Goal: Task Accomplishment & Management: Use online tool/utility

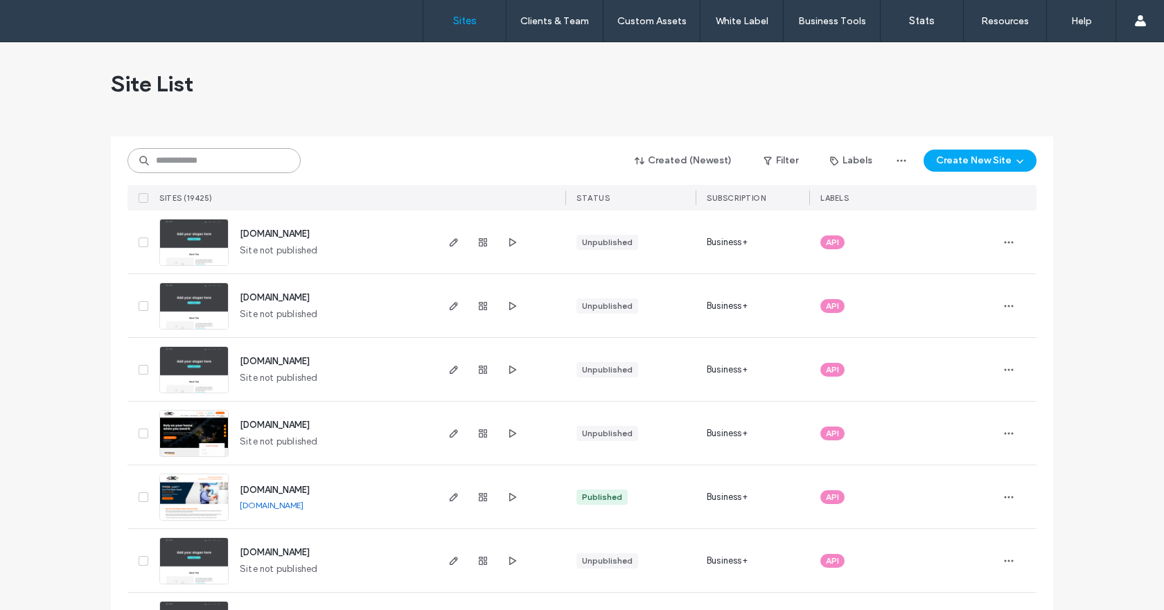
click at [180, 162] on input at bounding box center [214, 160] width 173 height 25
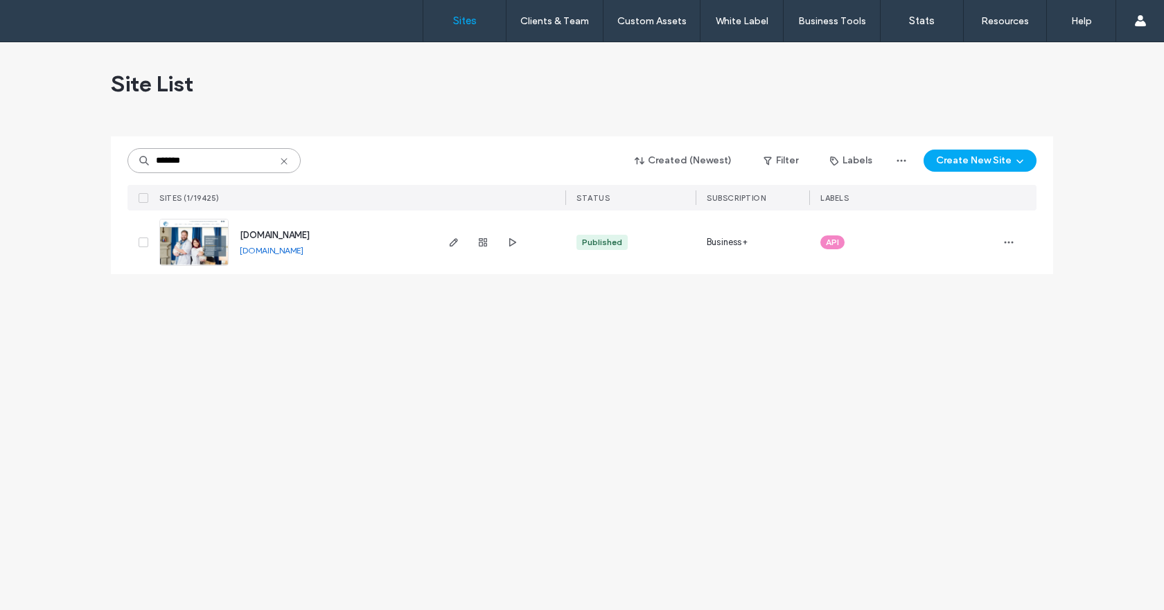
type input "*******"
click at [210, 261] on img at bounding box center [194, 267] width 68 height 94
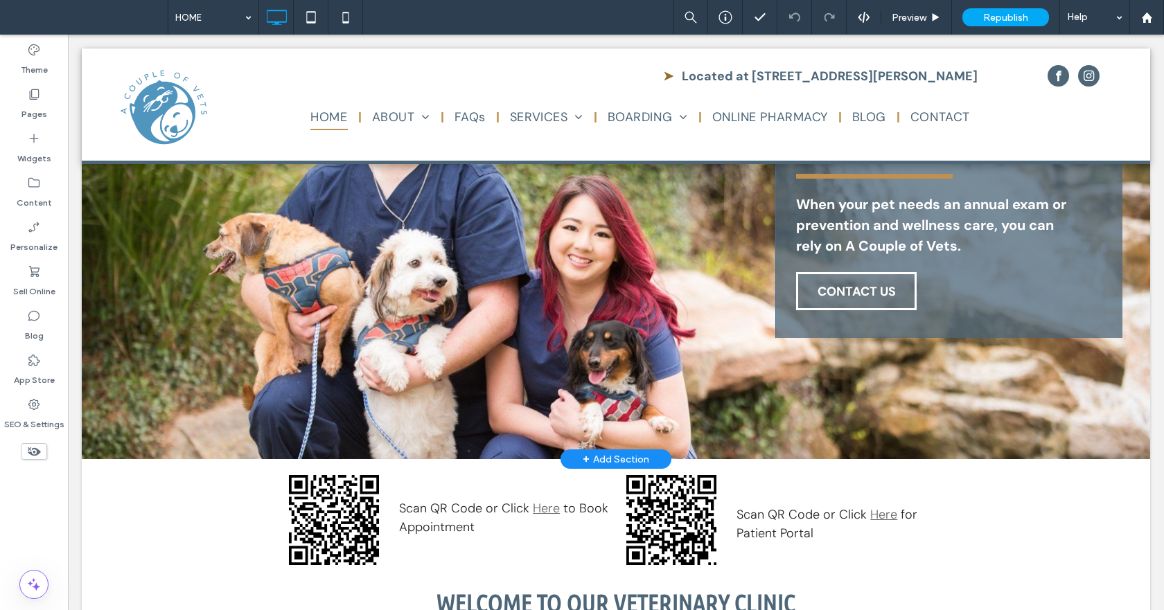
scroll to position [346, 0]
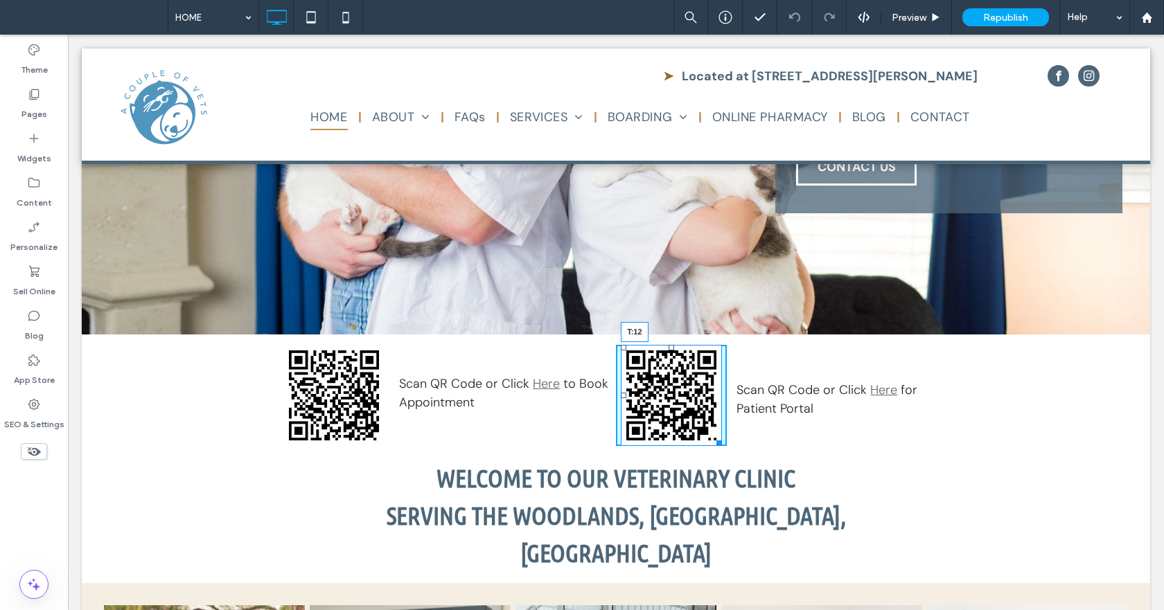
drag, startPoint x: 666, startPoint y: 346, endPoint x: 816, endPoint y: 405, distance: 160.9
click at [669, 351] on div at bounding box center [672, 348] width 6 height 6
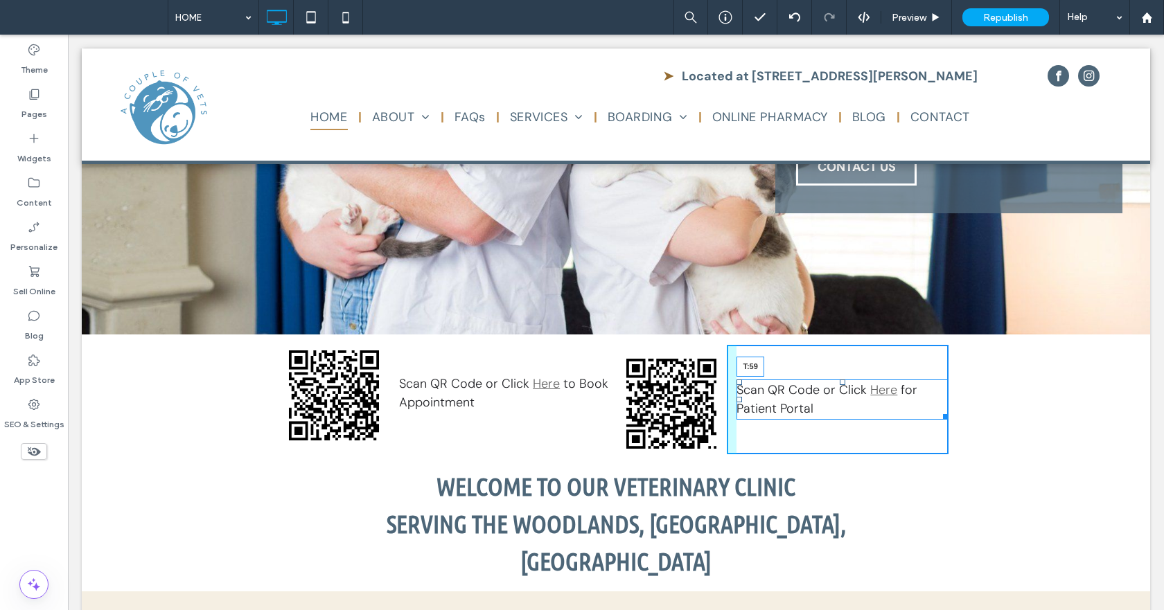
click at [841, 385] on div "Scan QR Code or Click Here for Patient Portal T:59" at bounding box center [843, 400] width 212 height 40
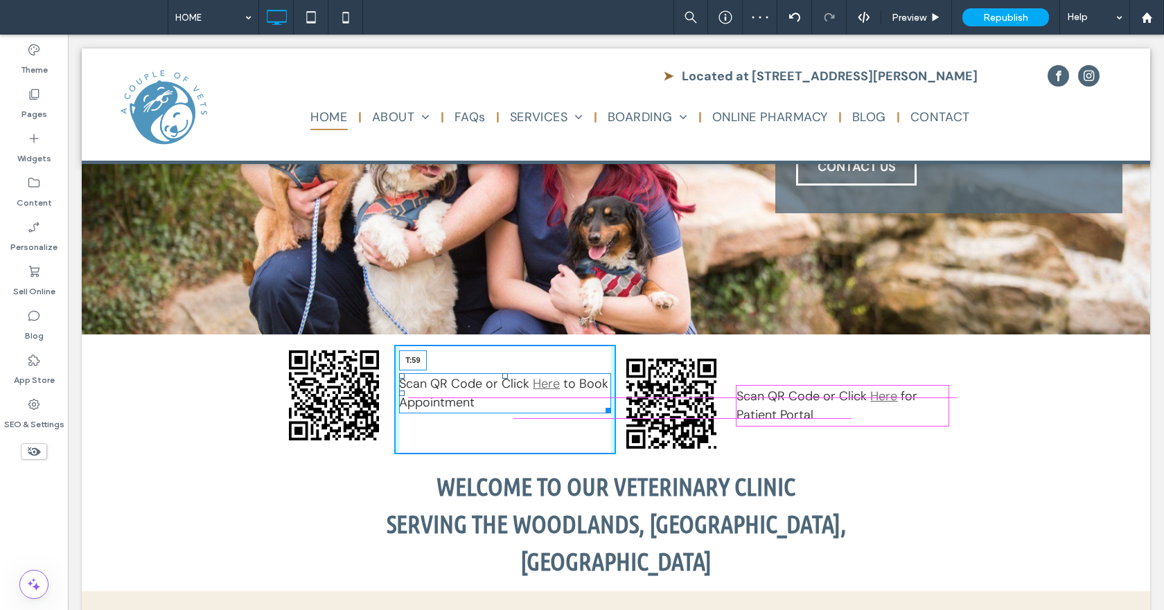
drag, startPoint x: 501, startPoint y: 374, endPoint x: 501, endPoint y: 385, distance: 10.4
click at [502, 379] on div at bounding box center [505, 377] width 6 height 6
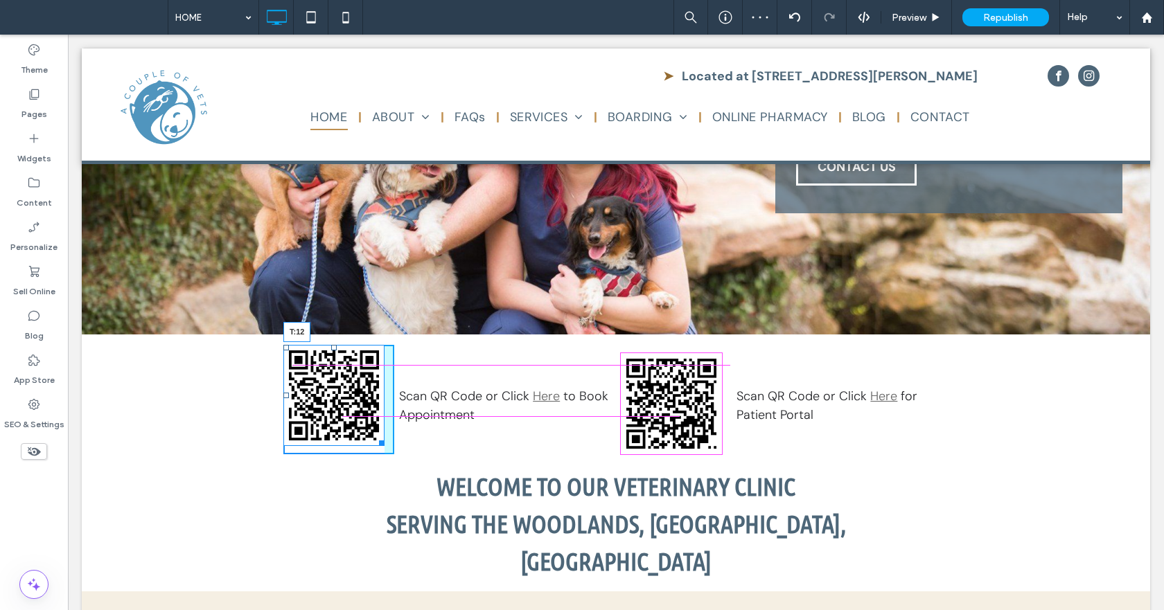
drag, startPoint x: 330, startPoint y: 346, endPoint x: 423, endPoint y: 399, distance: 107.7
click at [331, 351] on div at bounding box center [334, 348] width 6 height 6
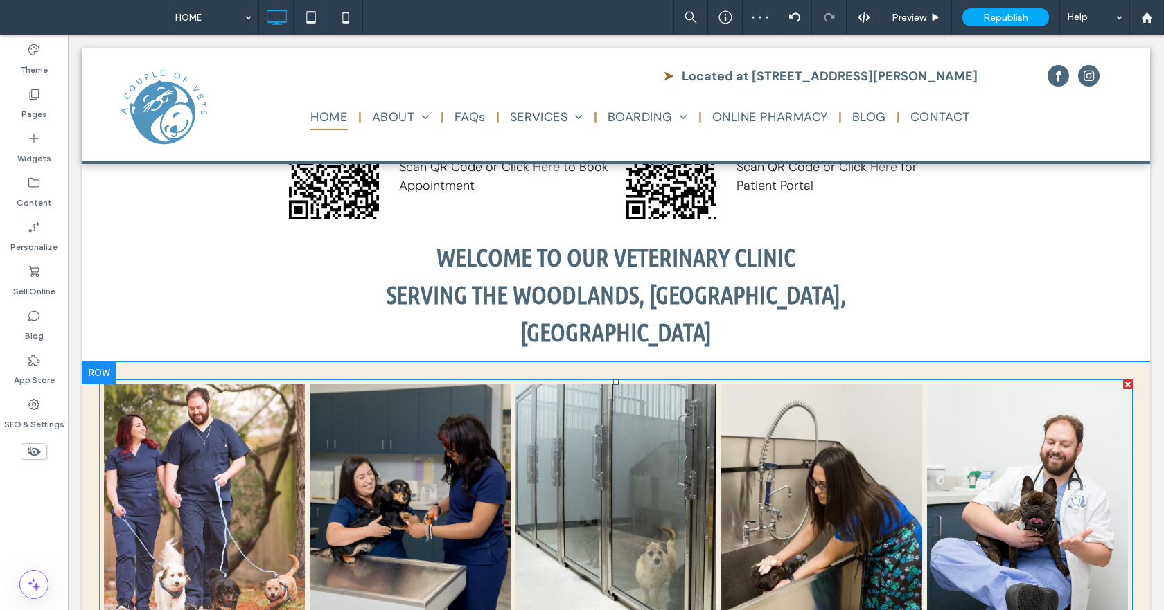
scroll to position [624, 0]
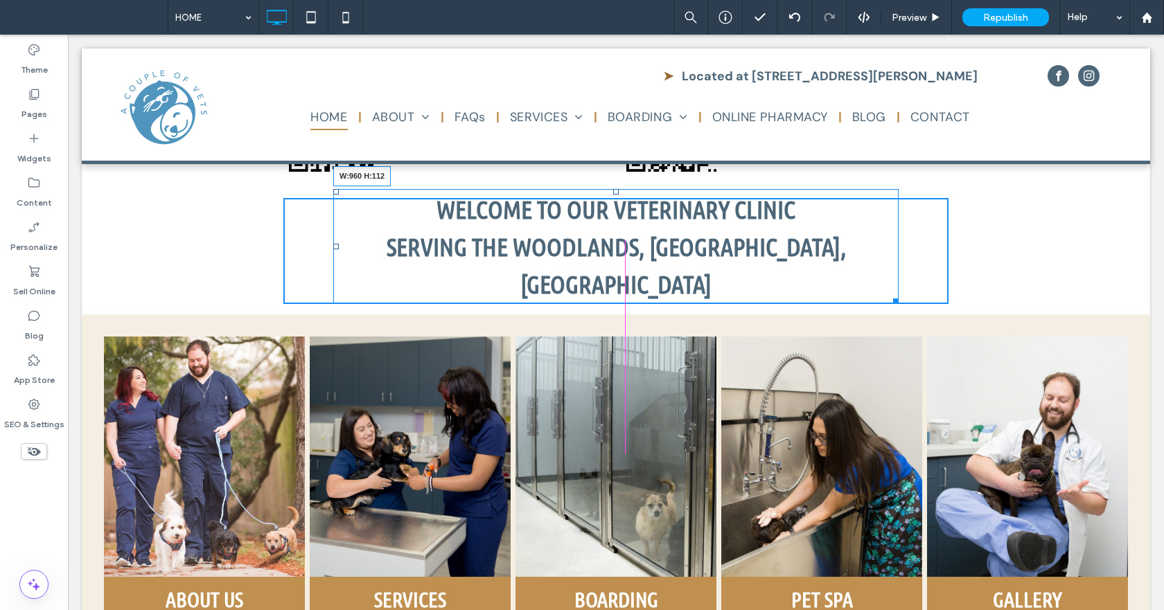
drag, startPoint x: 893, startPoint y: 260, endPoint x: 1023, endPoint y: 268, distance: 131.2
click at [1023, 268] on div "Welcome to Our Veterinary Clinic Serving the Woodlands, [GEOGRAPHIC_DATA], [GEO…" at bounding box center [616, 251] width 1069 height 127
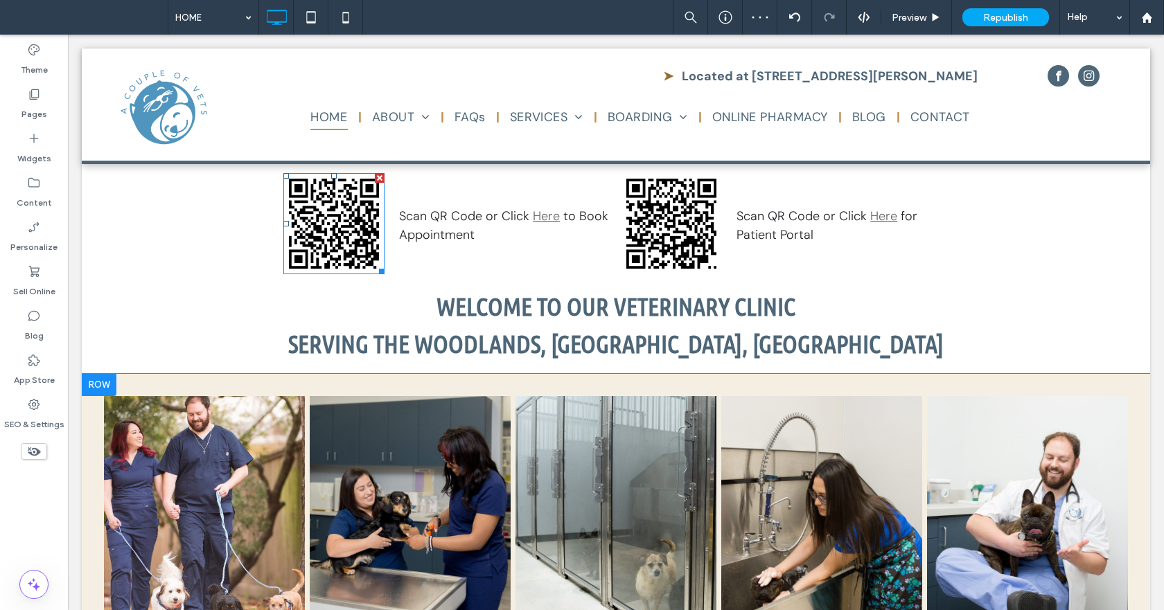
scroll to position [416, 0]
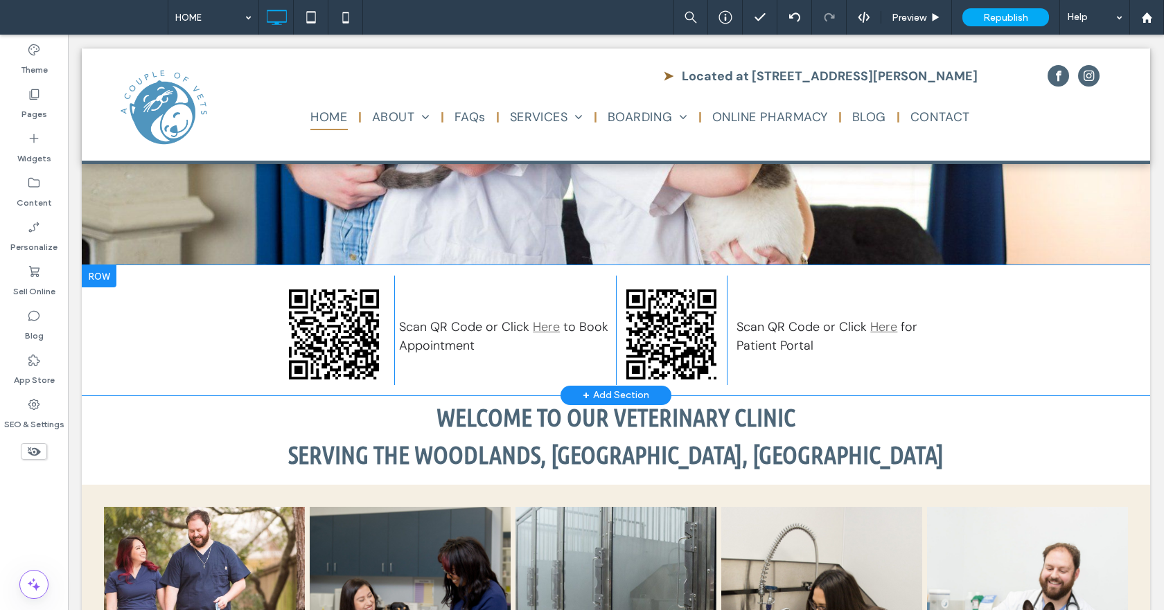
click at [98, 279] on div at bounding box center [99, 276] width 35 height 22
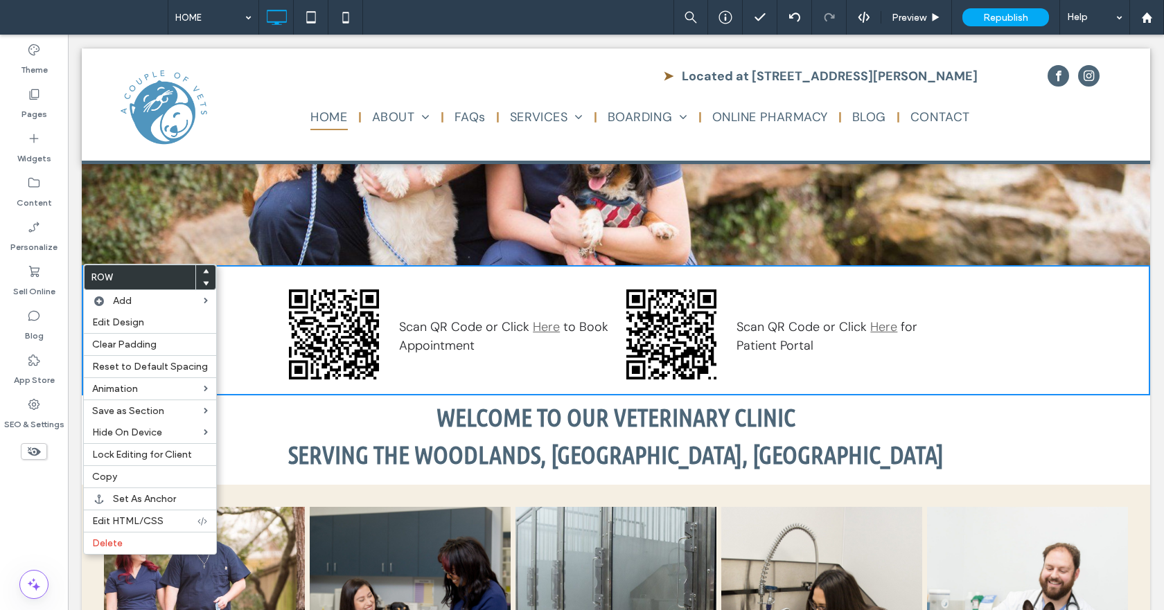
click at [917, 338] on p "Scan QR Code or Click Here for Patient Portal" at bounding box center [843, 336] width 212 height 37
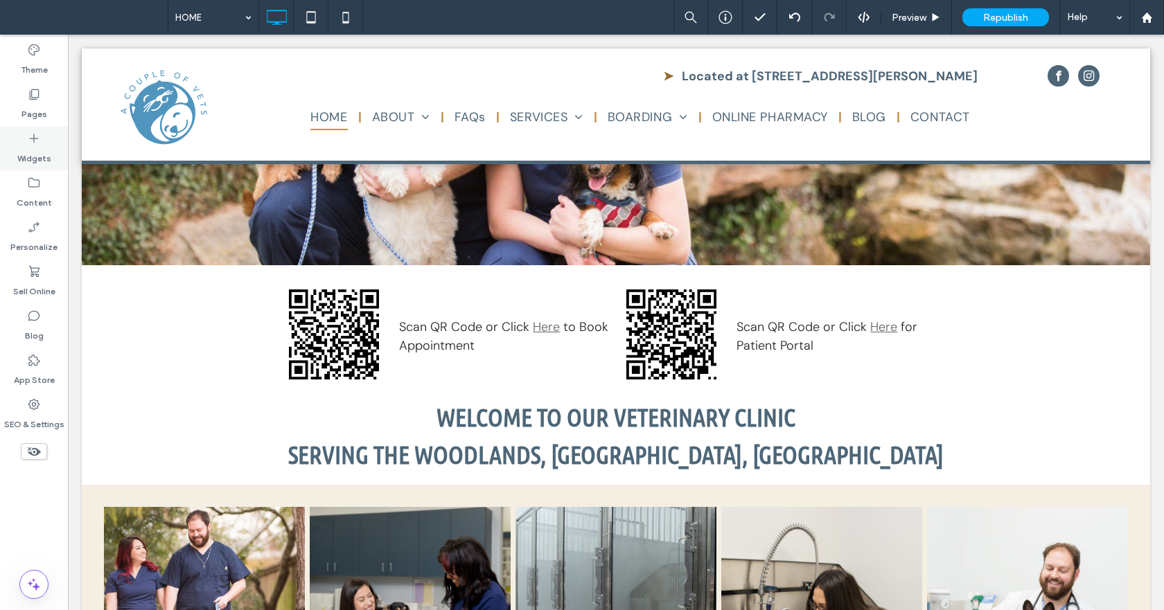
click at [42, 142] on div "Widgets" at bounding box center [34, 148] width 68 height 44
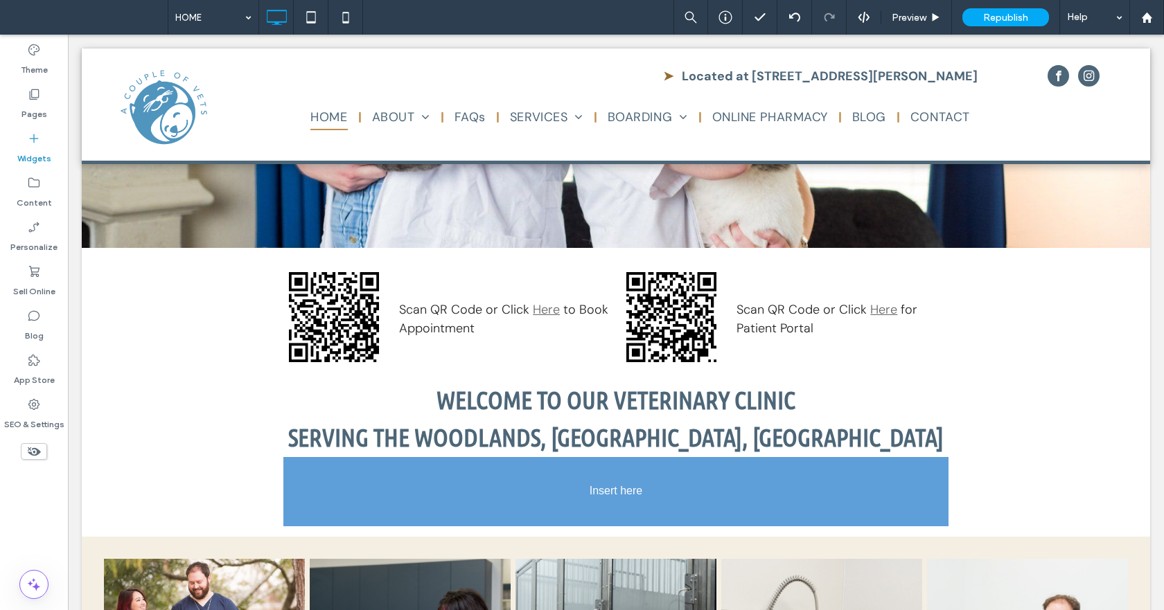
scroll to position [457, 0]
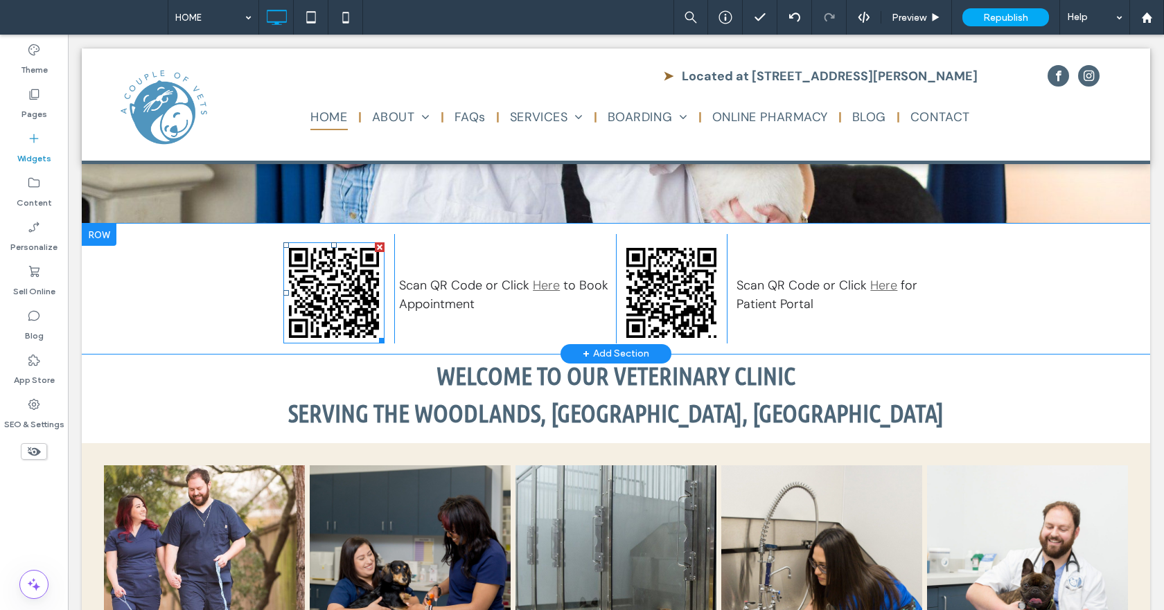
drag, startPoint x: 191, startPoint y: 304, endPoint x: 297, endPoint y: 328, distance: 108.8
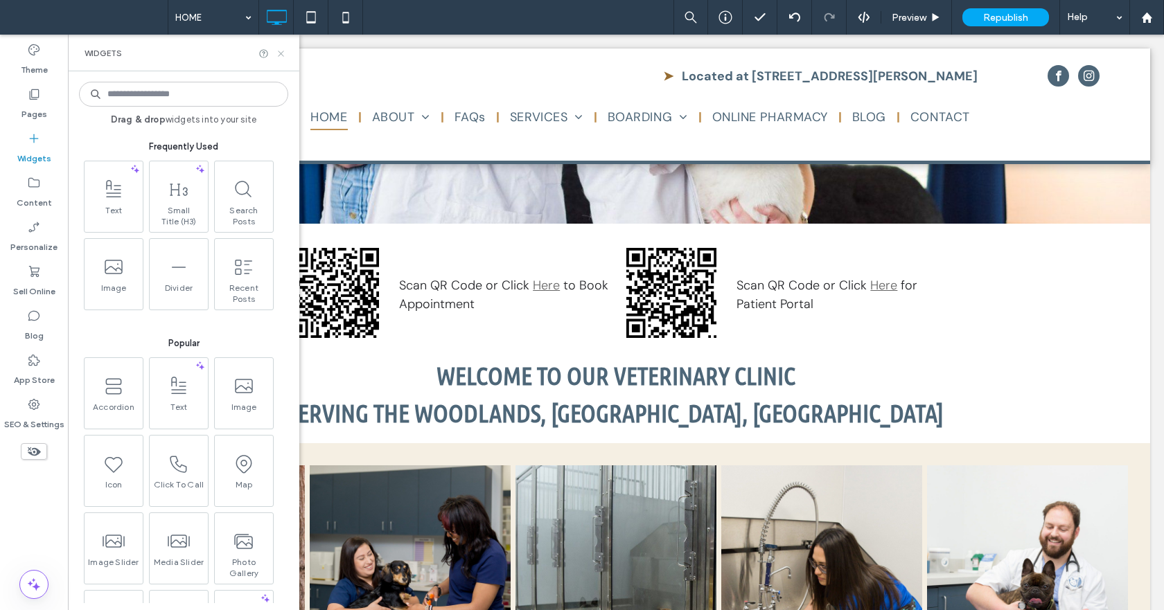
click at [281, 58] on icon at bounding box center [281, 54] width 10 height 10
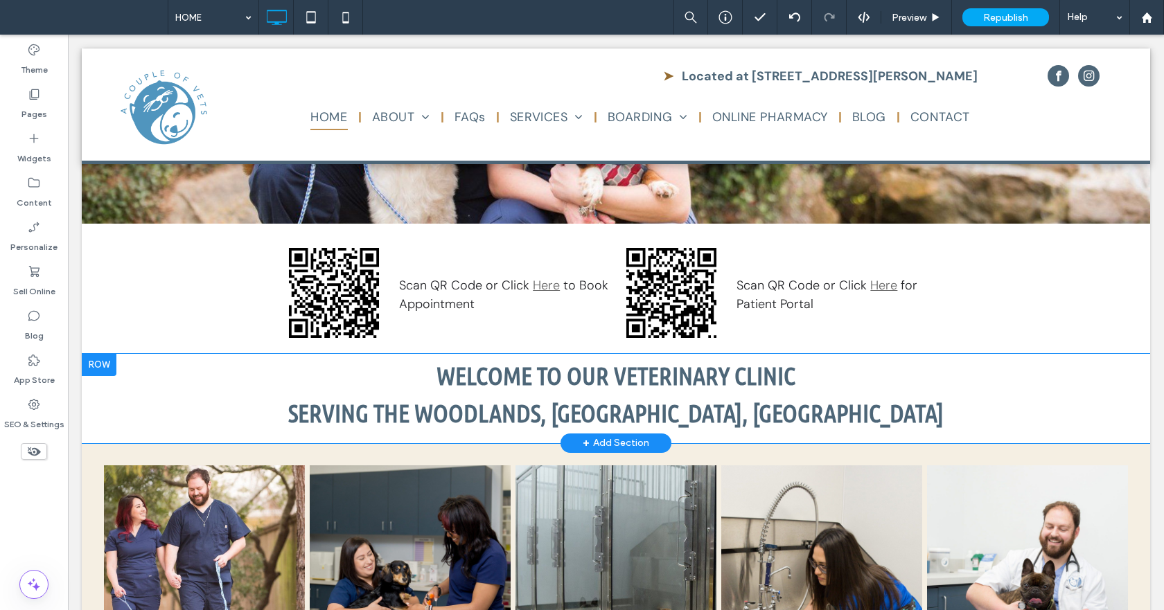
click at [109, 369] on div at bounding box center [99, 365] width 35 height 22
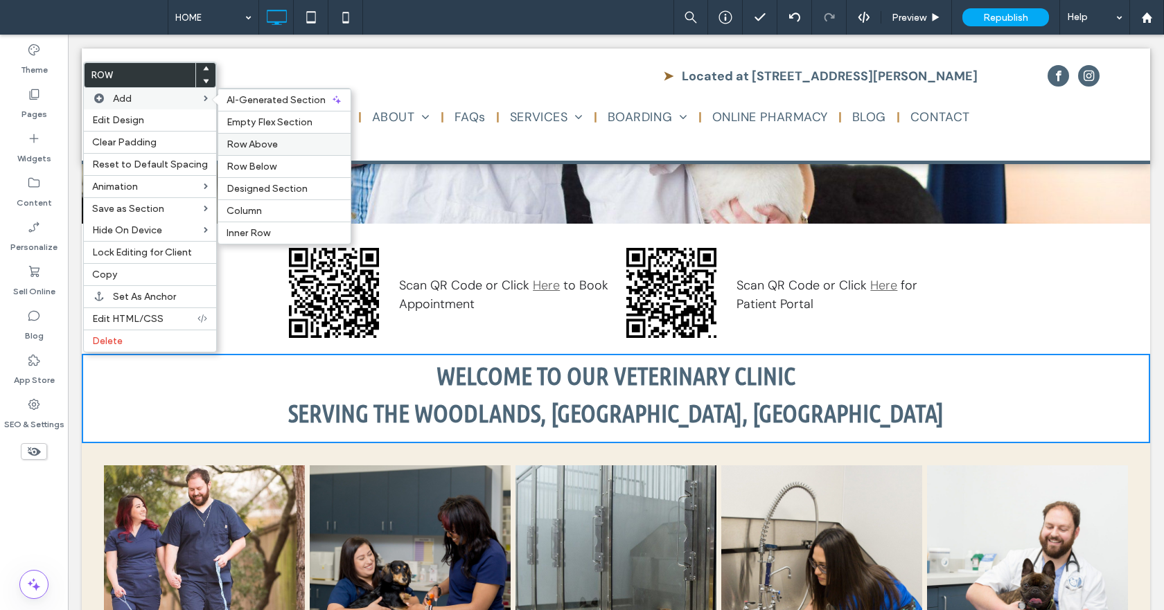
click at [252, 145] on span "Row Above" at bounding box center [252, 145] width 51 height 12
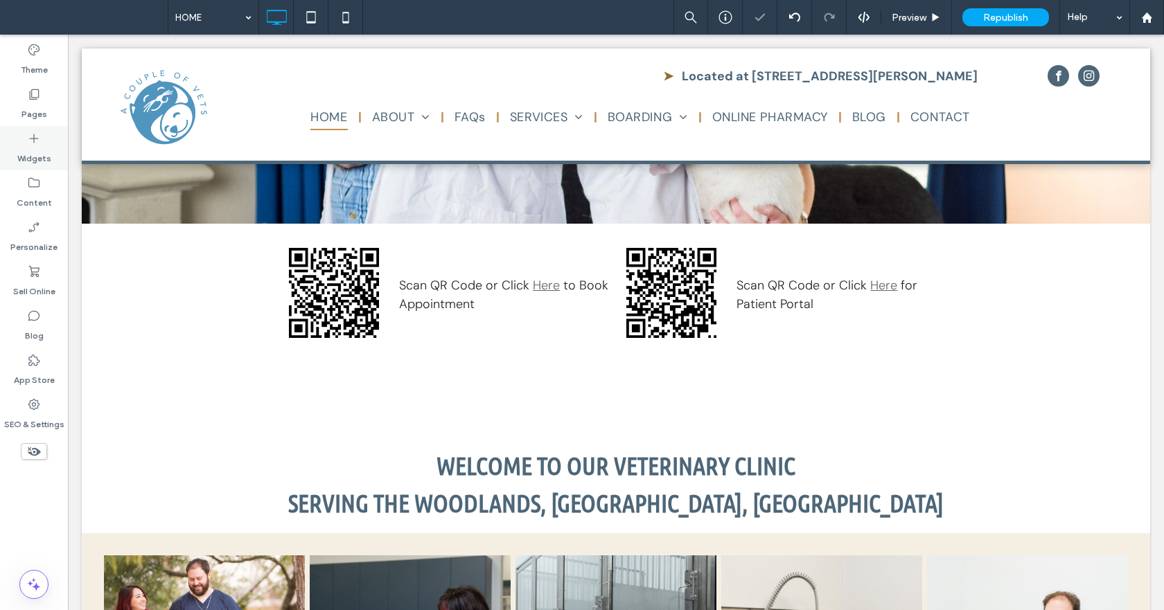
click at [37, 160] on label "Widgets" at bounding box center [34, 155] width 34 height 19
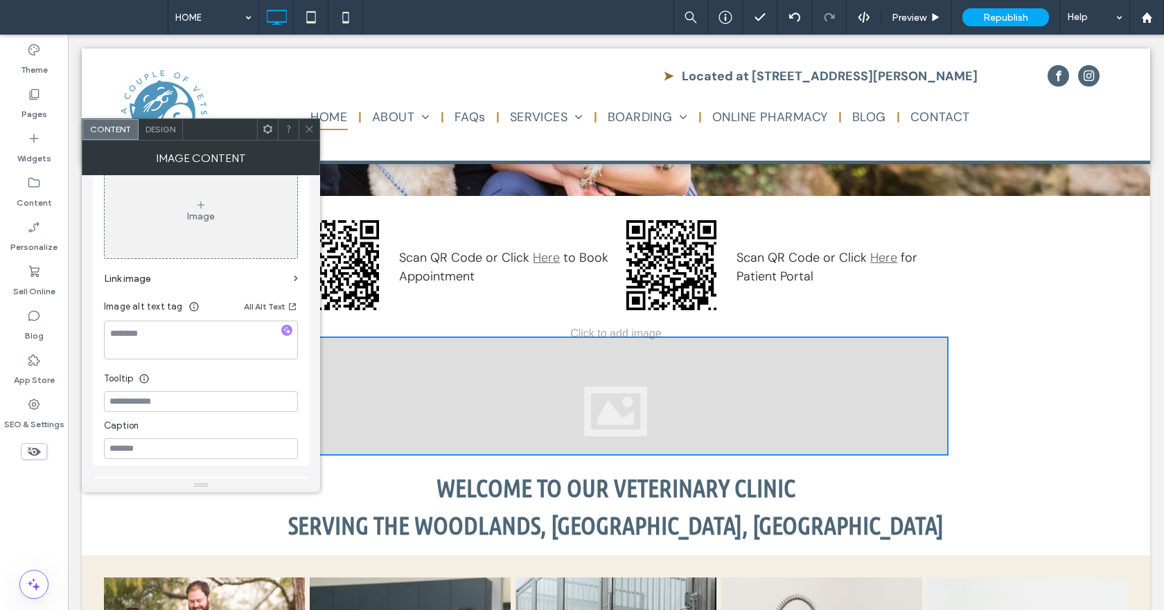
scroll to position [0, 0]
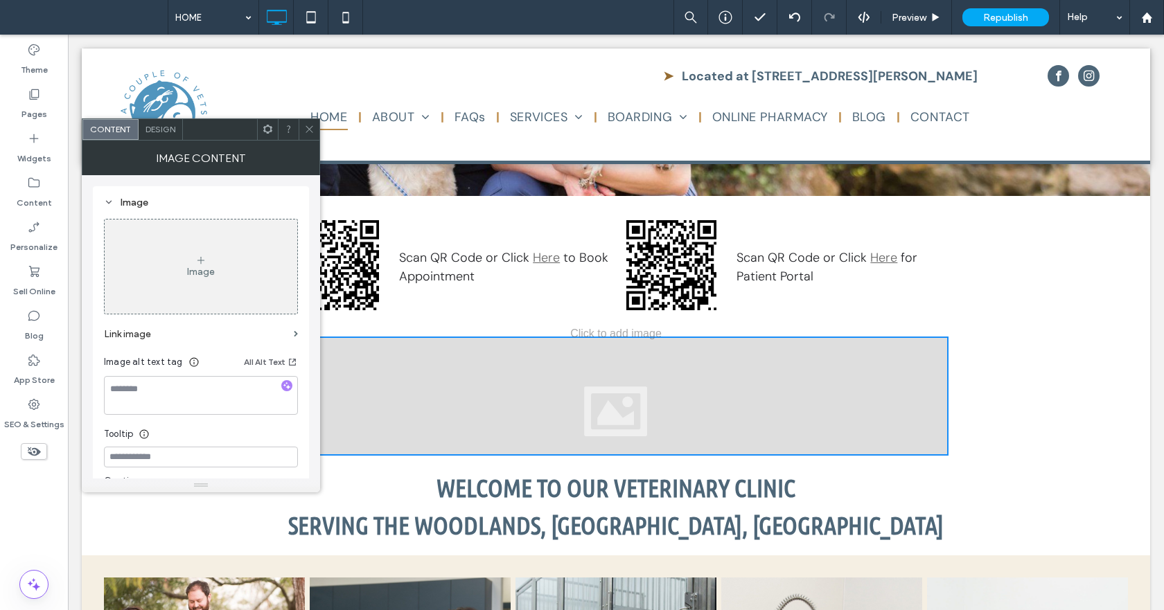
click at [211, 270] on div "Image" at bounding box center [201, 272] width 28 height 12
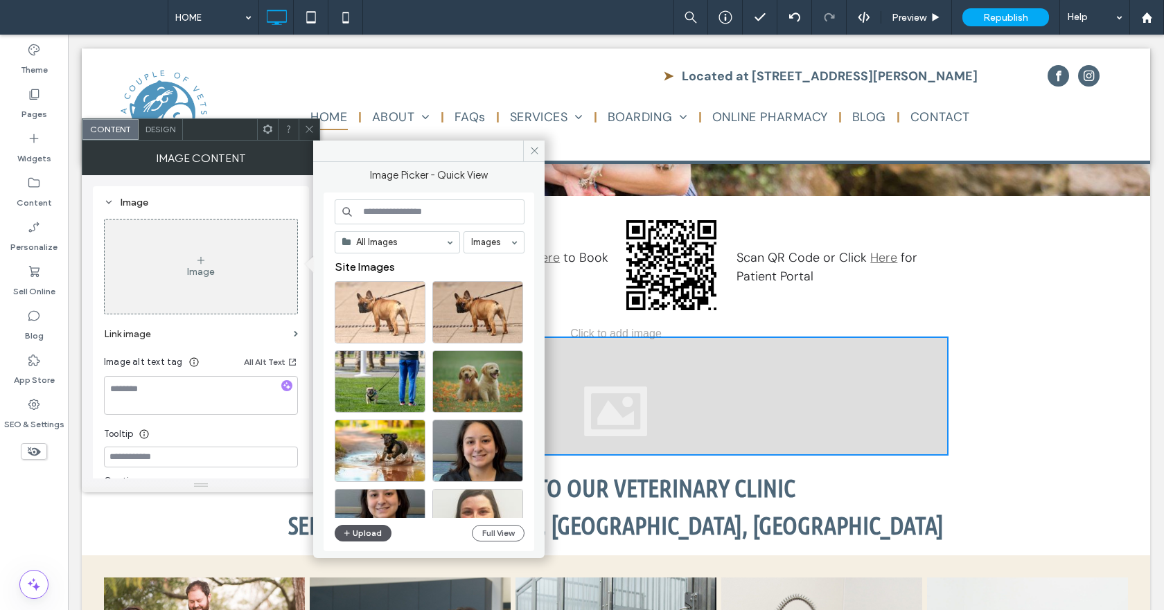
click at [359, 531] on button "Upload" at bounding box center [363, 533] width 57 height 17
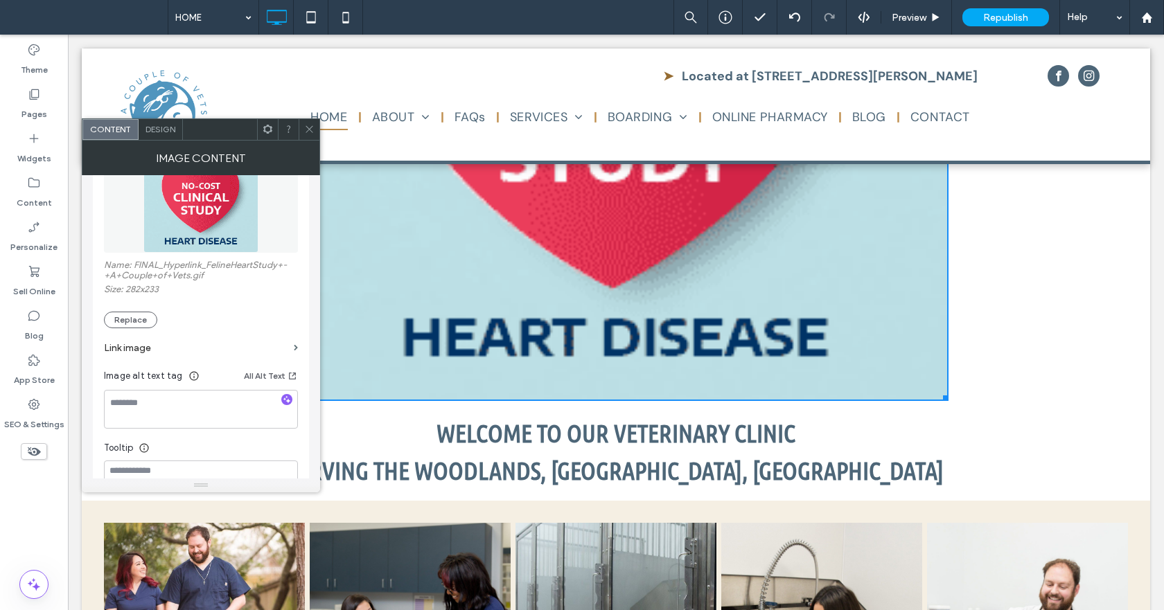
scroll to position [184, 0]
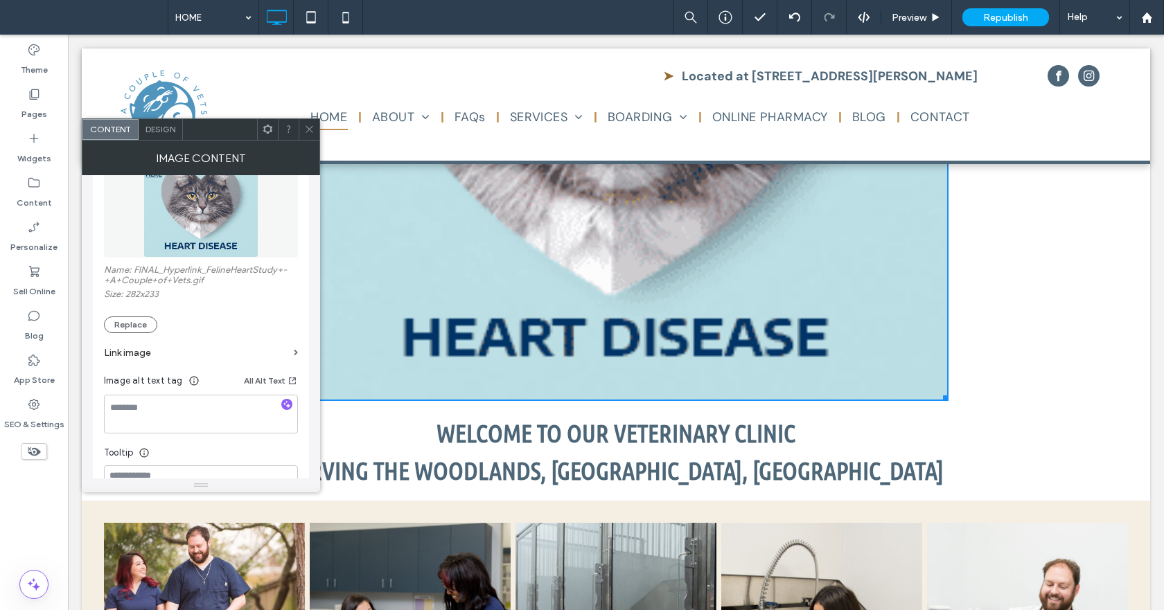
click at [307, 129] on icon at bounding box center [309, 129] width 10 height 10
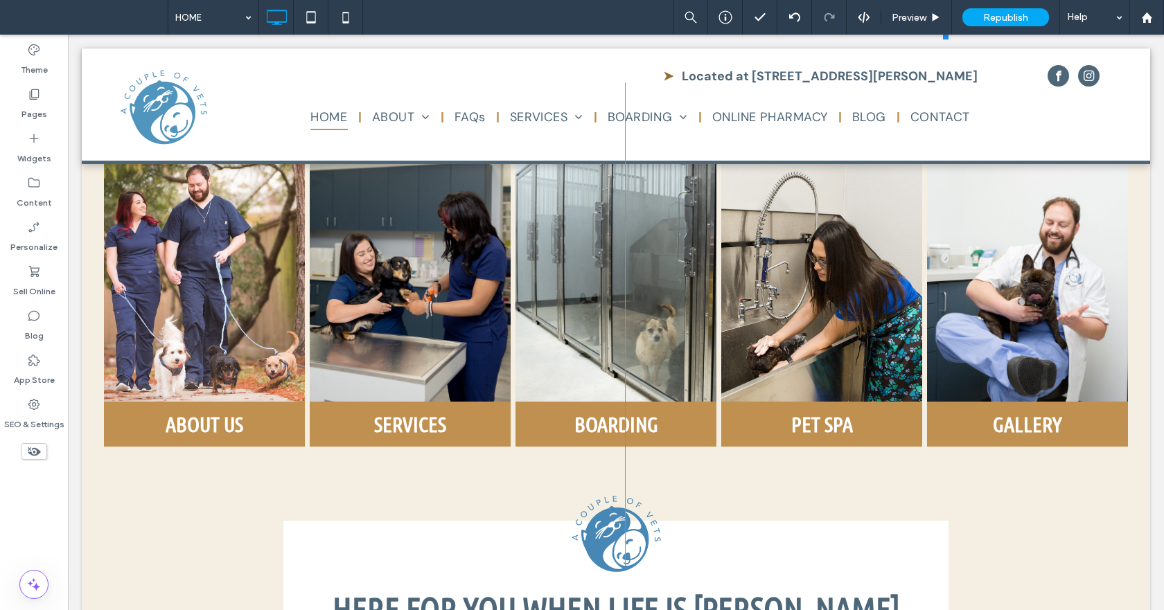
drag, startPoint x: 939, startPoint y: 398, endPoint x: 712, endPoint y: 283, distance: 254.1
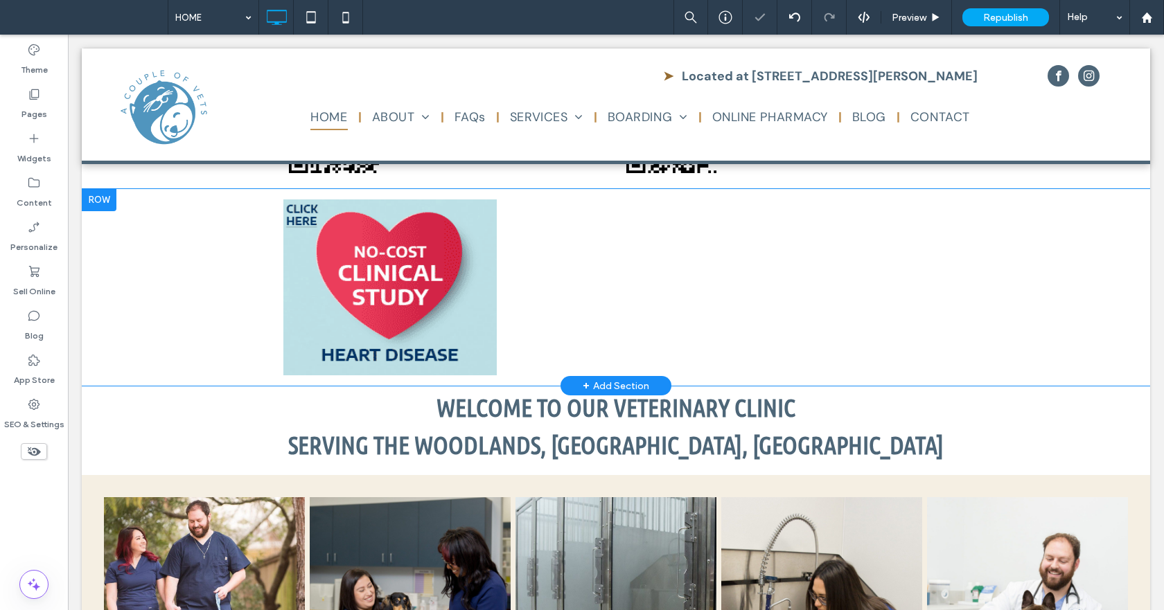
scroll to position [624, 0]
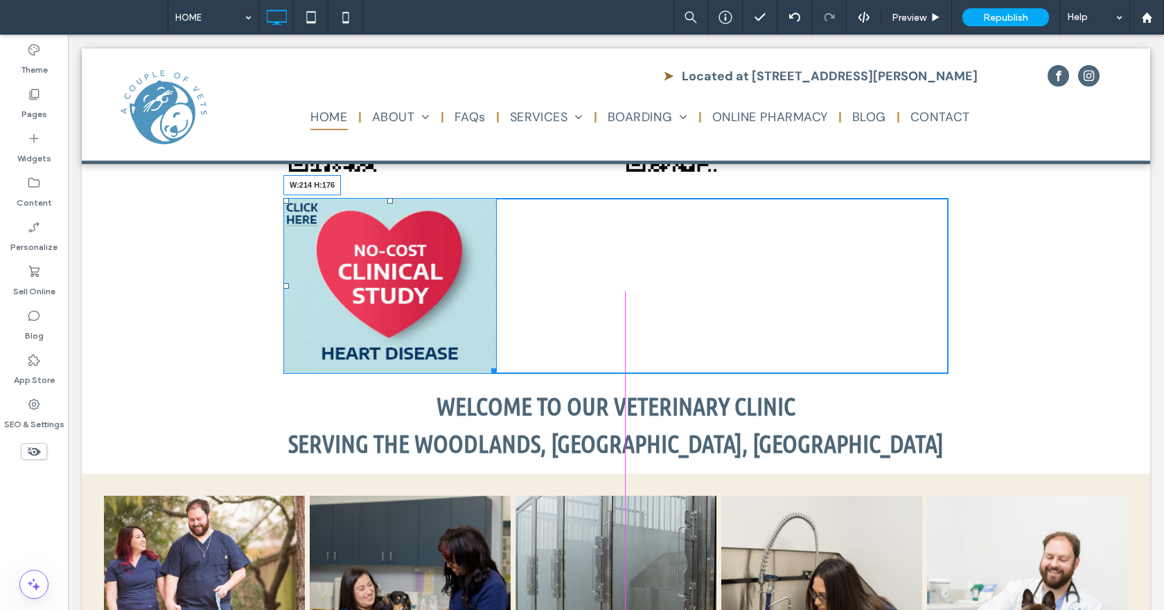
drag, startPoint x: 490, startPoint y: 369, endPoint x: 526, endPoint y: 389, distance: 41.6
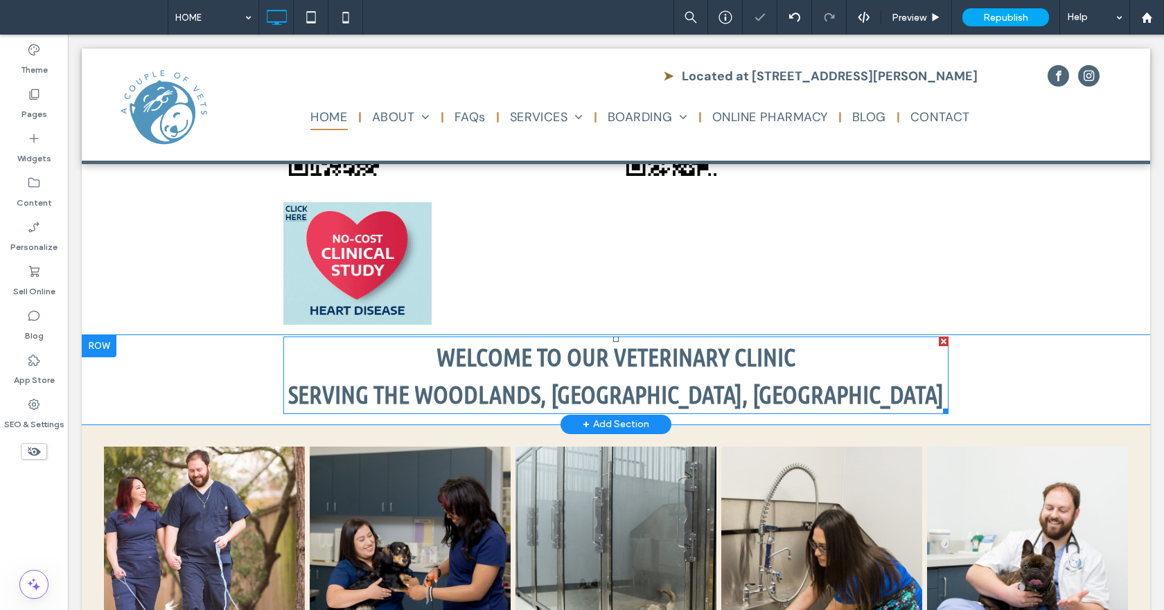
scroll to position [485, 0]
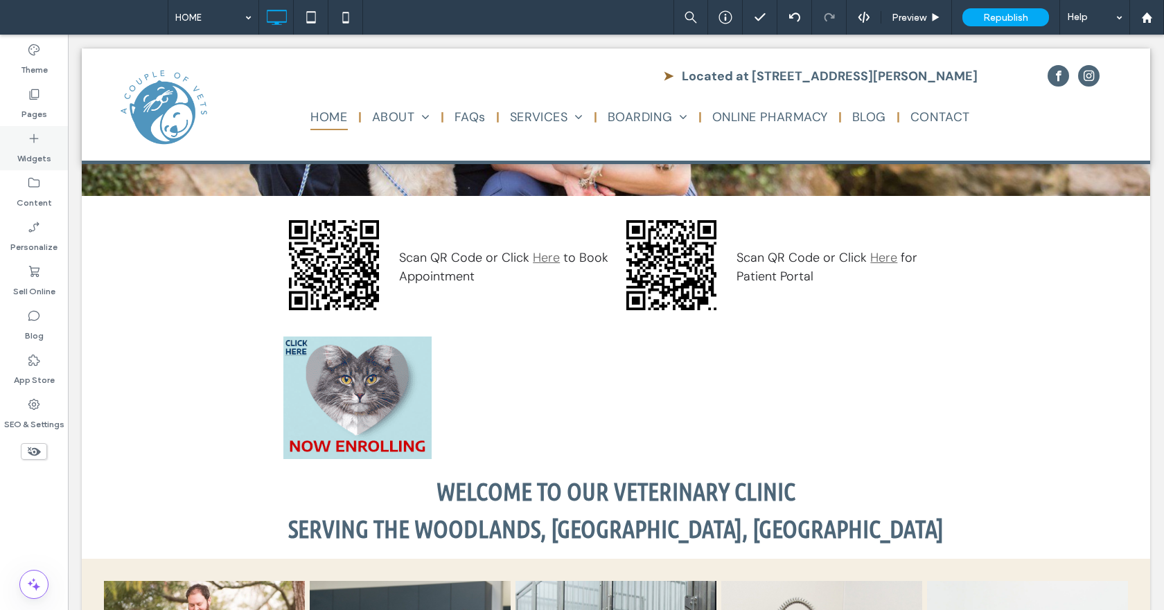
click at [48, 141] on div "Widgets" at bounding box center [34, 148] width 68 height 44
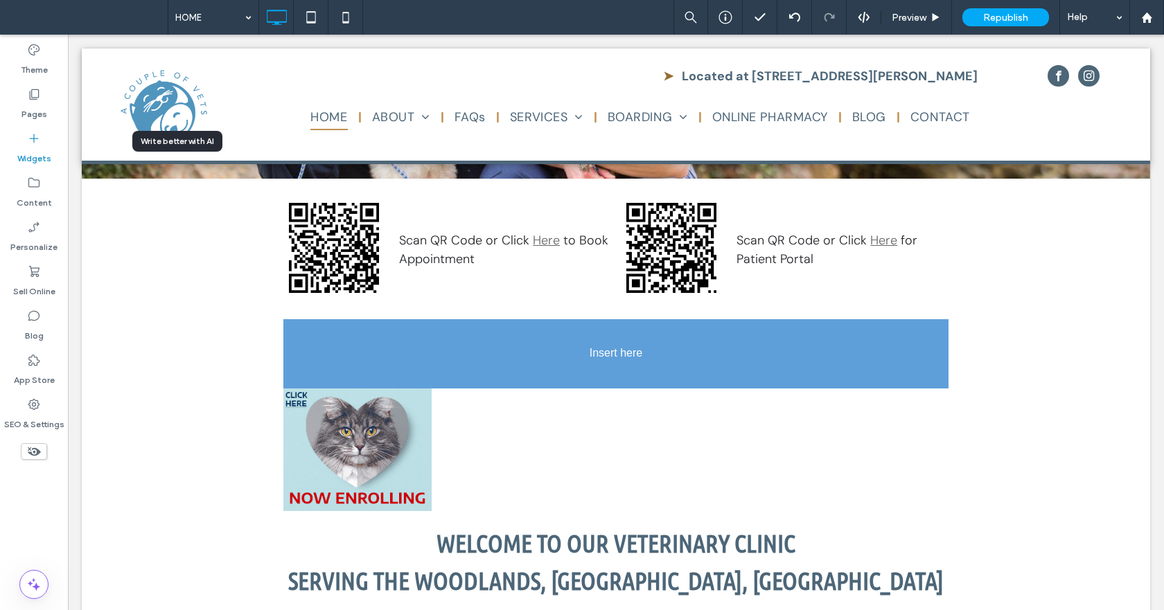
scroll to position [509, 0]
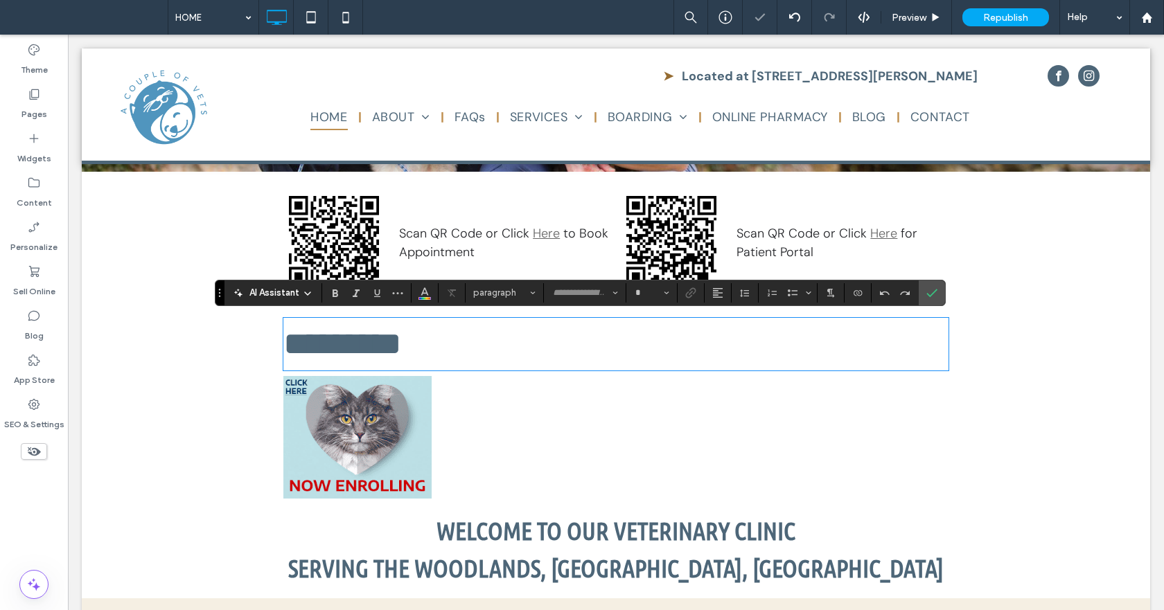
type input "**********"
type input "**"
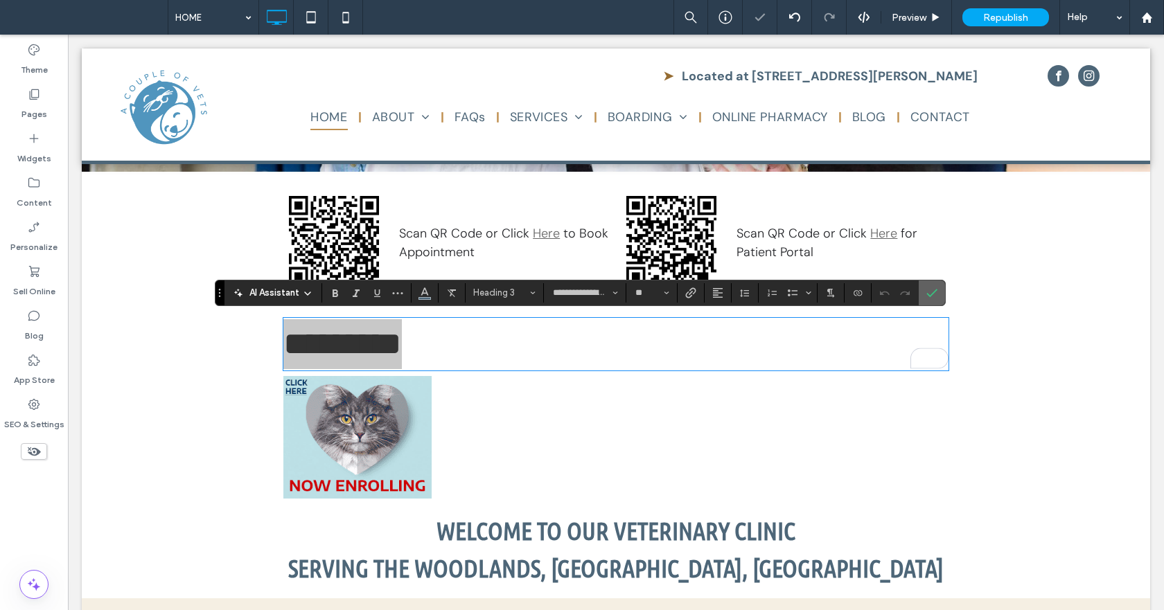
click at [938, 295] on label "Confirm" at bounding box center [932, 293] width 21 height 25
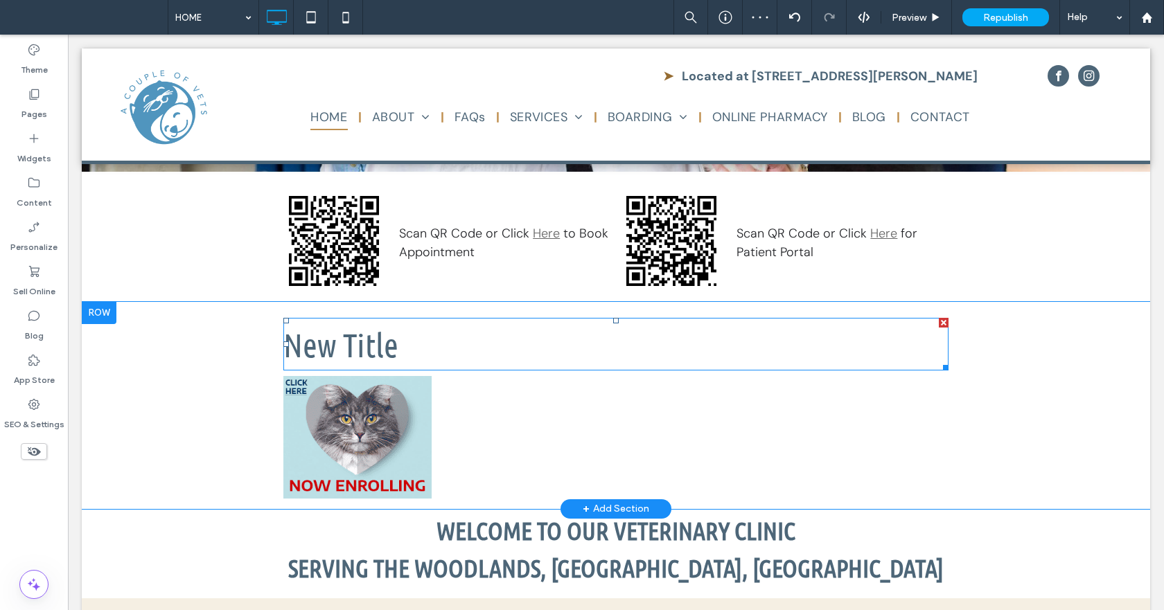
click at [939, 319] on div at bounding box center [944, 323] width 10 height 10
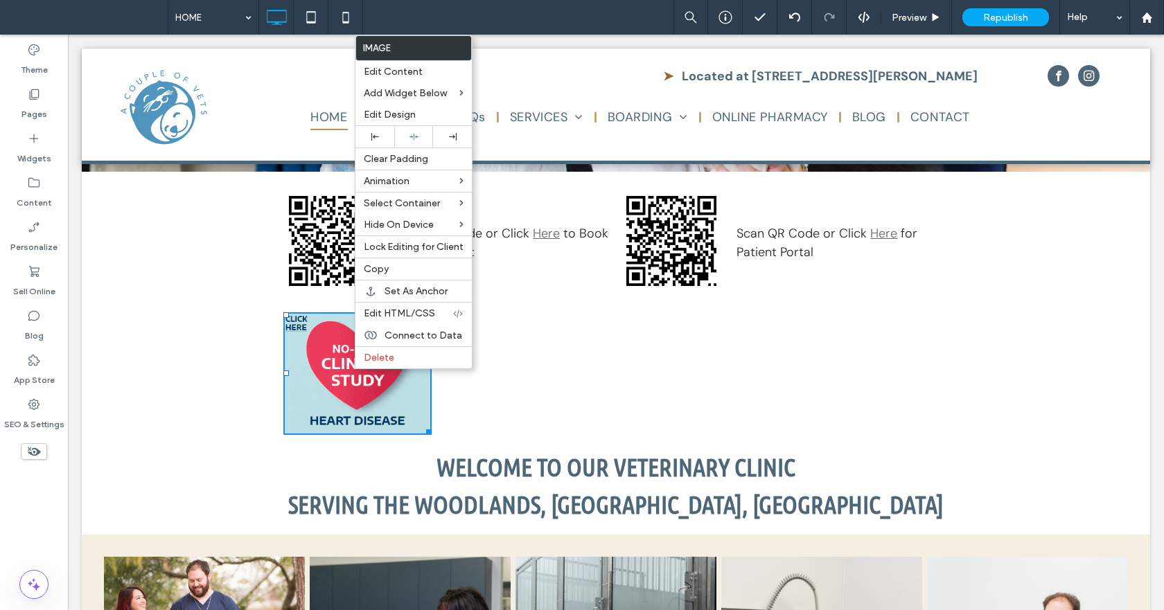
click at [315, 353] on img at bounding box center [357, 374] width 148 height 123
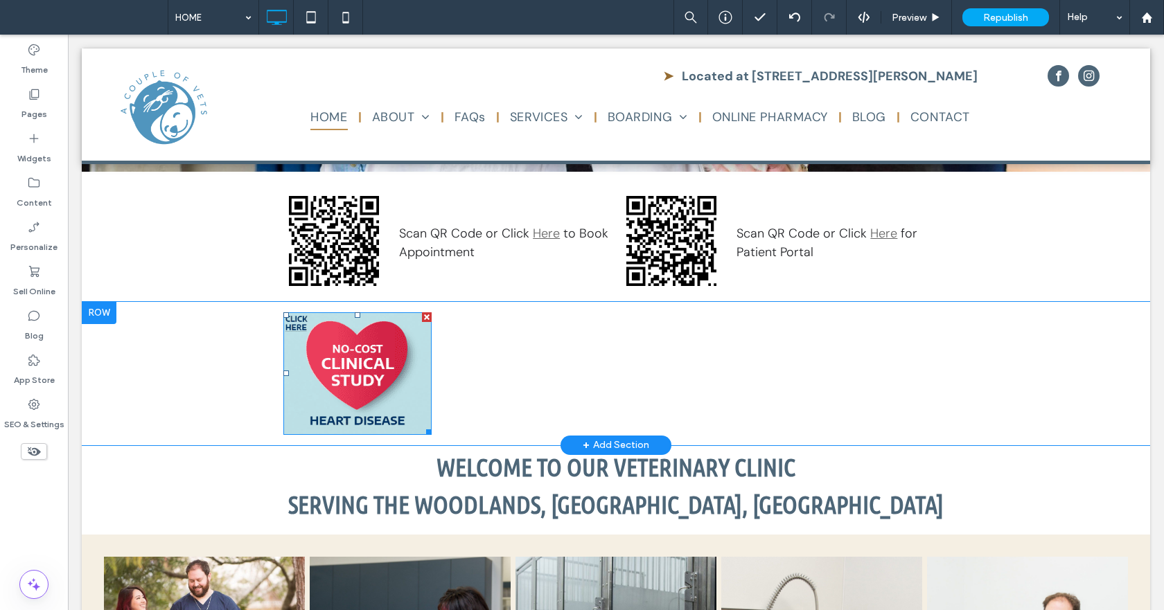
click at [315, 353] on img at bounding box center [357, 374] width 148 height 123
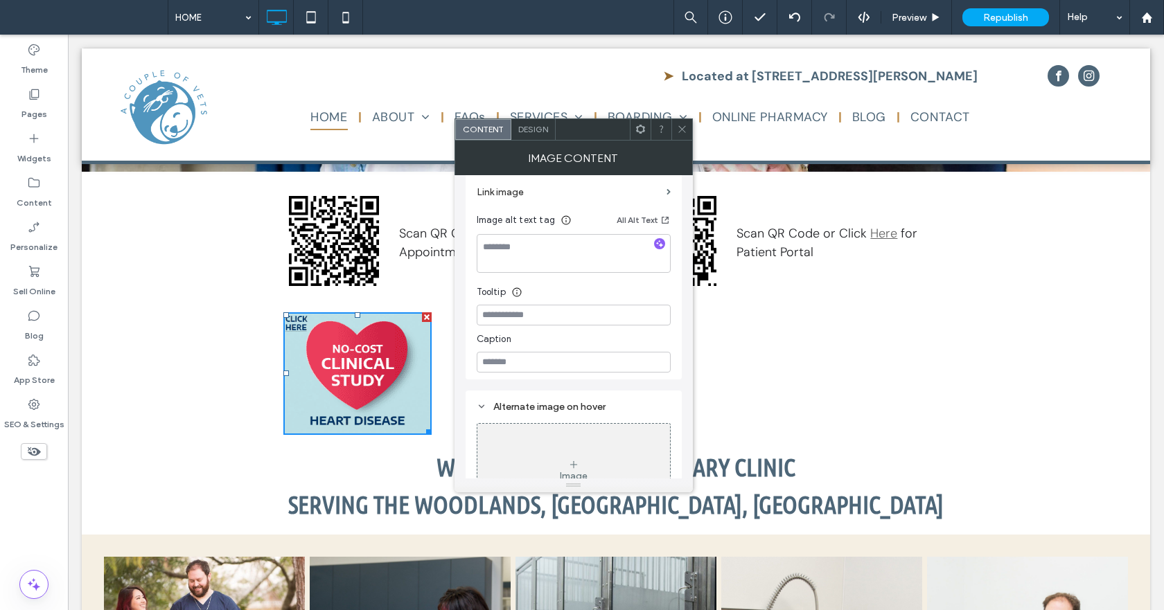
scroll to position [346, 0]
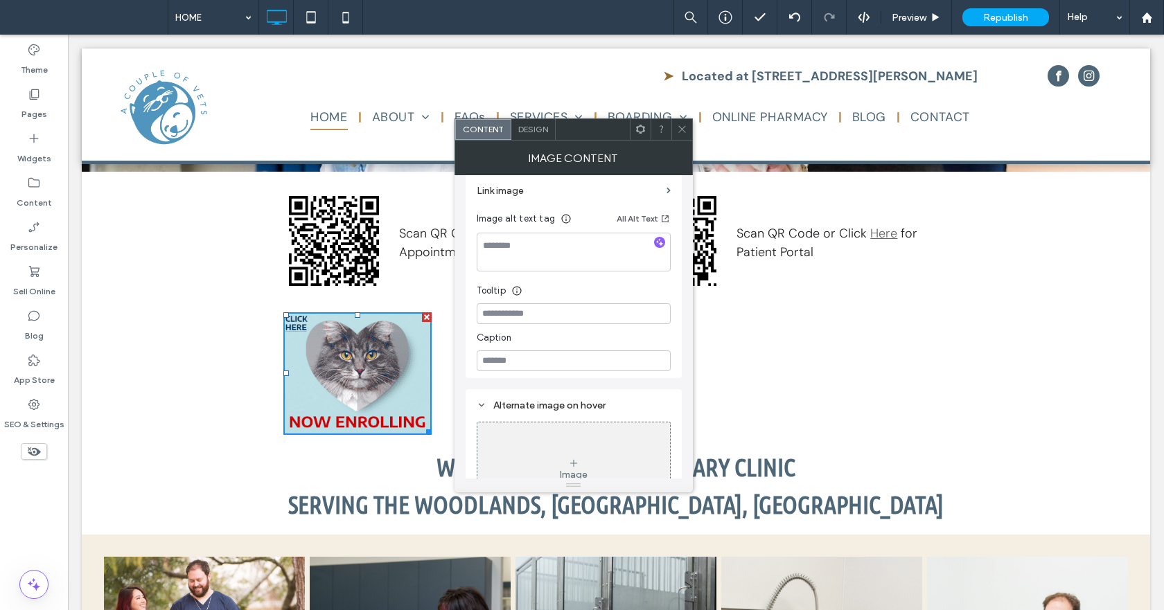
click at [662, 189] on section "Link image" at bounding box center [574, 190] width 194 height 39
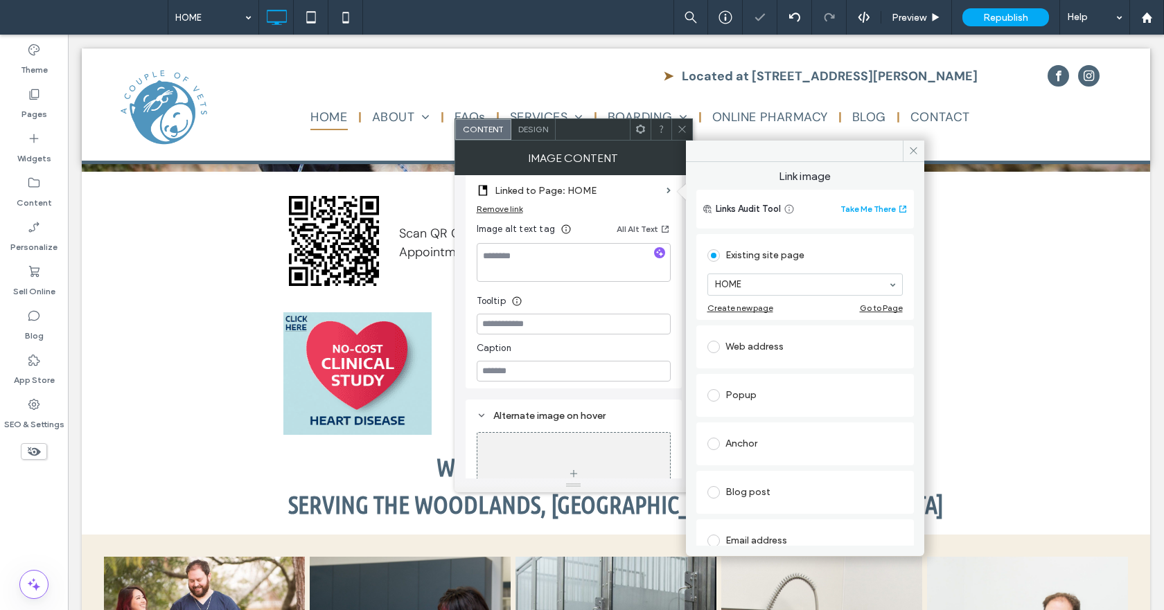
click at [722, 346] on label at bounding box center [717, 347] width 18 height 12
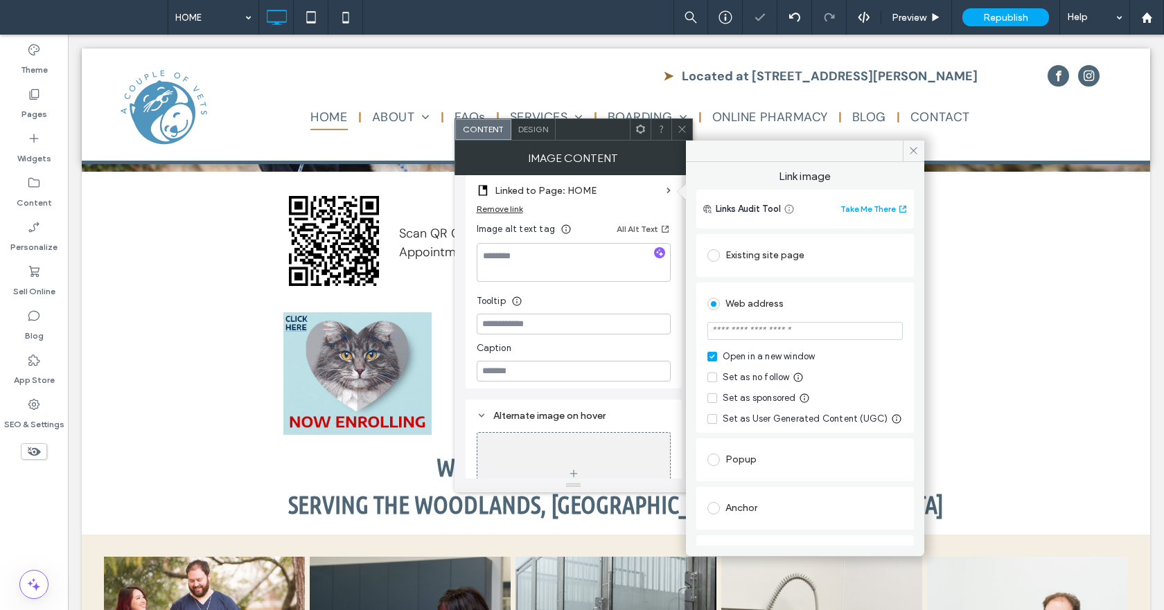
click at [772, 333] on input "url" at bounding box center [805, 331] width 195 height 18
paste input "**********"
type input "**********"
click at [820, 299] on div "Web address" at bounding box center [805, 304] width 195 height 22
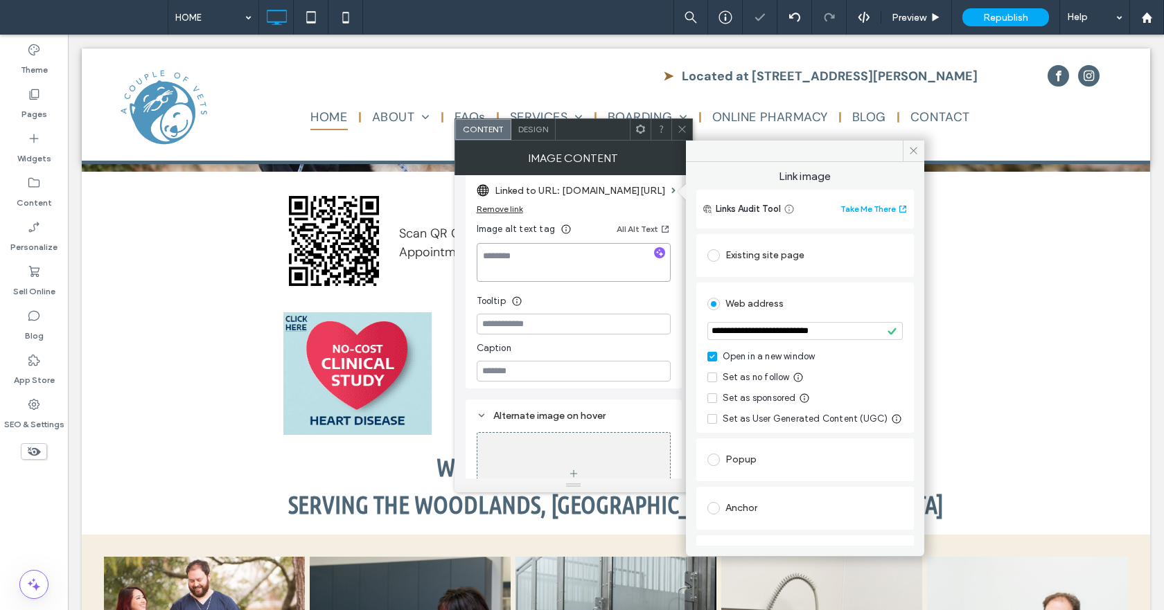
click at [635, 259] on div at bounding box center [574, 262] width 194 height 39
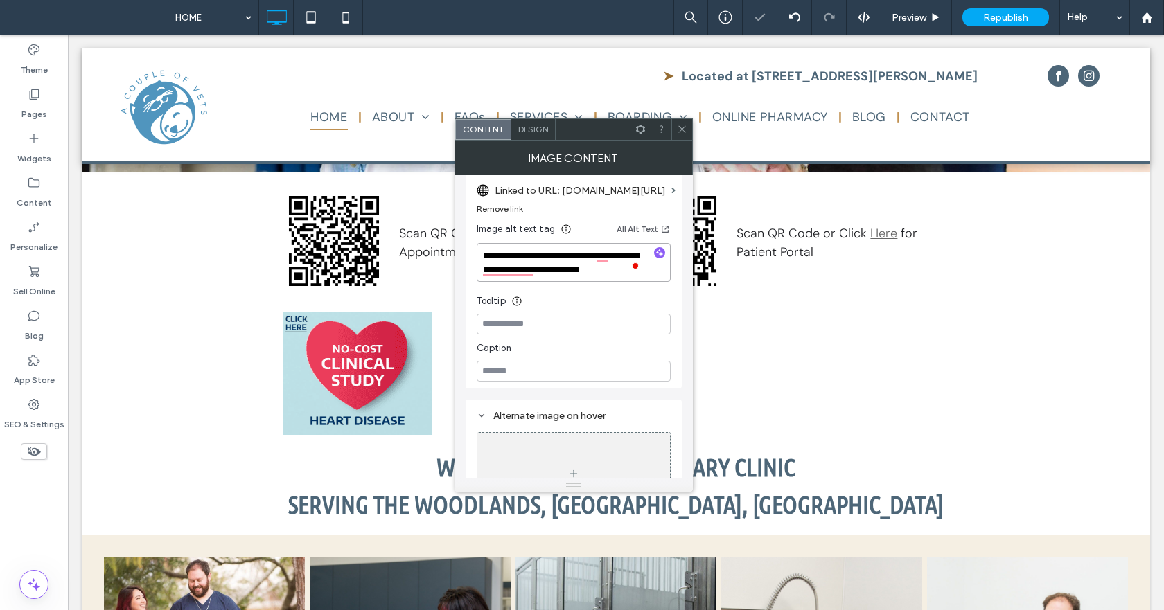
scroll to position [1, 0]
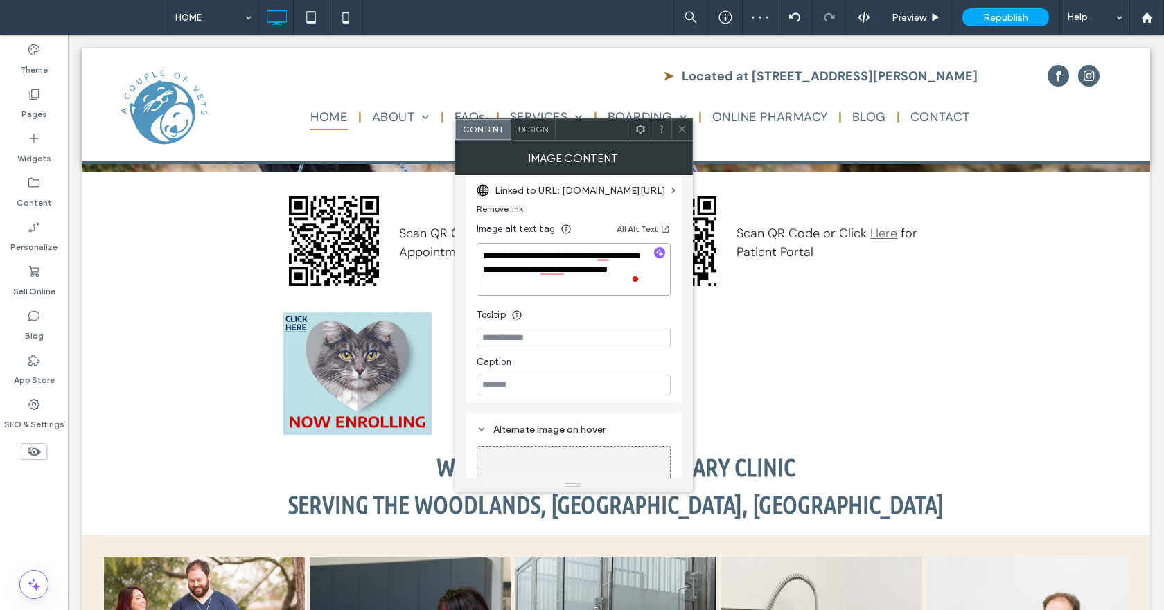
type textarea "**********"
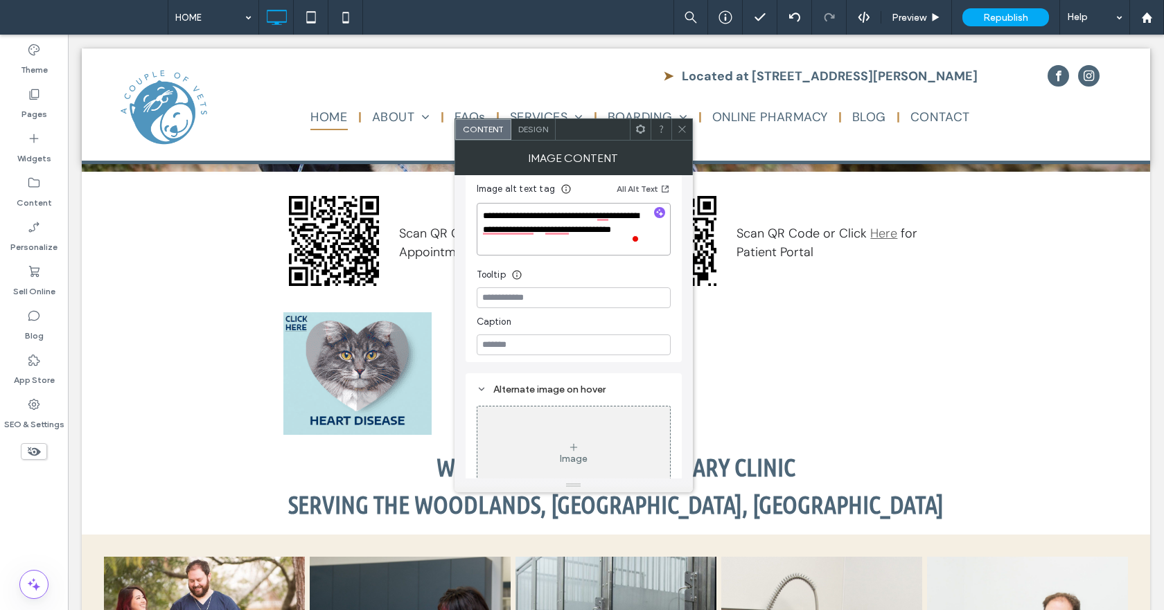
scroll to position [416, 0]
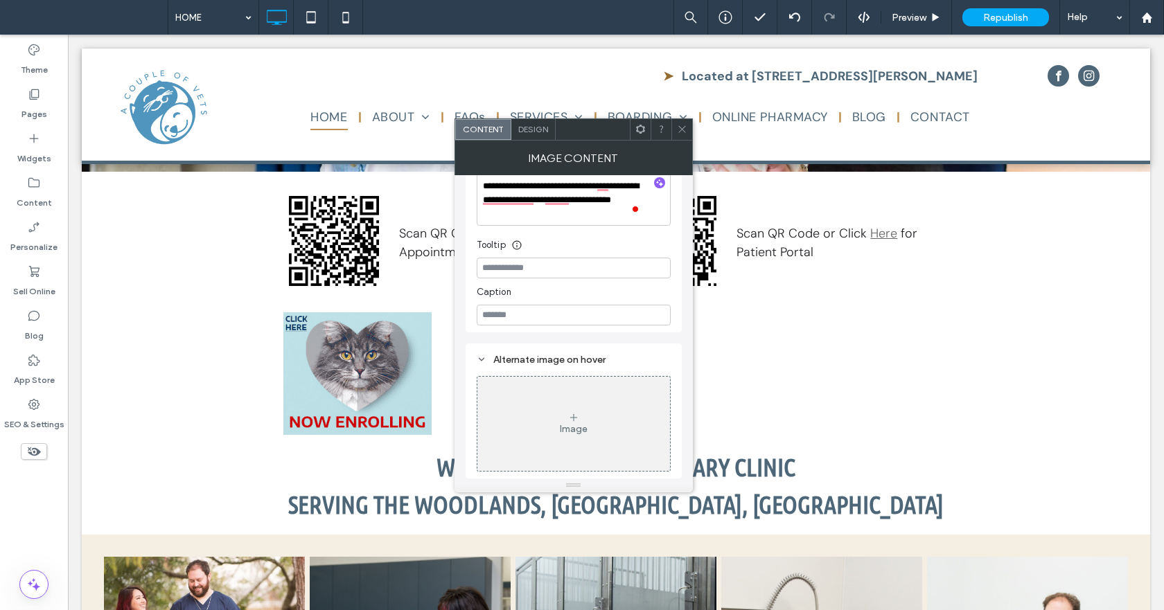
click at [680, 129] on icon at bounding box center [682, 129] width 10 height 10
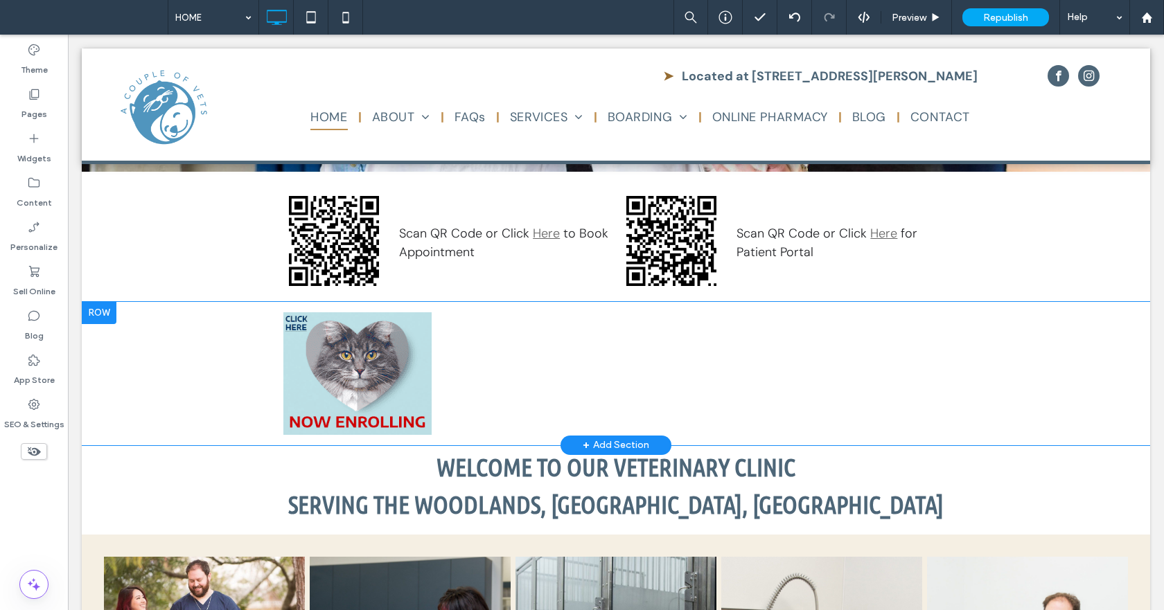
click at [98, 311] on div at bounding box center [99, 313] width 35 height 22
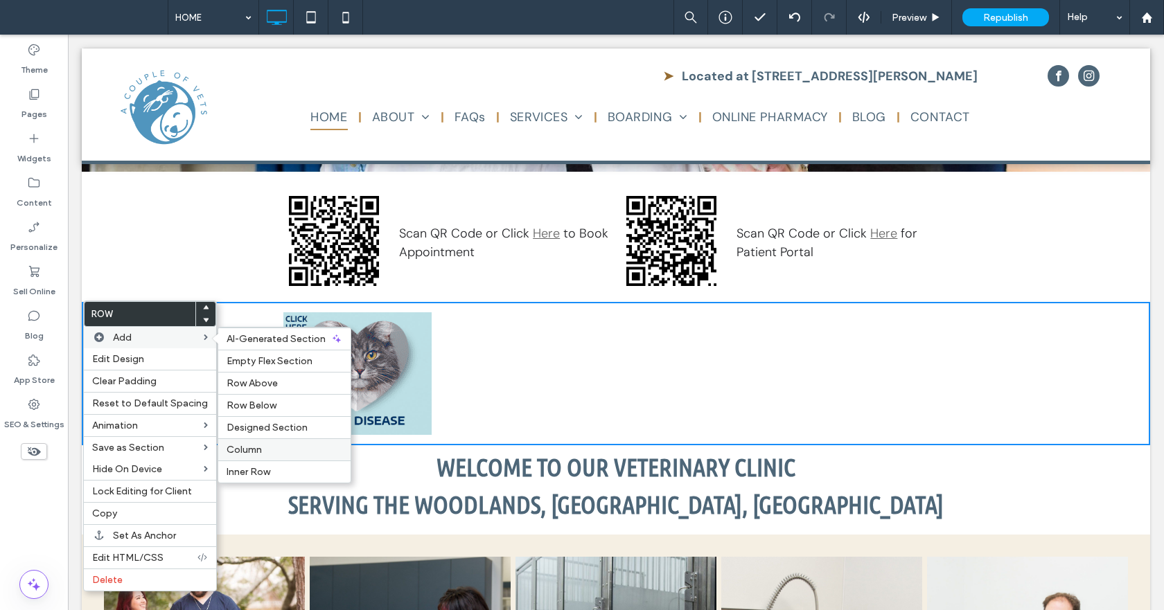
drag, startPoint x: 247, startPoint y: 453, endPoint x: 179, endPoint y: 419, distance: 75.9
click at [247, 453] on span "Column" at bounding box center [244, 450] width 35 height 12
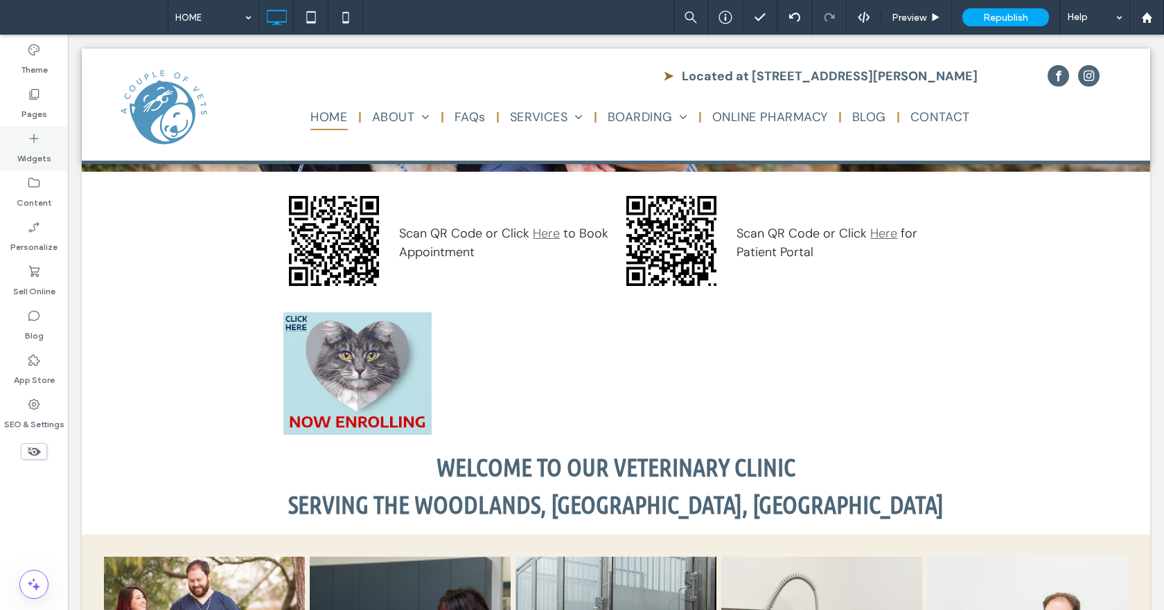
click at [33, 154] on label "Widgets" at bounding box center [34, 155] width 34 height 19
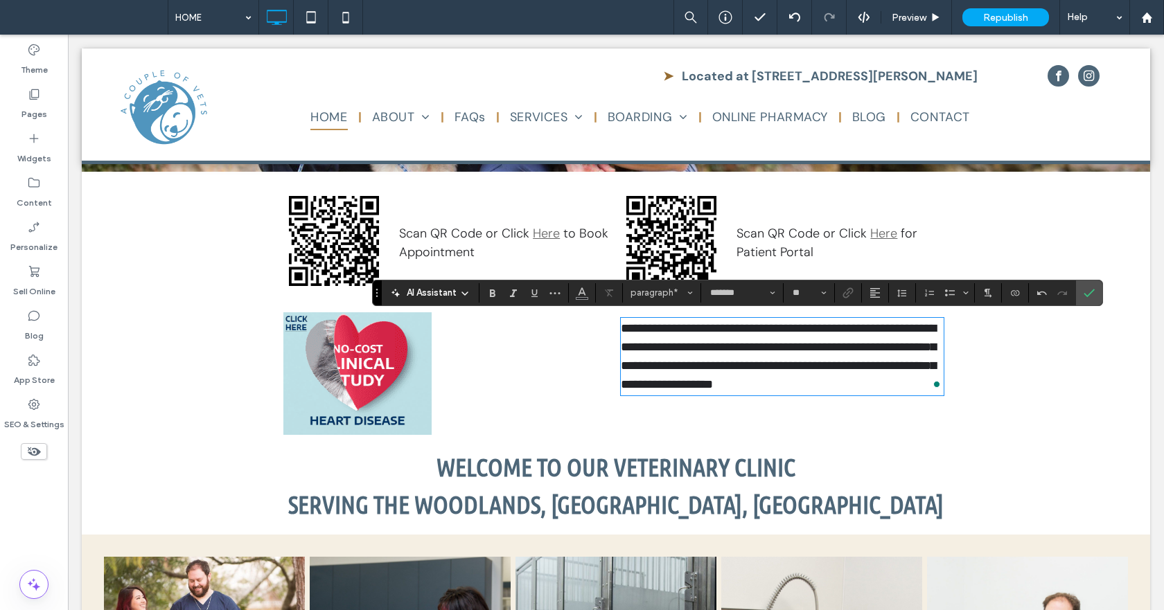
click at [689, 386] on span "**********" at bounding box center [778, 356] width 315 height 69
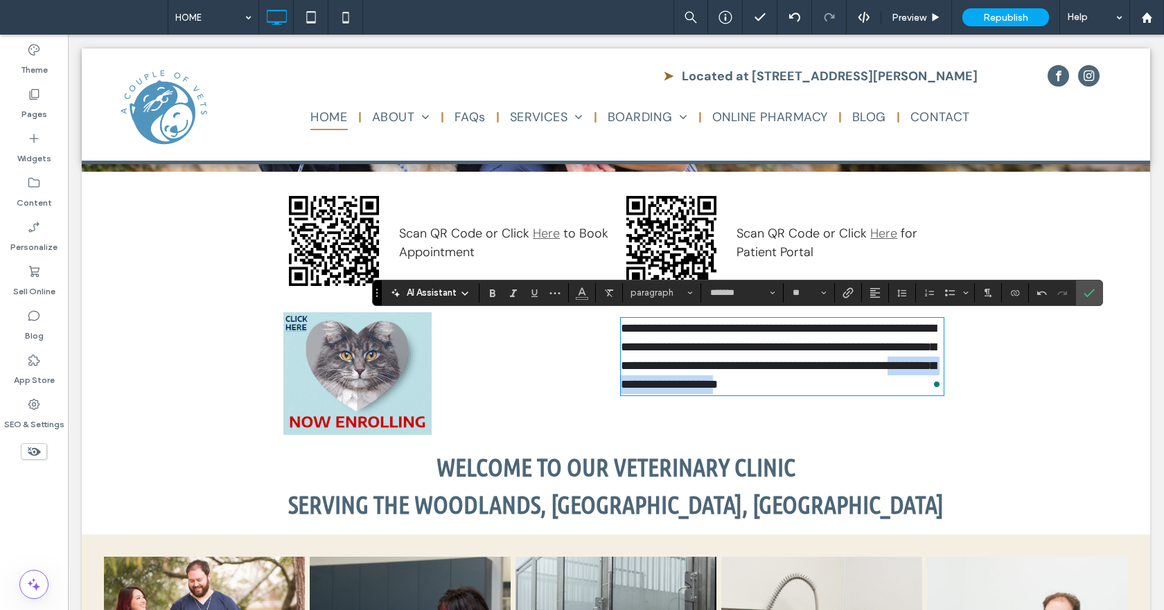
drag, startPoint x: 666, startPoint y: 384, endPoint x: 828, endPoint y: 386, distance: 162.2
click at [828, 386] on span "**********" at bounding box center [778, 356] width 315 height 69
click at [852, 295] on icon "Link" at bounding box center [848, 293] width 11 height 11
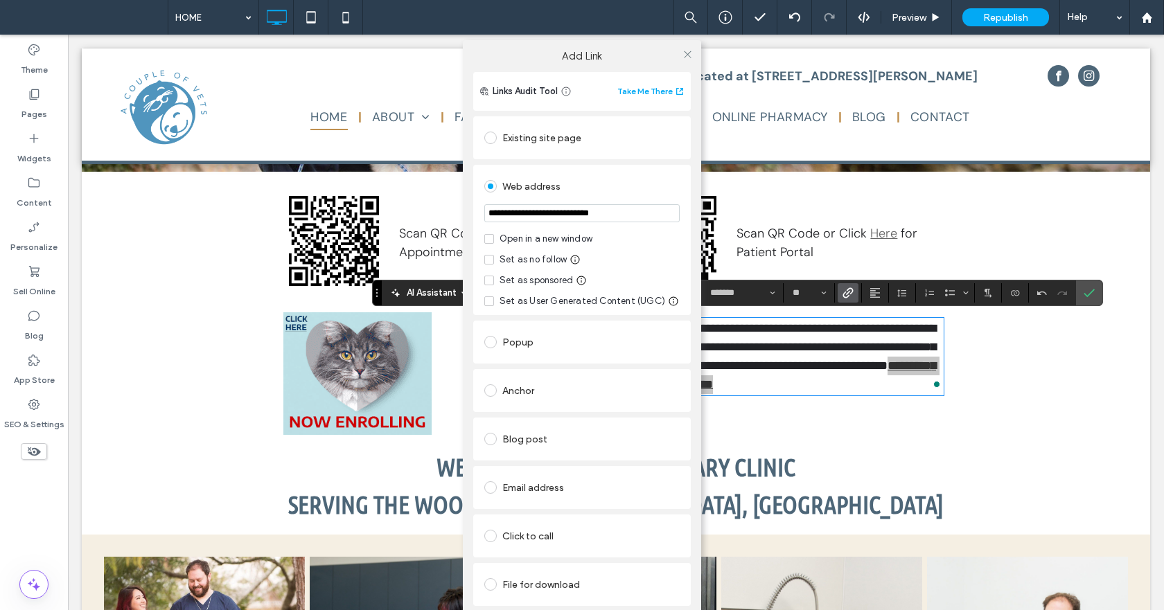
click at [536, 240] on div "Open in a new window" at bounding box center [546, 239] width 93 height 14
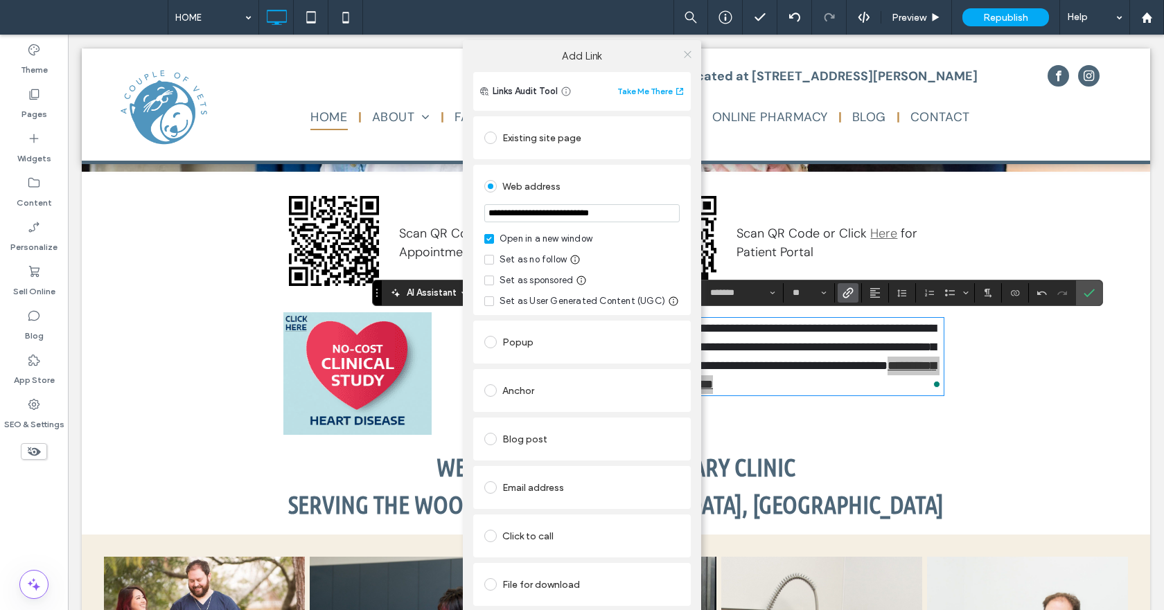
click at [690, 54] on icon at bounding box center [688, 54] width 10 height 10
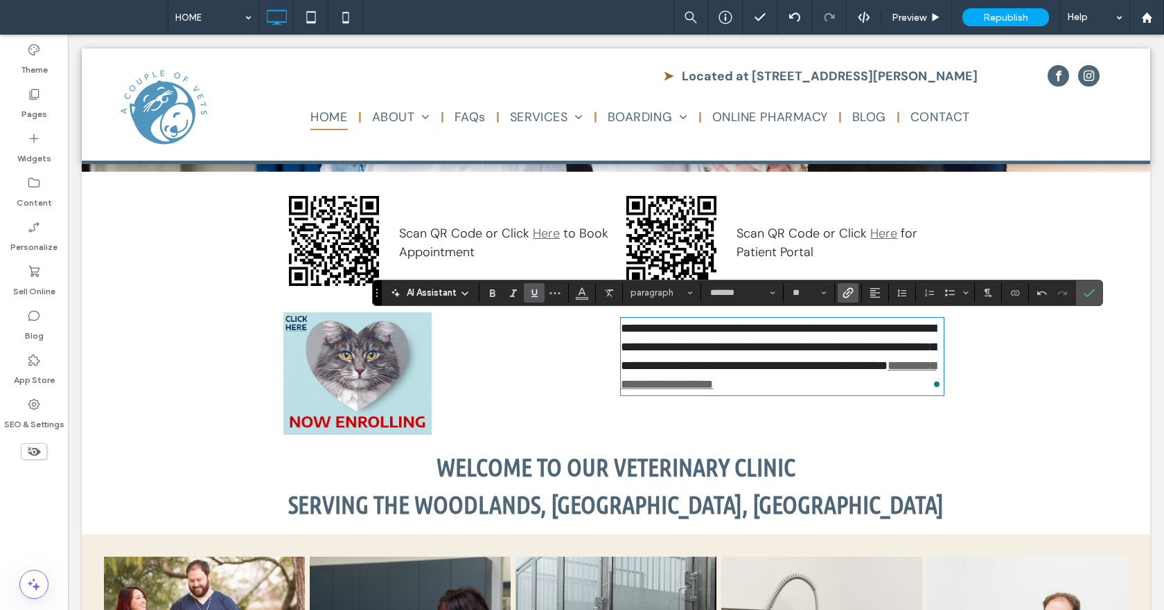
click at [565, 380] on div "Click To Paste Click To Paste" at bounding box center [449, 374] width 333 height 123
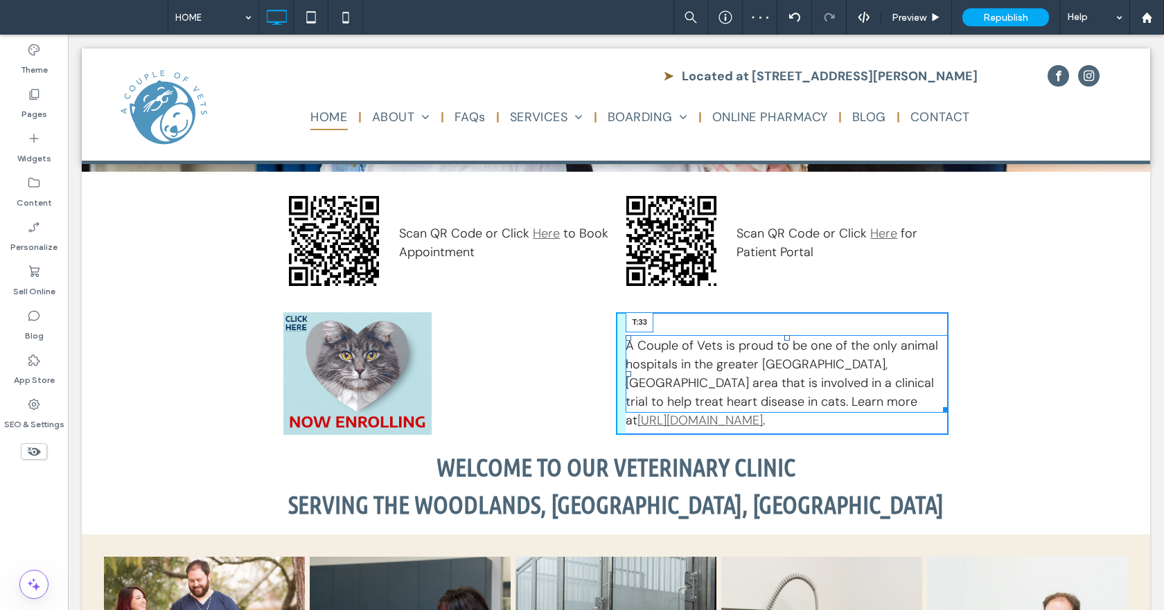
drag, startPoint x: 784, startPoint y: 320, endPoint x: 784, endPoint y: 337, distance: 17.3
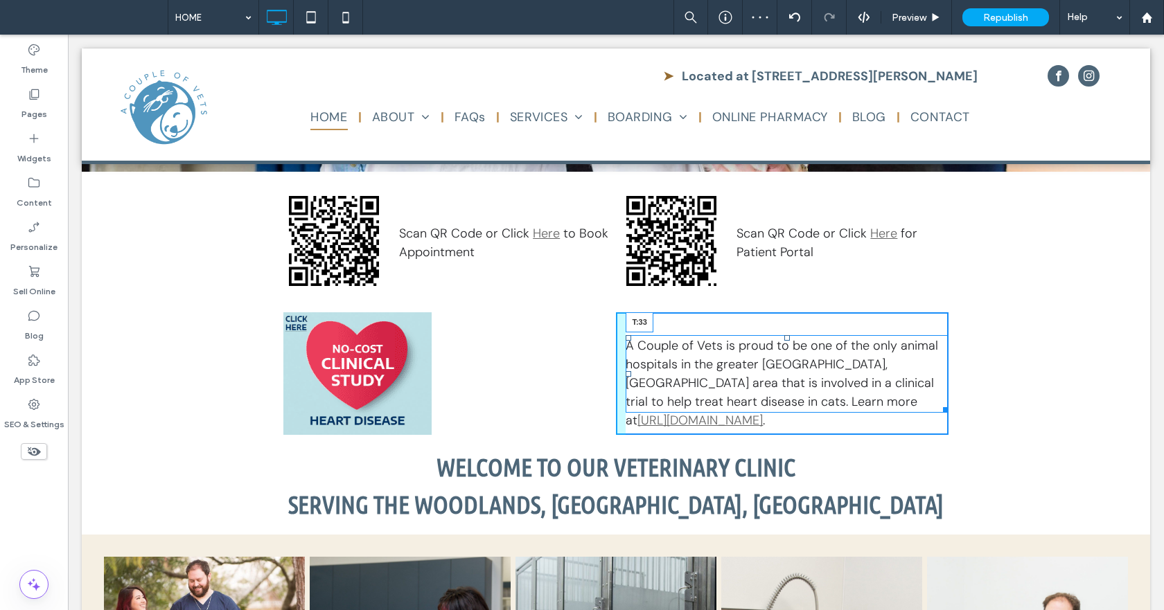
click at [784, 337] on div at bounding box center [787, 338] width 6 height 6
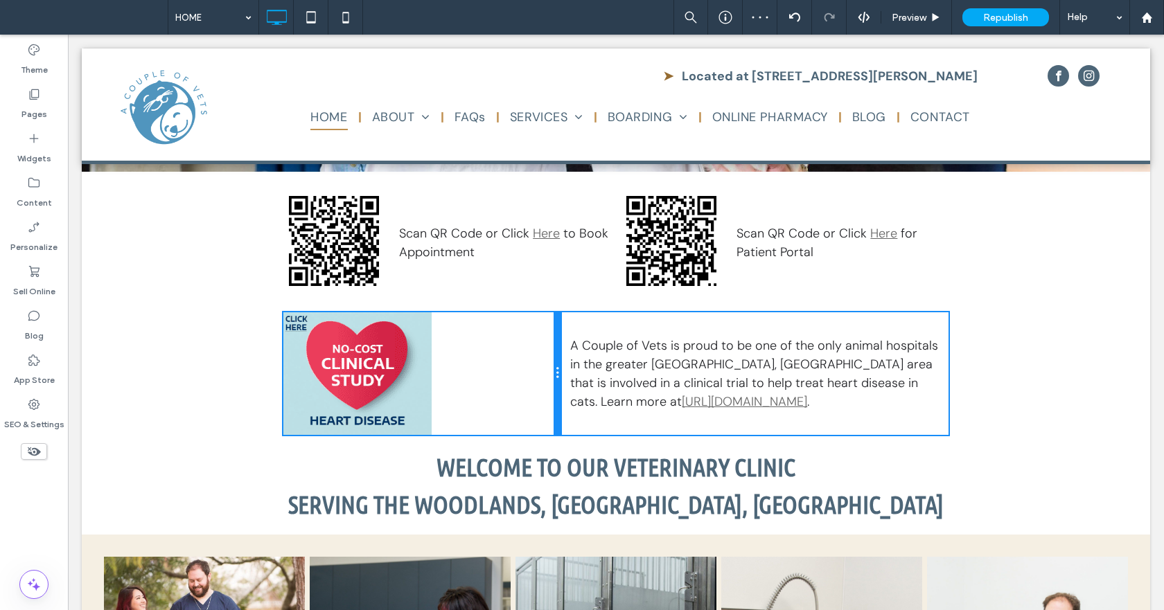
drag, startPoint x: 609, startPoint y: 374, endPoint x: 529, endPoint y: 402, distance: 85.3
click at [574, 375] on div "Click To Paste Click To Paste Click To Paste Click To Paste A Couple of Vets is…" at bounding box center [615, 374] width 665 height 123
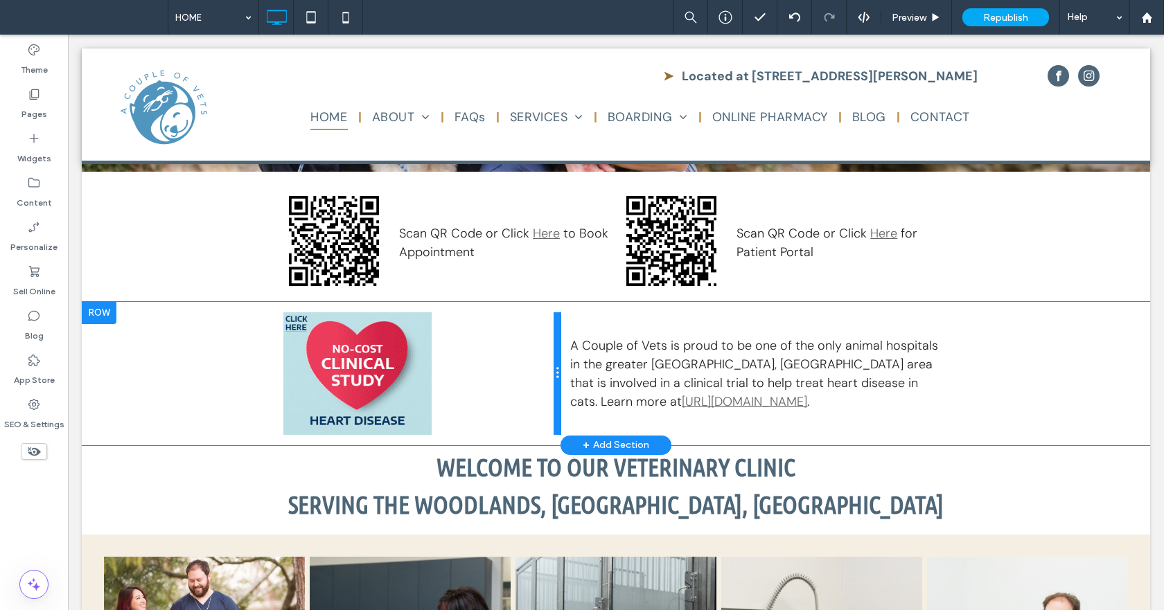
click at [554, 373] on div at bounding box center [557, 374] width 7 height 123
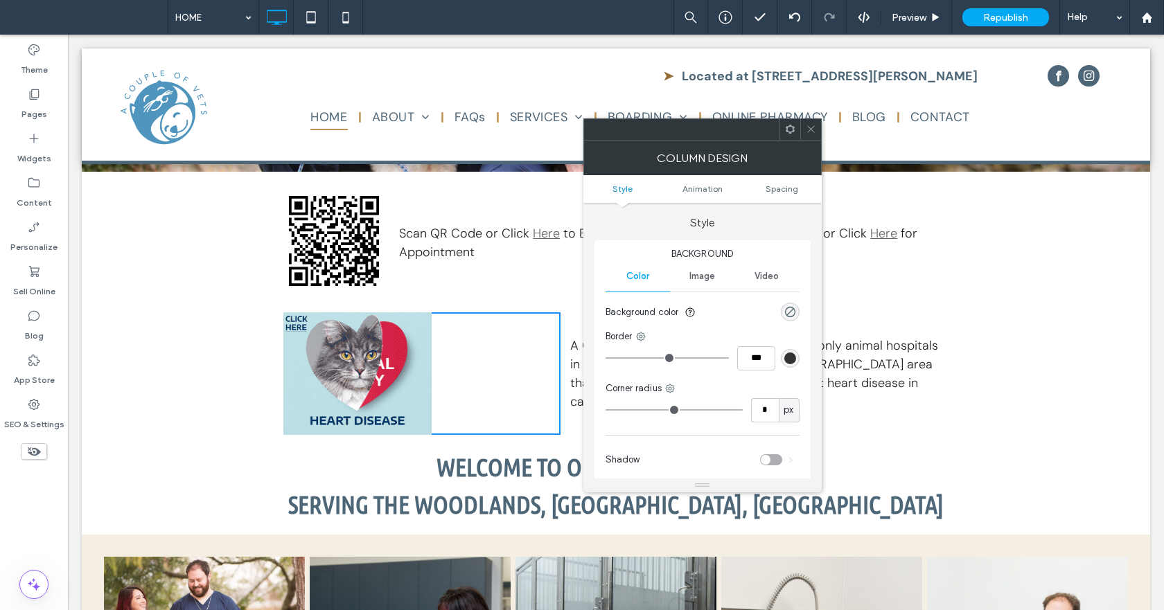
click at [903, 326] on div "Click To Paste Click To Paste A Couple of Vets is proud to be one of the only a…" at bounding box center [755, 374] width 388 height 123
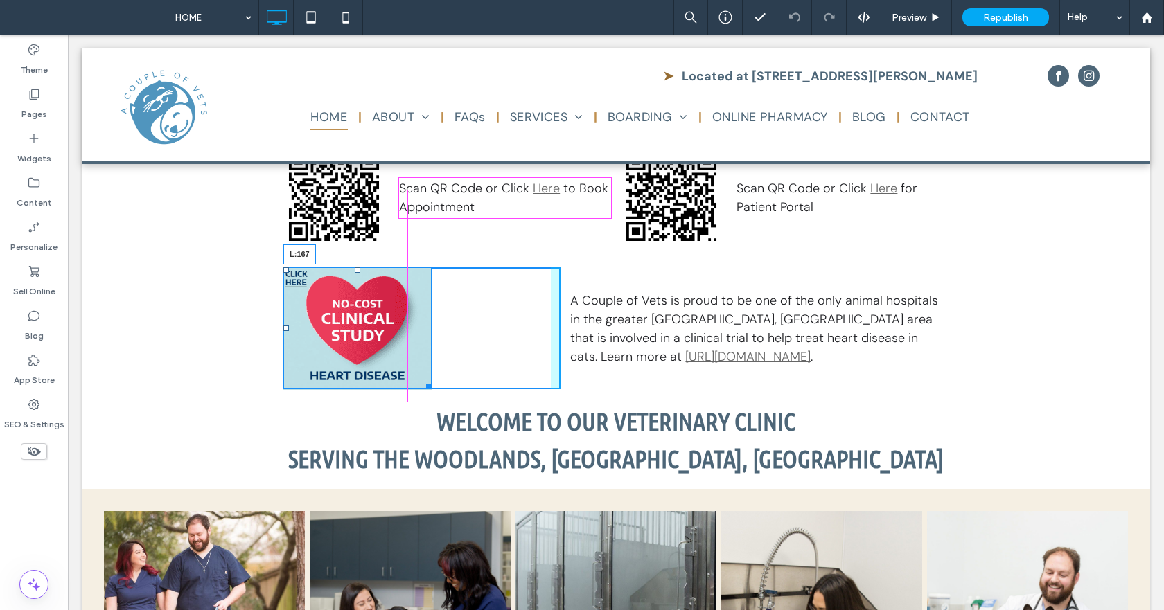
drag, startPoint x: 281, startPoint y: 328, endPoint x: 486, endPoint y: 370, distance: 209.4
click at [289, 328] on div at bounding box center [286, 329] width 6 height 6
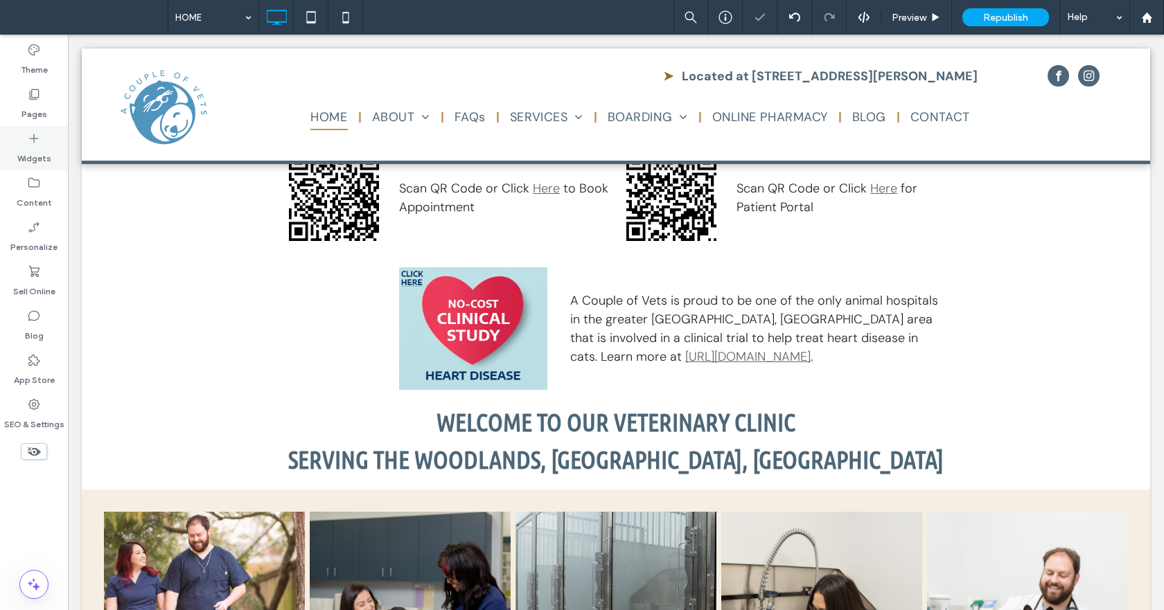
click at [45, 148] on label "Widgets" at bounding box center [34, 155] width 34 height 19
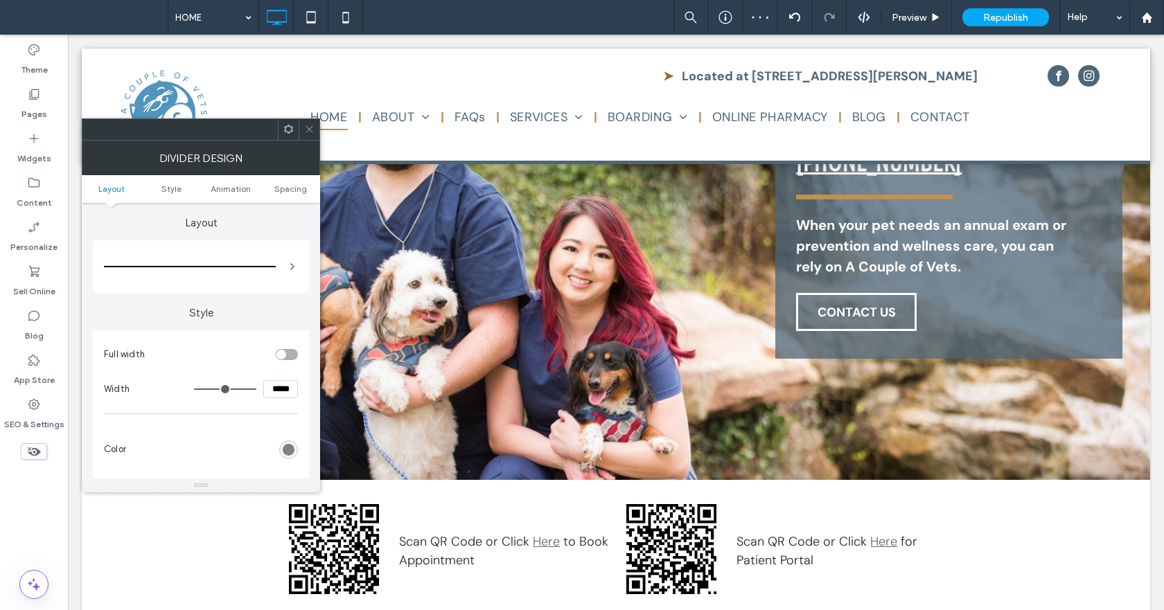
scroll to position [197, 0]
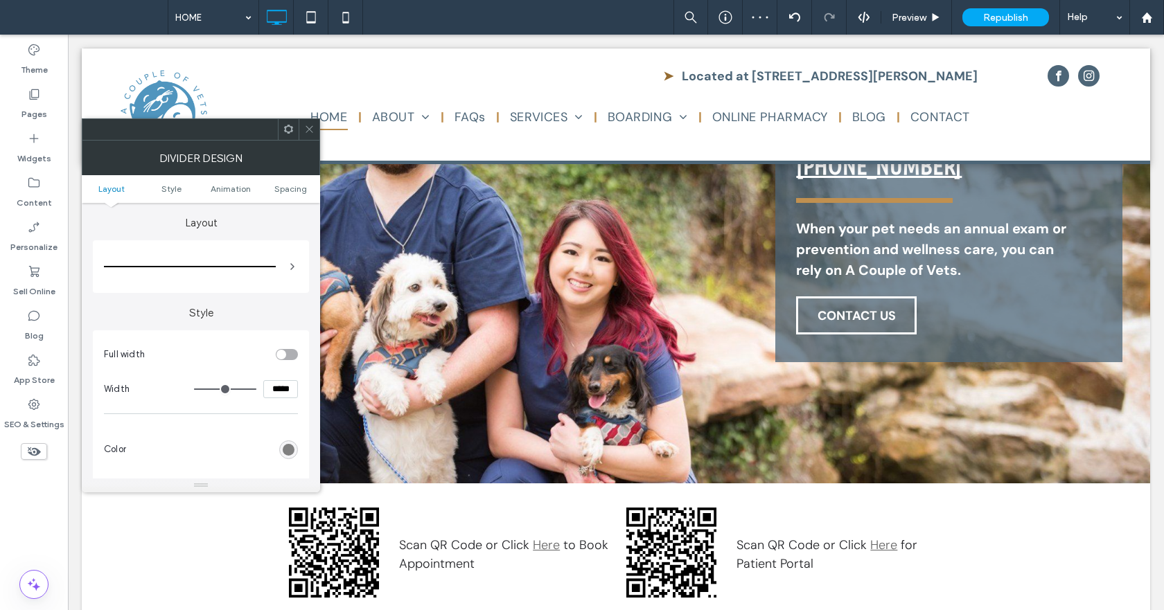
click at [290, 449] on div "rgb(128, 128, 128)" at bounding box center [289, 450] width 12 height 12
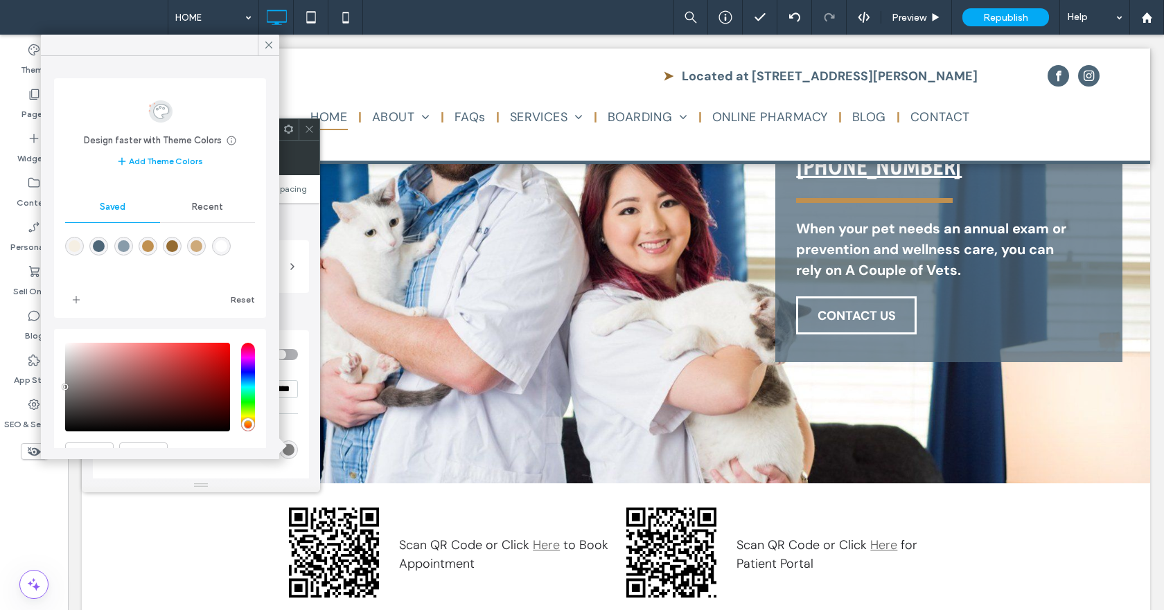
click at [97, 247] on div "rgba(77,102,120,1)" at bounding box center [99, 246] width 12 height 12
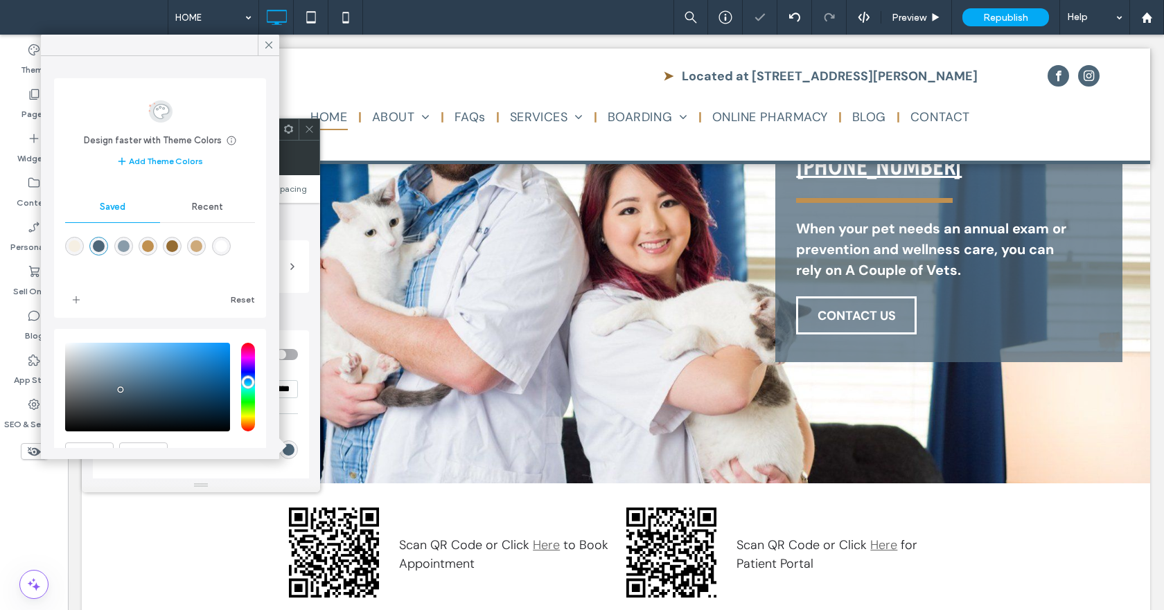
click at [130, 247] on div "rgba(137,156,170,1)" at bounding box center [124, 246] width 12 height 12
type input "*******"
drag, startPoint x: 271, startPoint y: 42, endPoint x: 443, endPoint y: 340, distance: 343.4
click at [271, 42] on icon at bounding box center [269, 45] width 12 height 12
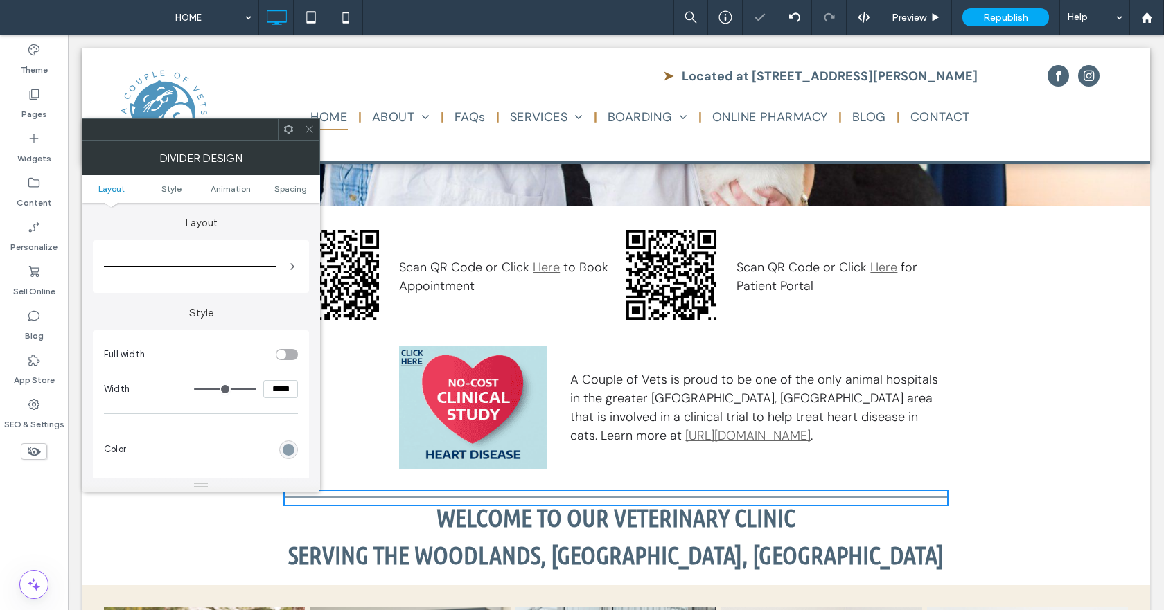
scroll to position [613, 0]
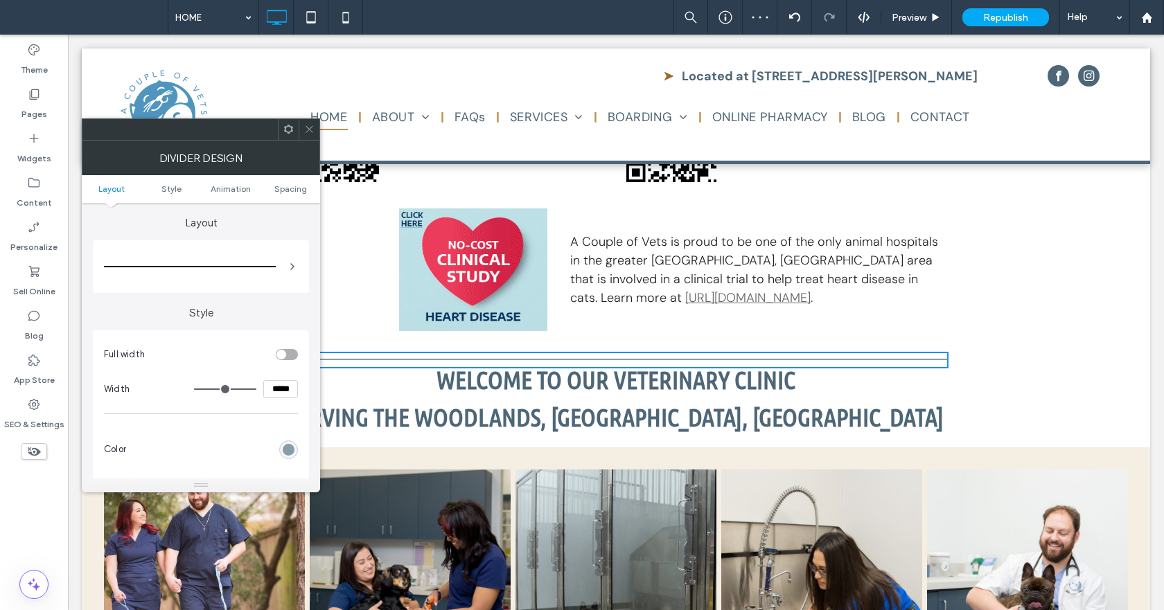
click at [313, 134] on span at bounding box center [309, 129] width 10 height 21
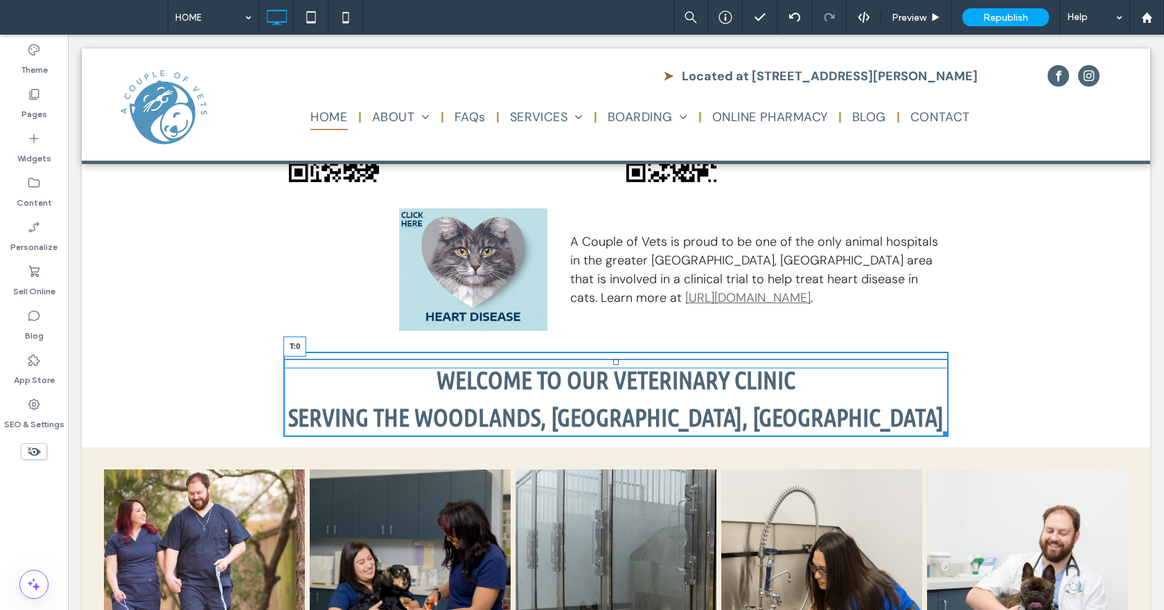
drag, startPoint x: 612, startPoint y: 362, endPoint x: 612, endPoint y: 372, distance: 10.4
click at [613, 365] on div at bounding box center [616, 363] width 6 height 6
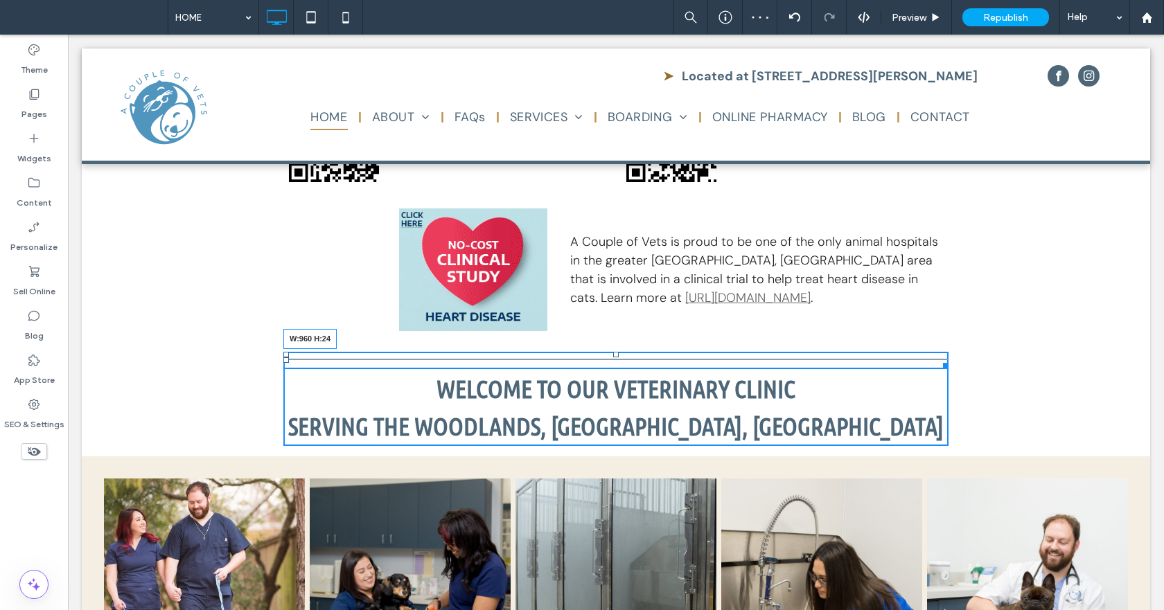
drag, startPoint x: 938, startPoint y: 364, endPoint x: 1014, endPoint y: 374, distance: 77.6
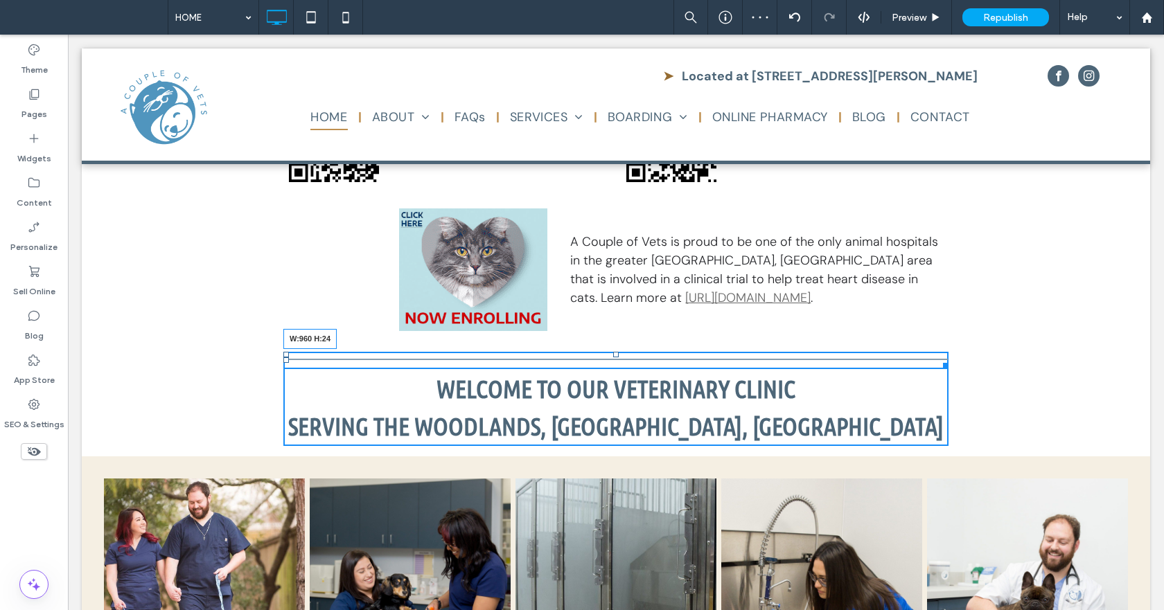
click at [1010, 360] on div "W:960 H:24 Welcome to Our Veterinary Clinic Serving the Woodlands, Spring & Tom…" at bounding box center [616, 399] width 1069 height 115
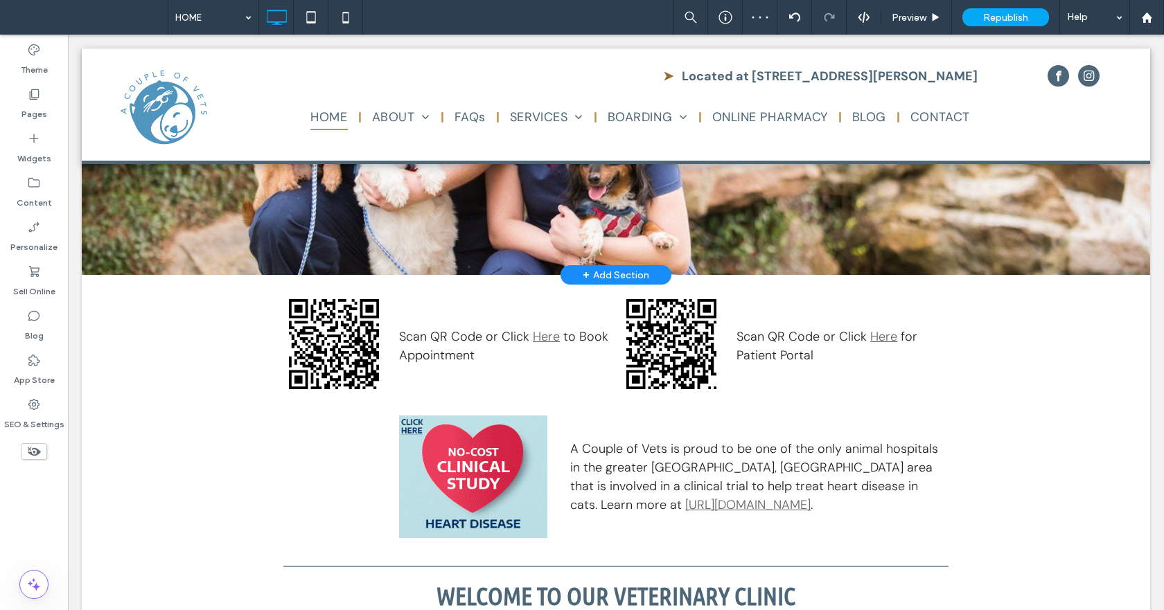
scroll to position [405, 0]
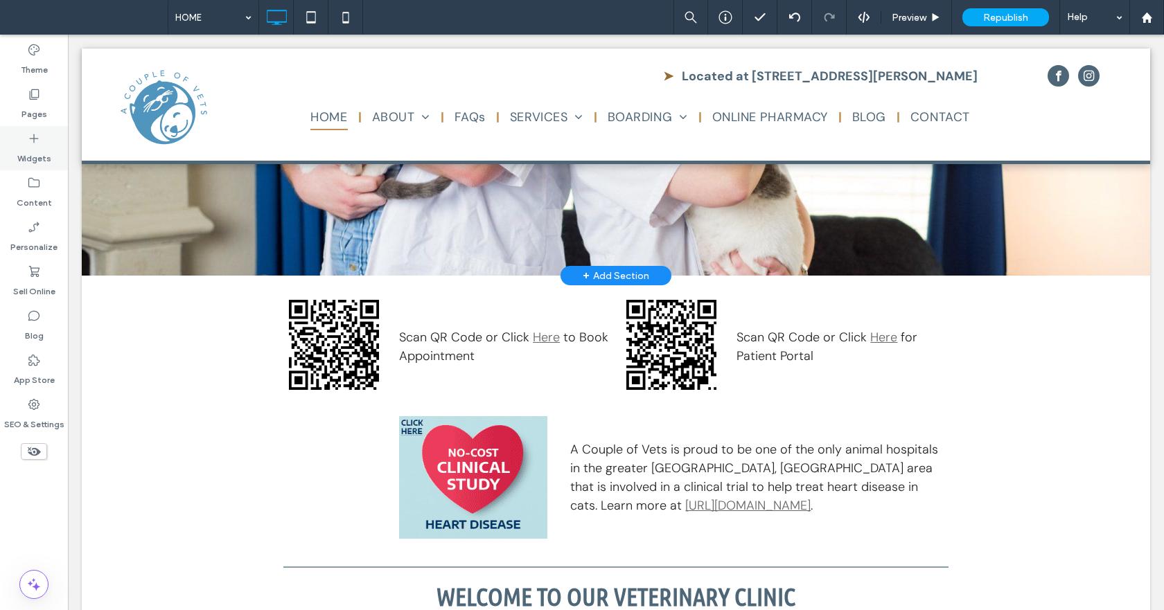
click at [26, 152] on label "Widgets" at bounding box center [34, 155] width 34 height 19
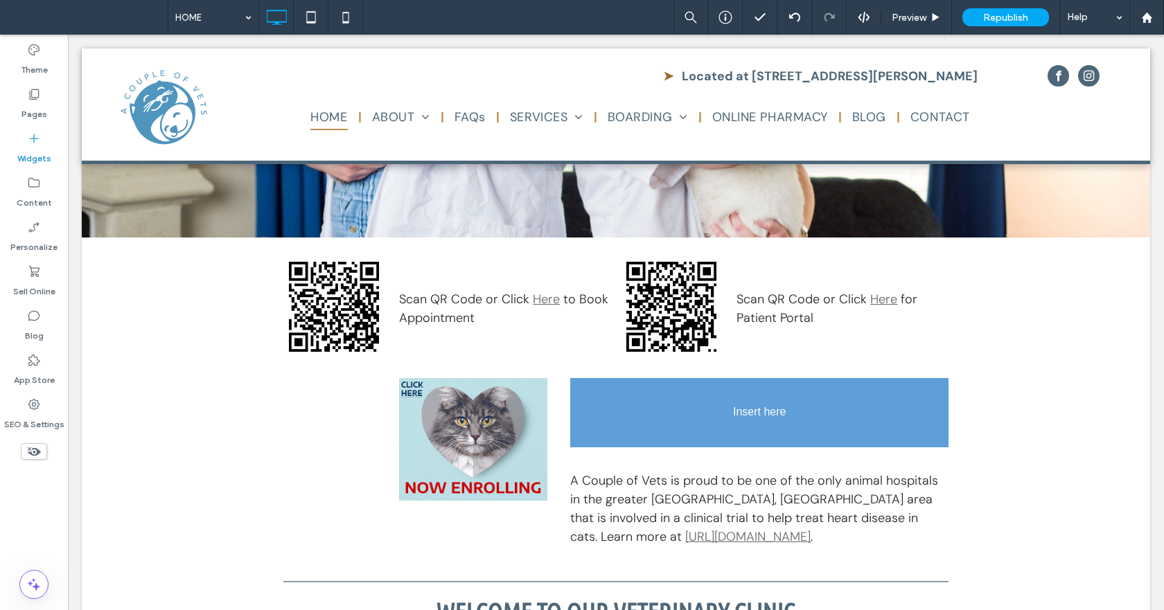
scroll to position [457, 0]
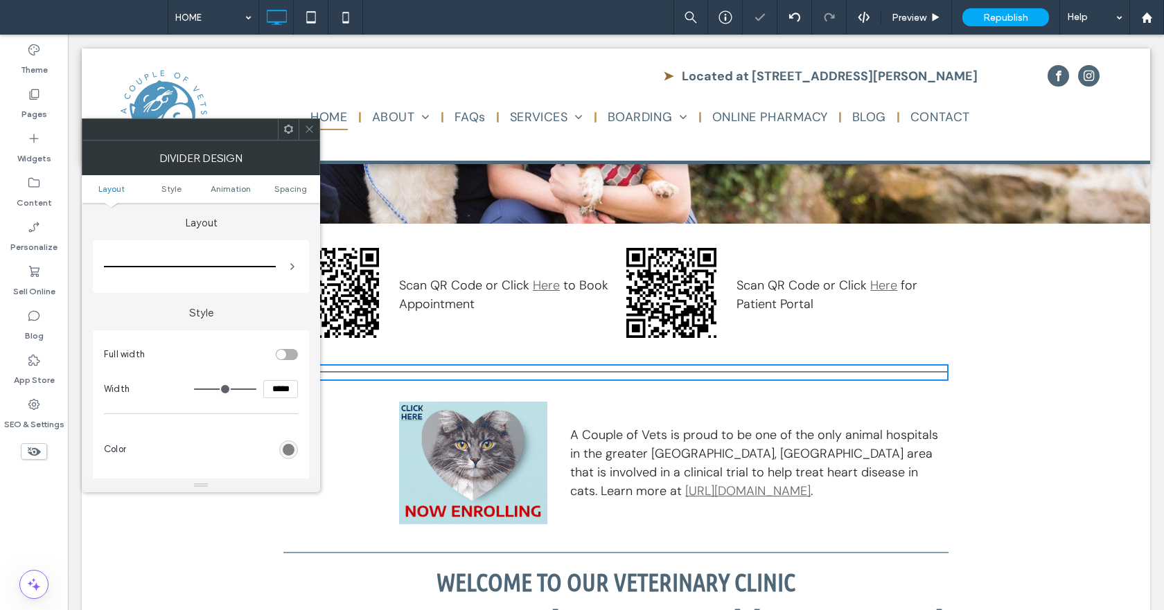
click at [295, 447] on div "rgb(128, 128, 128)" at bounding box center [288, 450] width 19 height 19
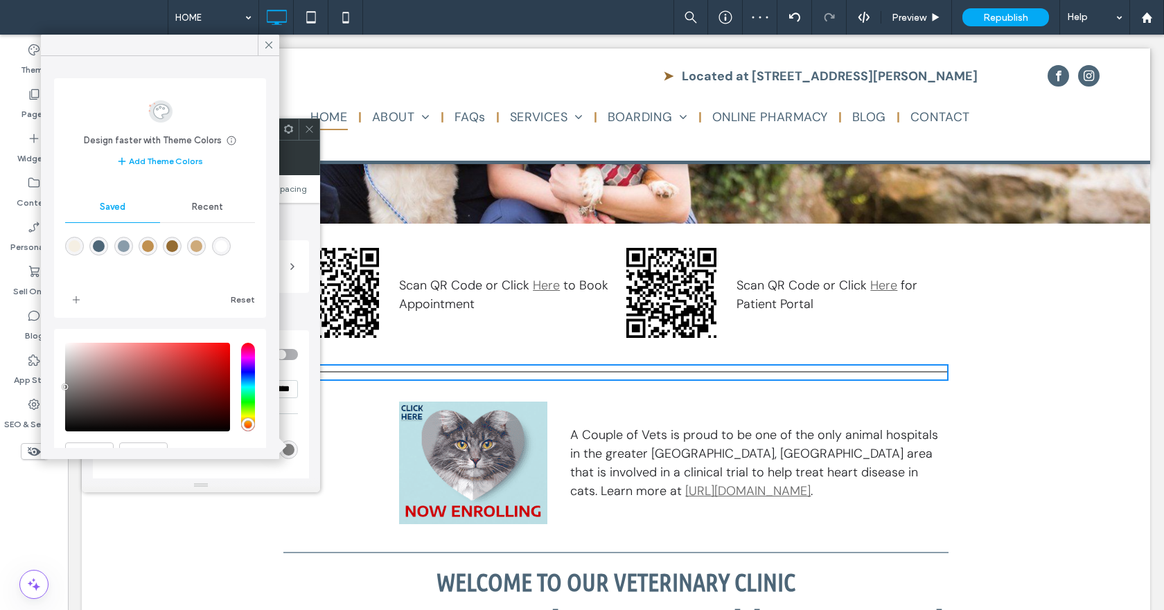
click at [125, 248] on div "rgba(137,156,170,1)" at bounding box center [124, 246] width 12 height 12
type input "*******"
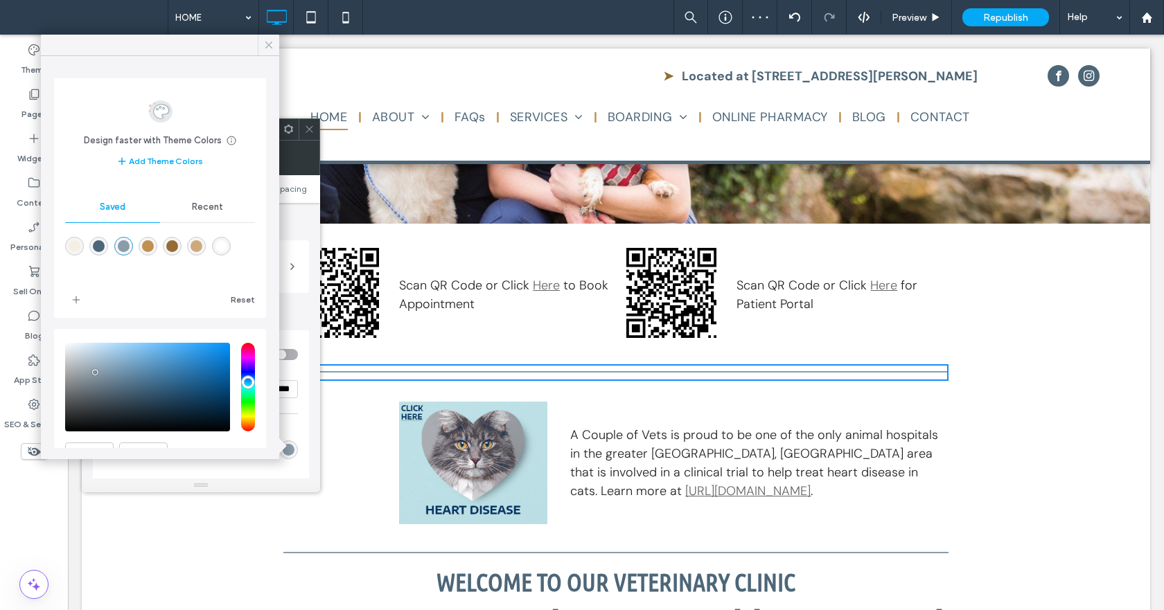
click at [267, 44] on use at bounding box center [268, 45] width 7 height 7
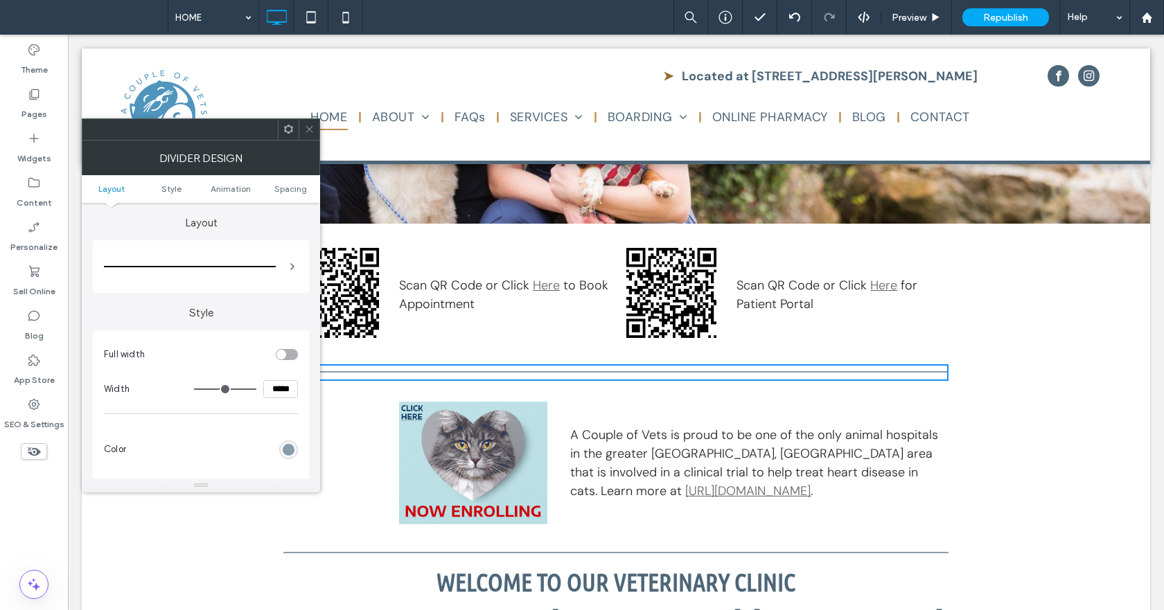
click at [307, 125] on icon at bounding box center [309, 129] width 10 height 10
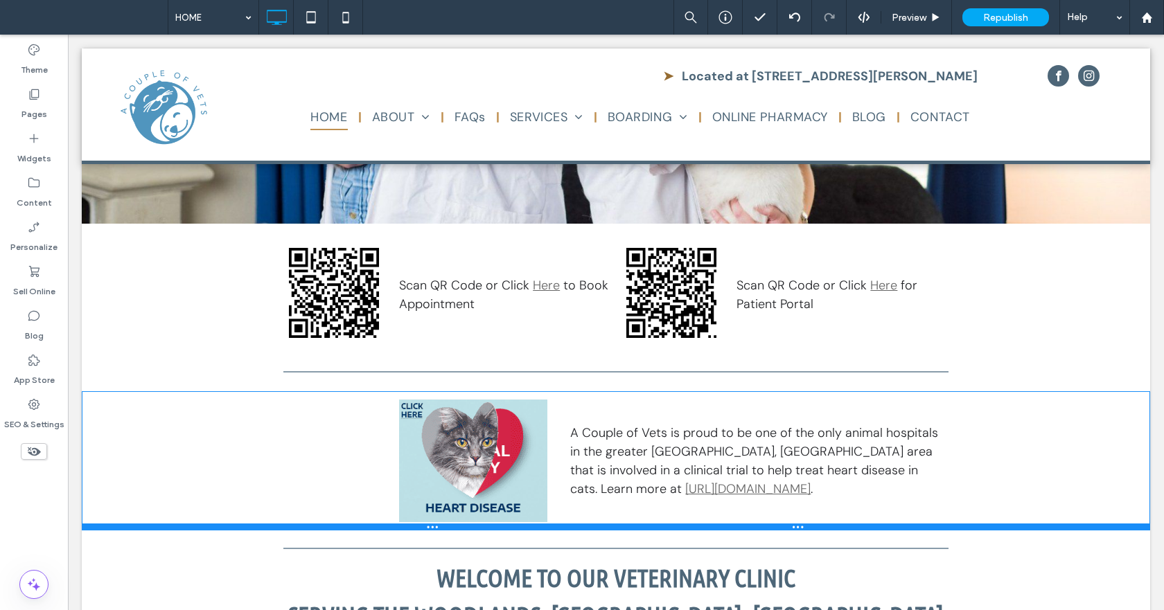
click at [937, 527] on div at bounding box center [616, 527] width 1069 height 7
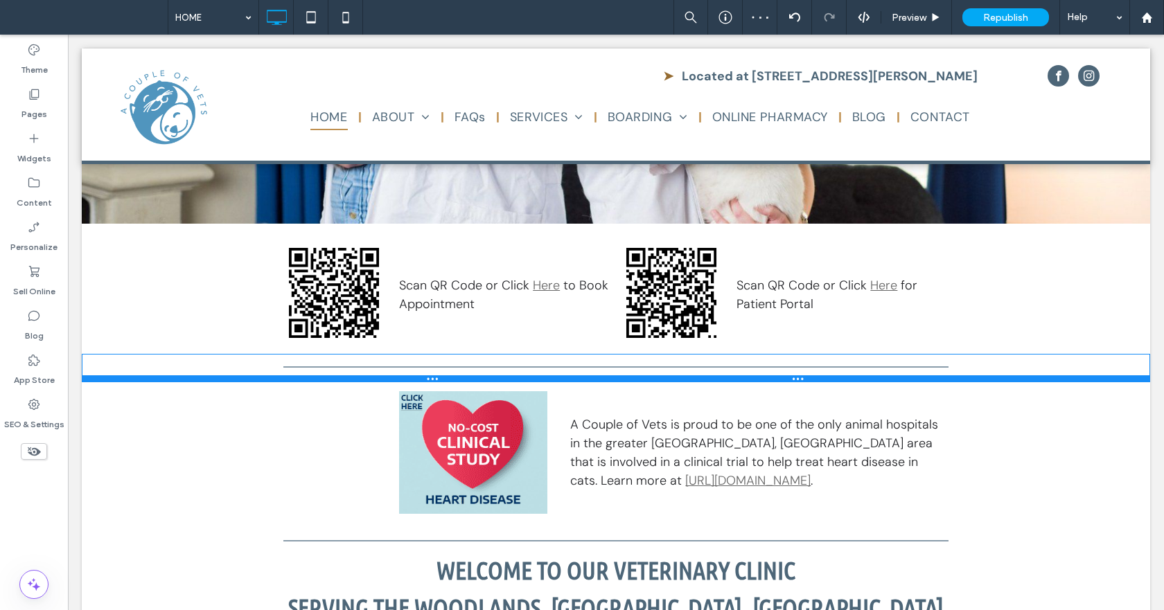
drag, startPoint x: 716, startPoint y: 388, endPoint x: 716, endPoint y: 379, distance: 9.0
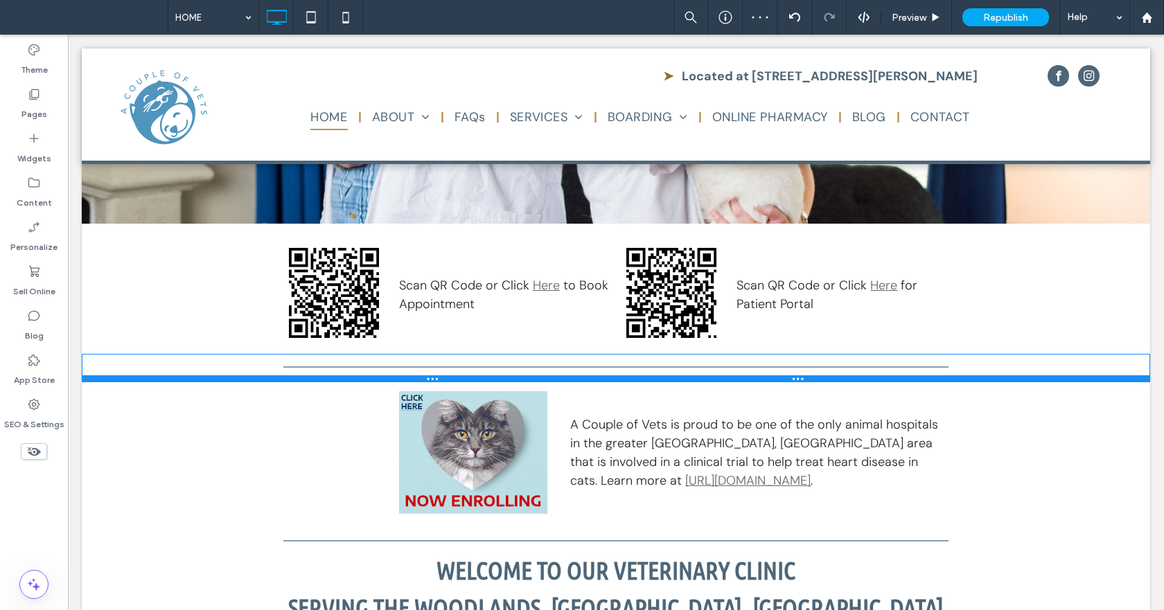
click at [716, 379] on div at bounding box center [616, 379] width 1069 height 7
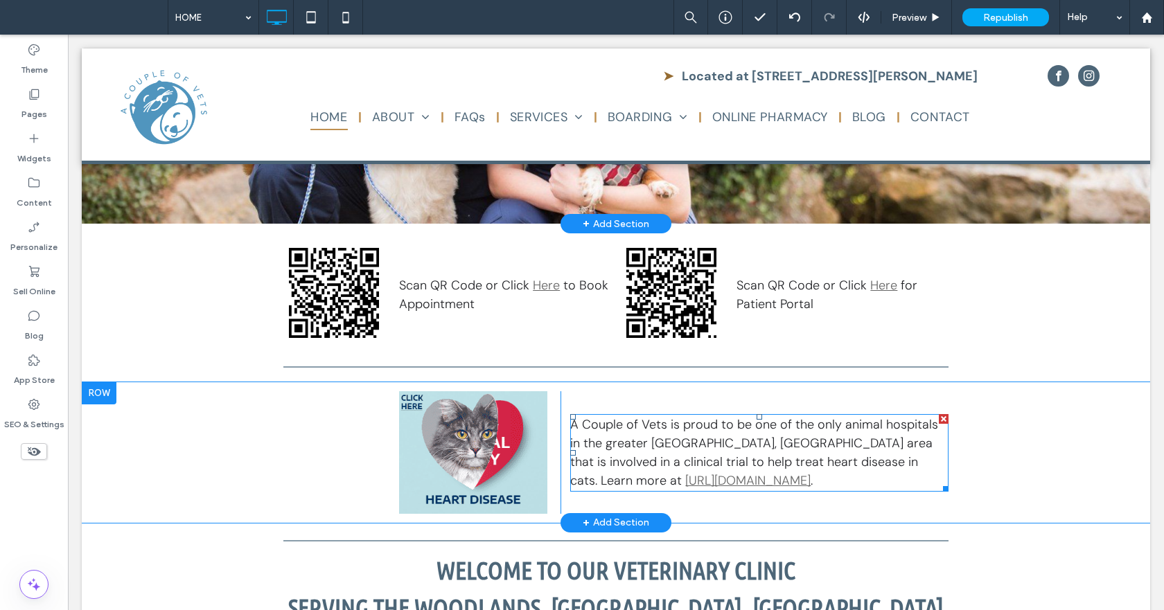
click at [845, 445] on span "A Couple of Vets is proud to be one of the only animal hospitals in the greater…" at bounding box center [754, 452] width 368 height 73
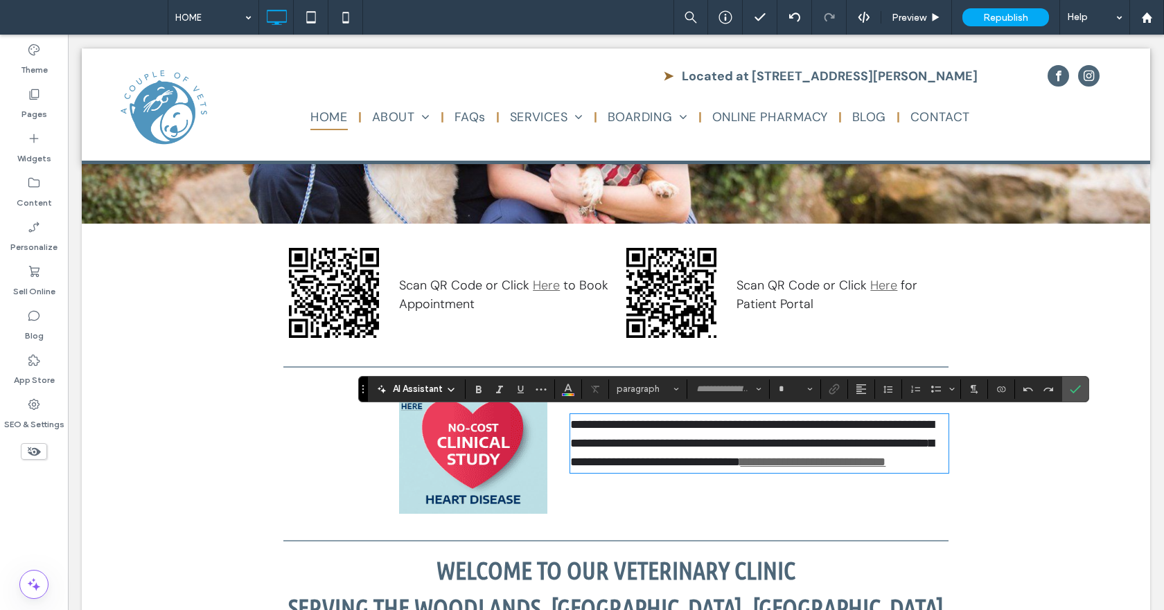
type input "*******"
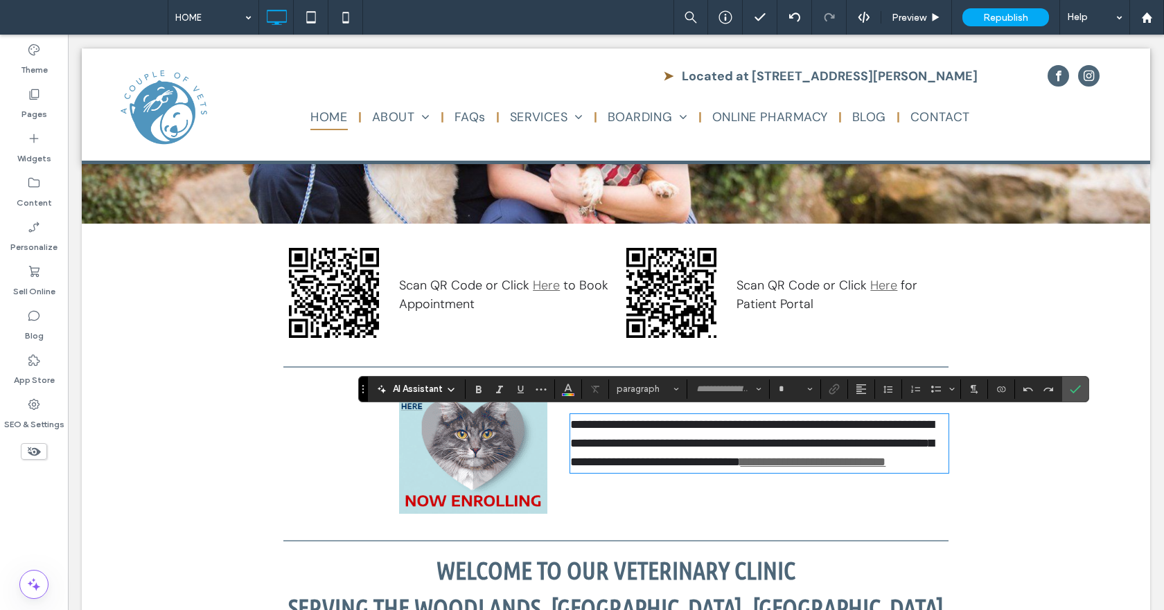
type input "**"
click at [842, 449] on span "**********" at bounding box center [752, 444] width 364 height 50
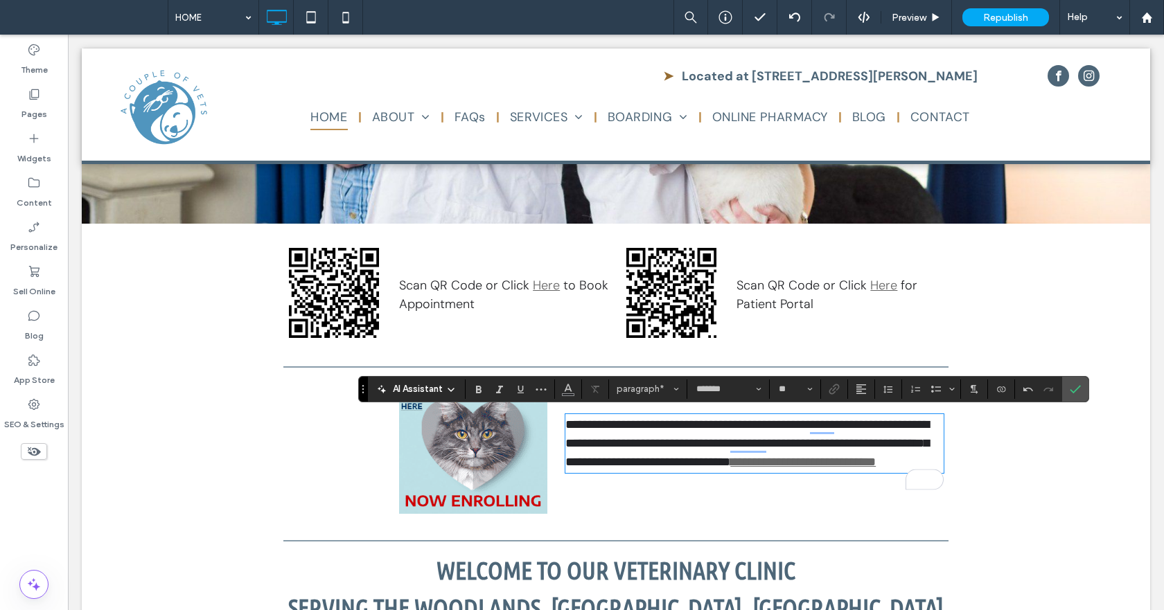
click at [864, 465] on p "**********" at bounding box center [754, 444] width 378 height 56
click at [742, 462] on span "**********" at bounding box center [747, 444] width 364 height 50
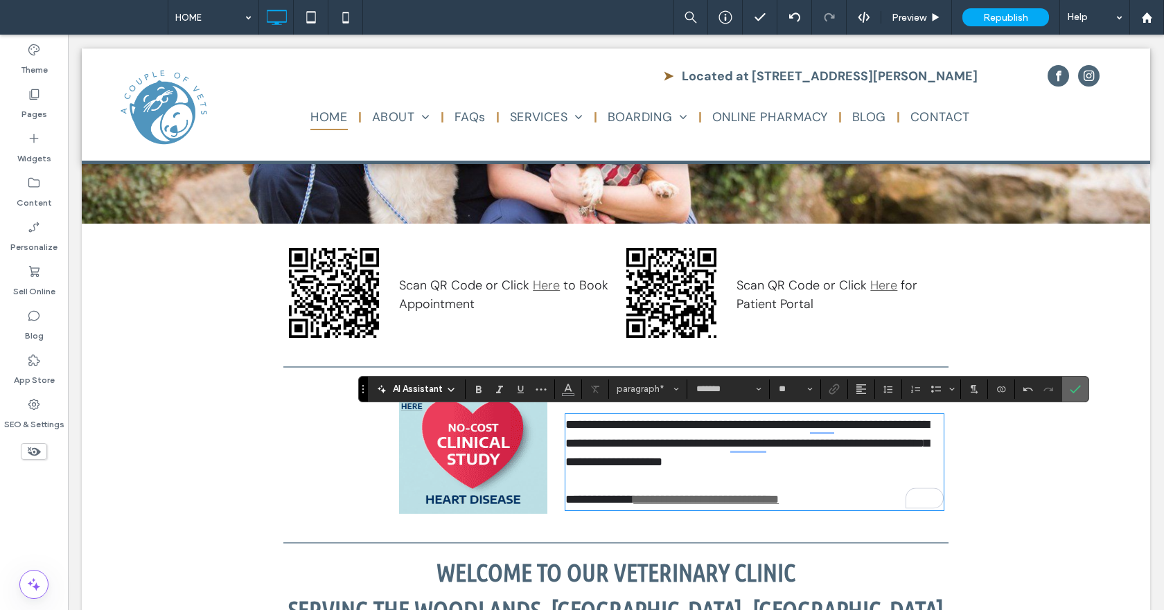
click at [1073, 384] on icon "Confirm" at bounding box center [1075, 389] width 11 height 11
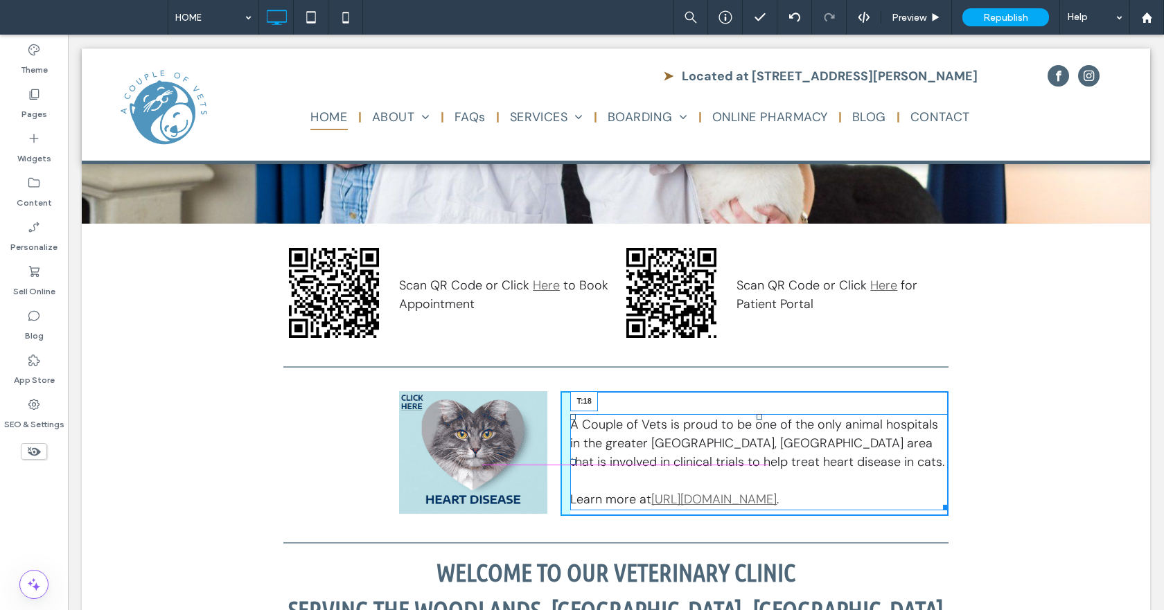
drag, startPoint x: 756, startPoint y: 415, endPoint x: 760, endPoint y: 405, distance: 11.2
click at [760, 414] on div "A Couple of Vets is proud to be one of the only animal hospitals in the greater…" at bounding box center [759, 462] width 378 height 96
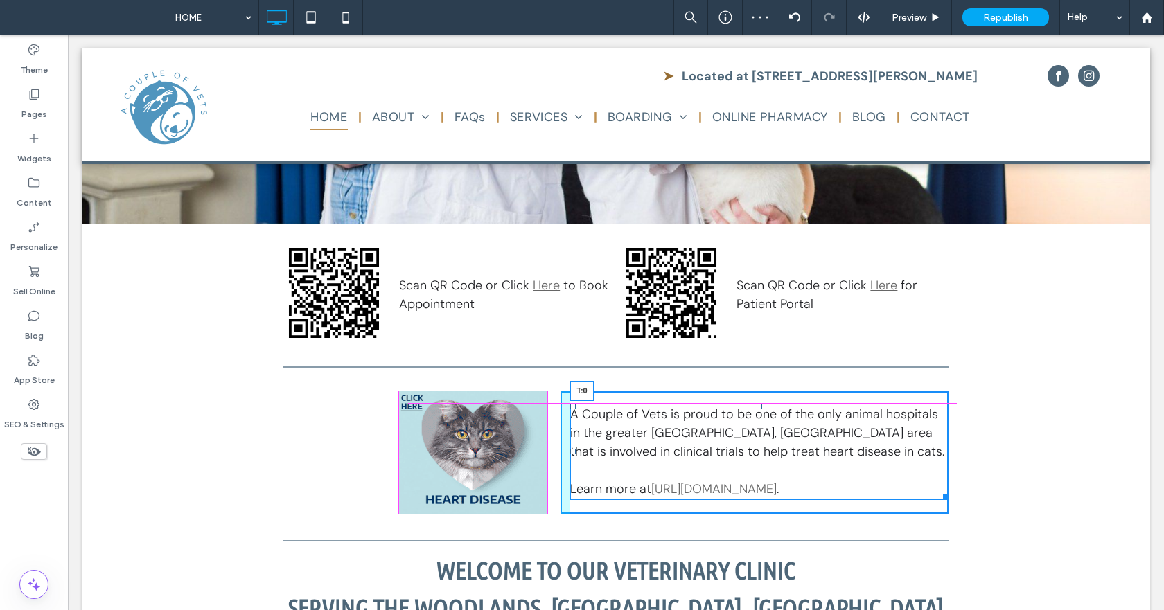
drag, startPoint x: 753, startPoint y: 403, endPoint x: 752, endPoint y: 393, distance: 9.7
click at [757, 404] on div at bounding box center [760, 407] width 6 height 6
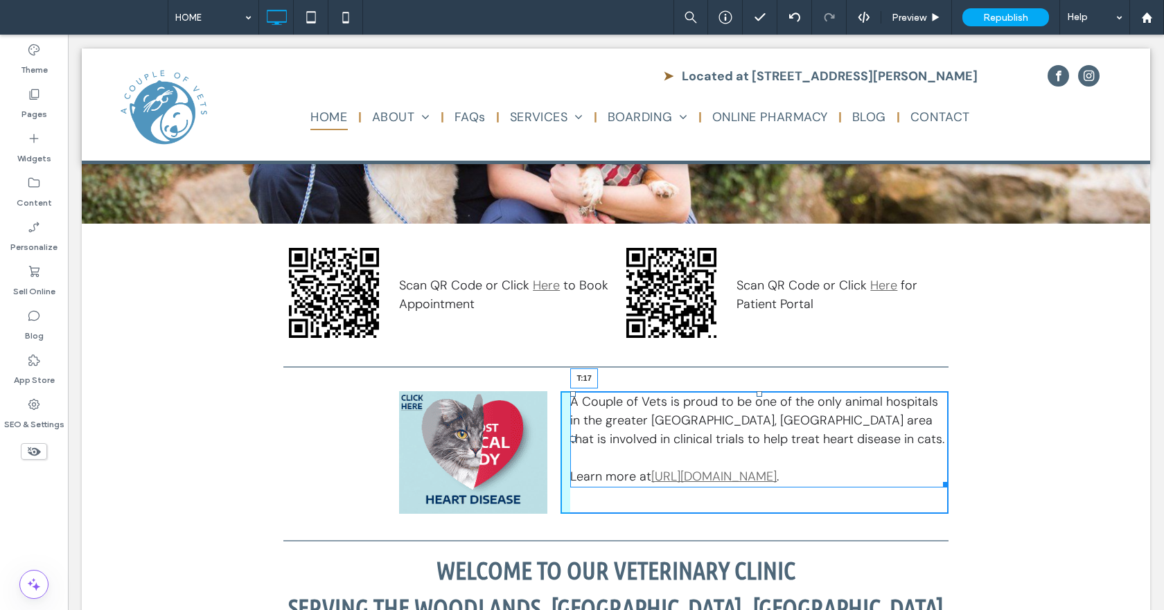
drag, startPoint x: 755, startPoint y: 394, endPoint x: 758, endPoint y: 406, distance: 12.3
click at [758, 406] on div "A Couple of Vets is proud to be one of the only animal hospitals in the greater…" at bounding box center [759, 440] width 378 height 96
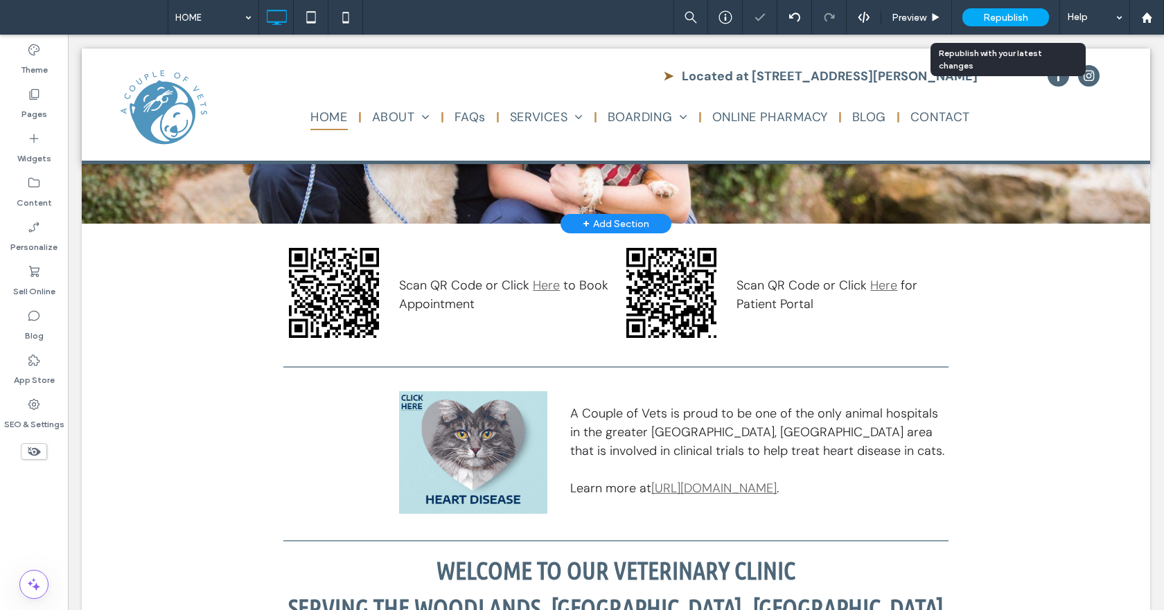
click at [1010, 16] on span "Republish" at bounding box center [1005, 18] width 45 height 12
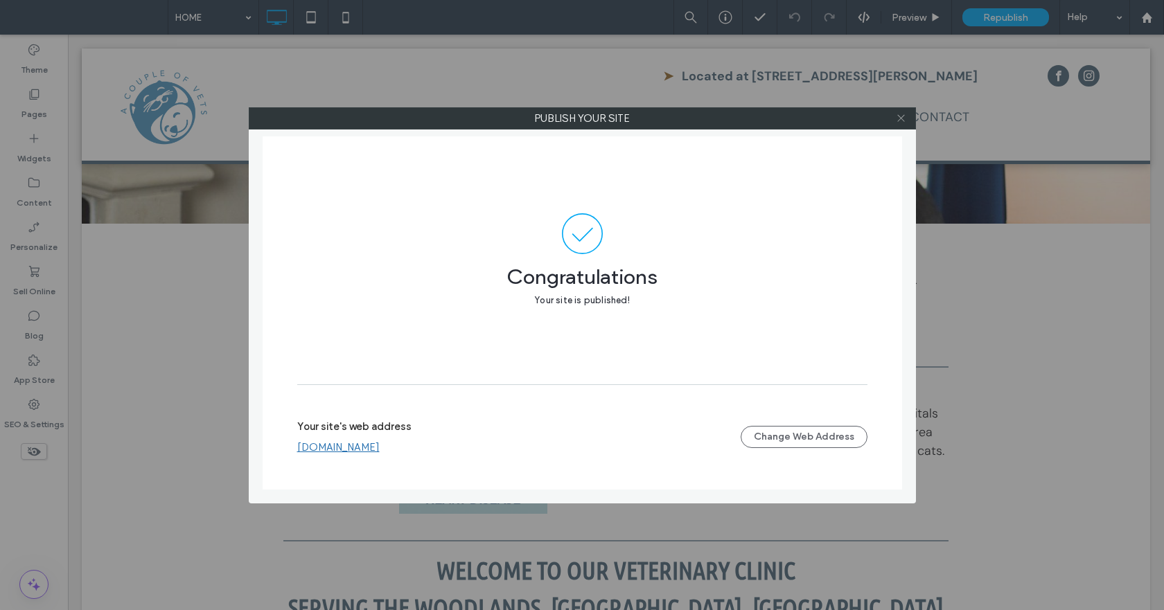
click at [904, 117] on icon at bounding box center [901, 118] width 10 height 10
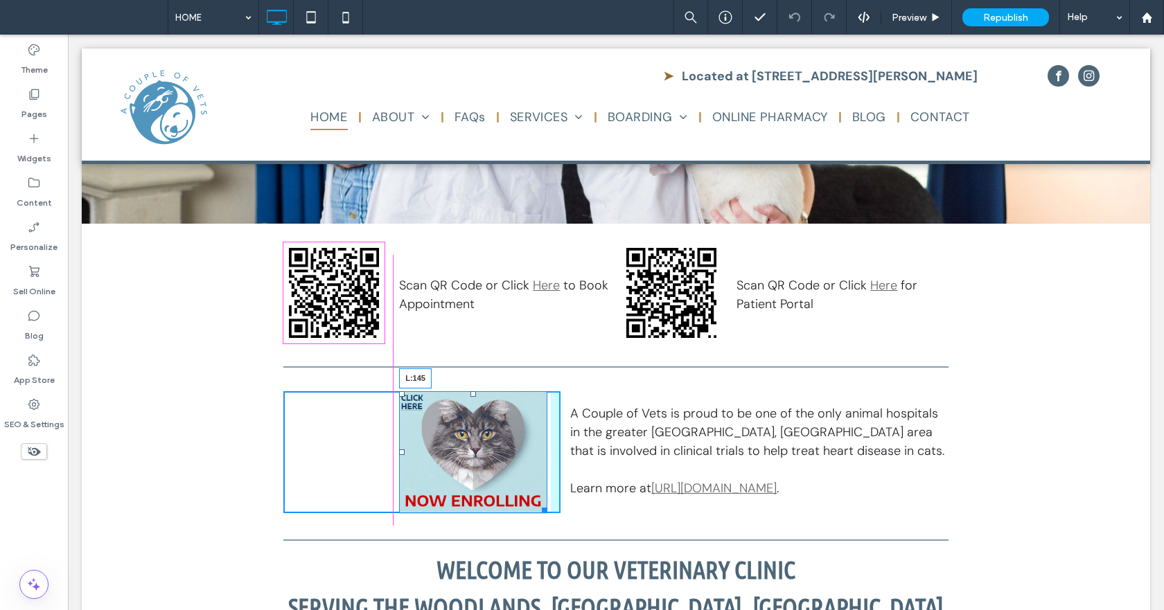
drag, startPoint x: 392, startPoint y: 450, endPoint x: 382, endPoint y: 454, distance: 10.3
click at [399, 454] on div at bounding box center [402, 453] width 6 height 6
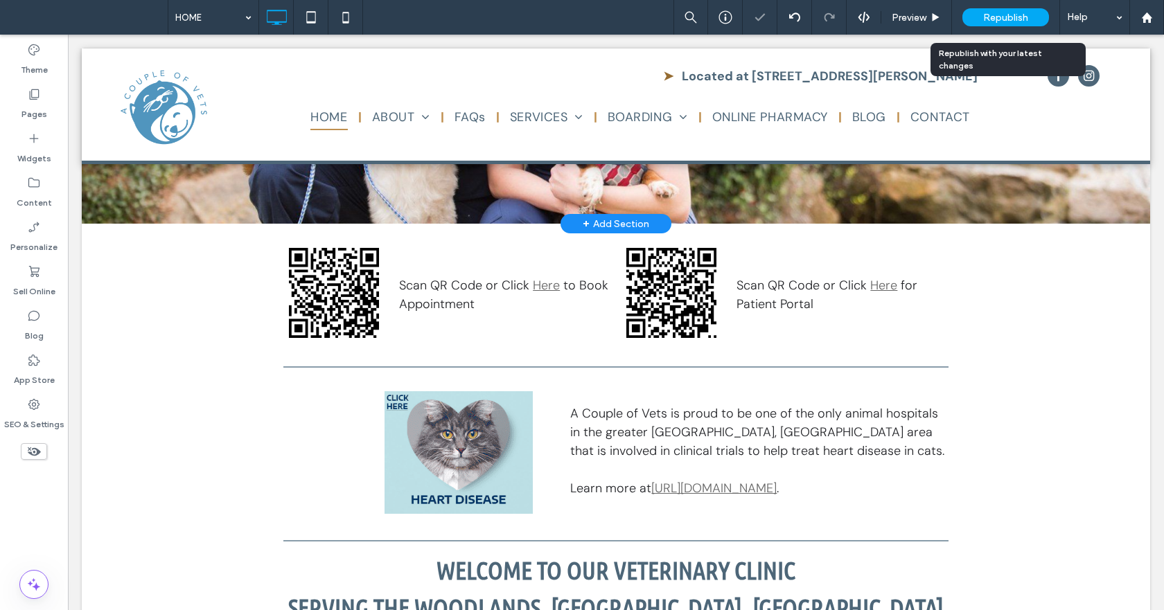
click at [999, 21] on span "Republish" at bounding box center [1005, 18] width 45 height 12
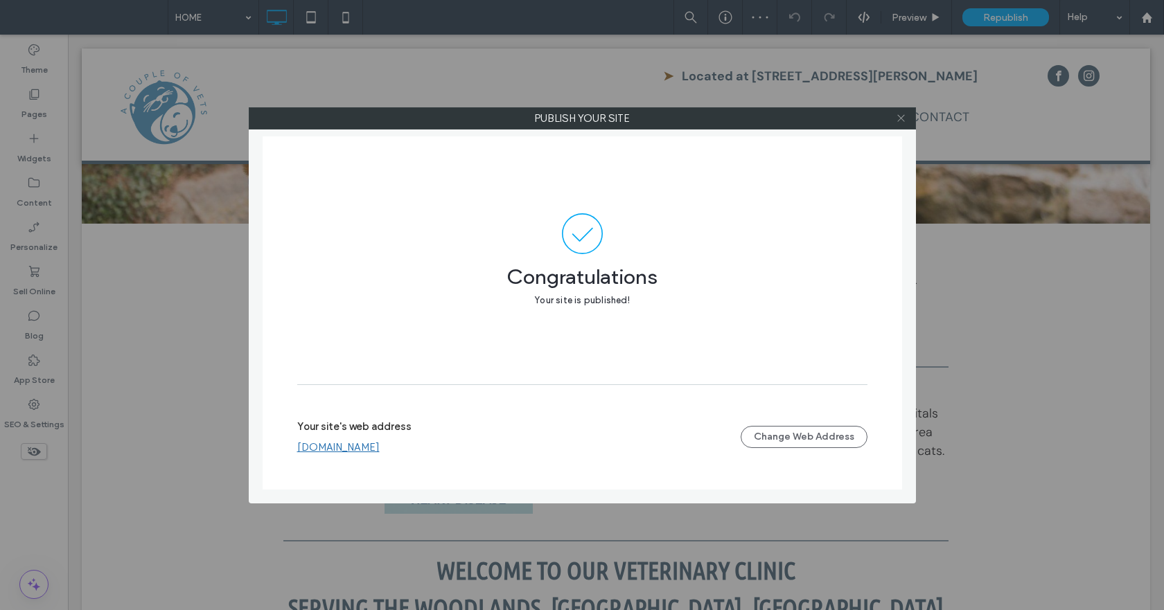
click at [903, 115] on icon at bounding box center [901, 118] width 10 height 10
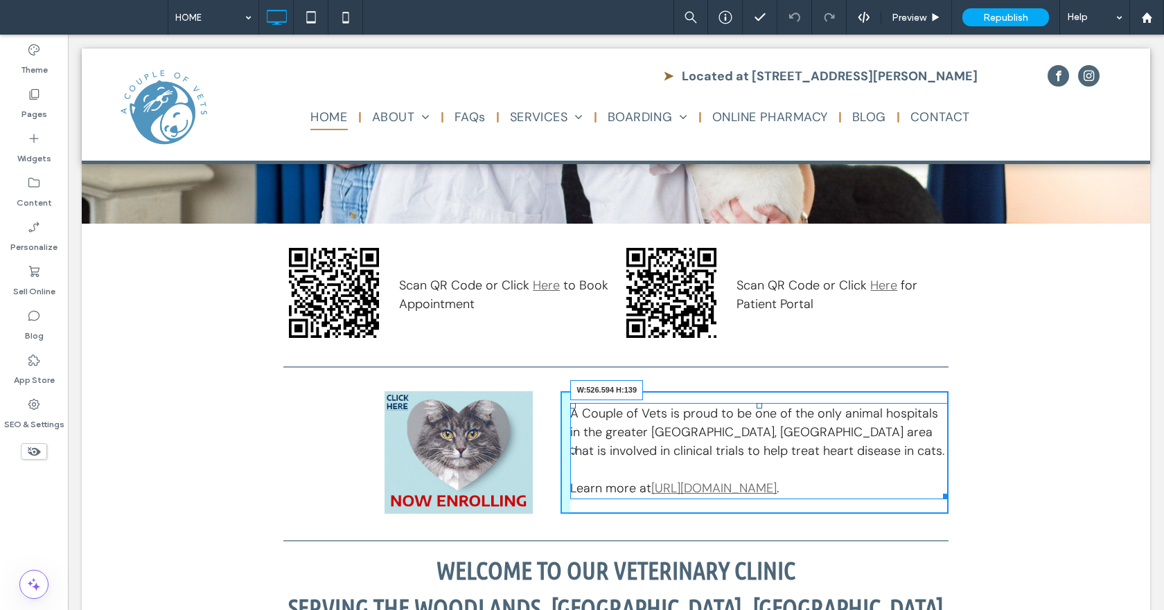
drag, startPoint x: 941, startPoint y: 490, endPoint x: 929, endPoint y: 491, distance: 12.5
click at [938, 491] on div at bounding box center [943, 494] width 10 height 10
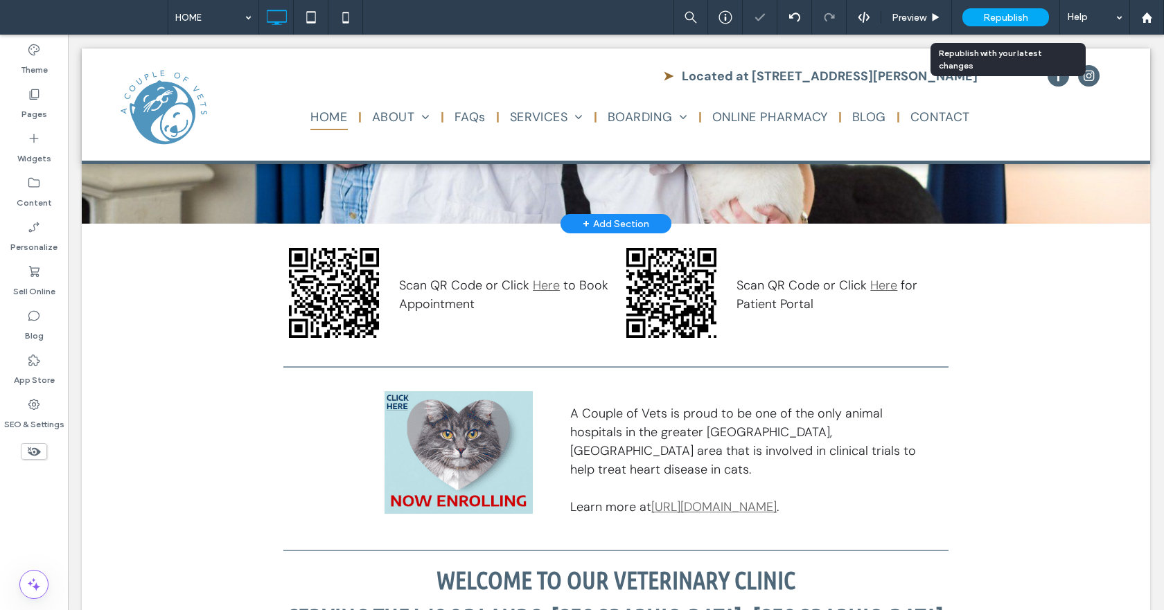
click at [1010, 9] on div "Republish" at bounding box center [1006, 17] width 87 height 18
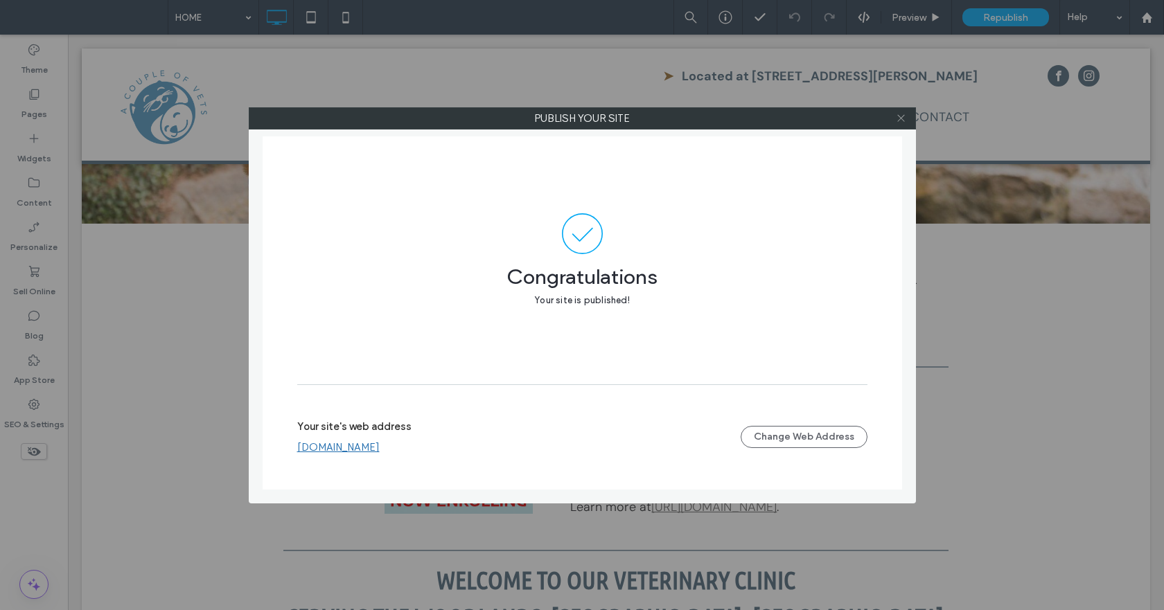
click at [899, 120] on use at bounding box center [900, 118] width 7 height 7
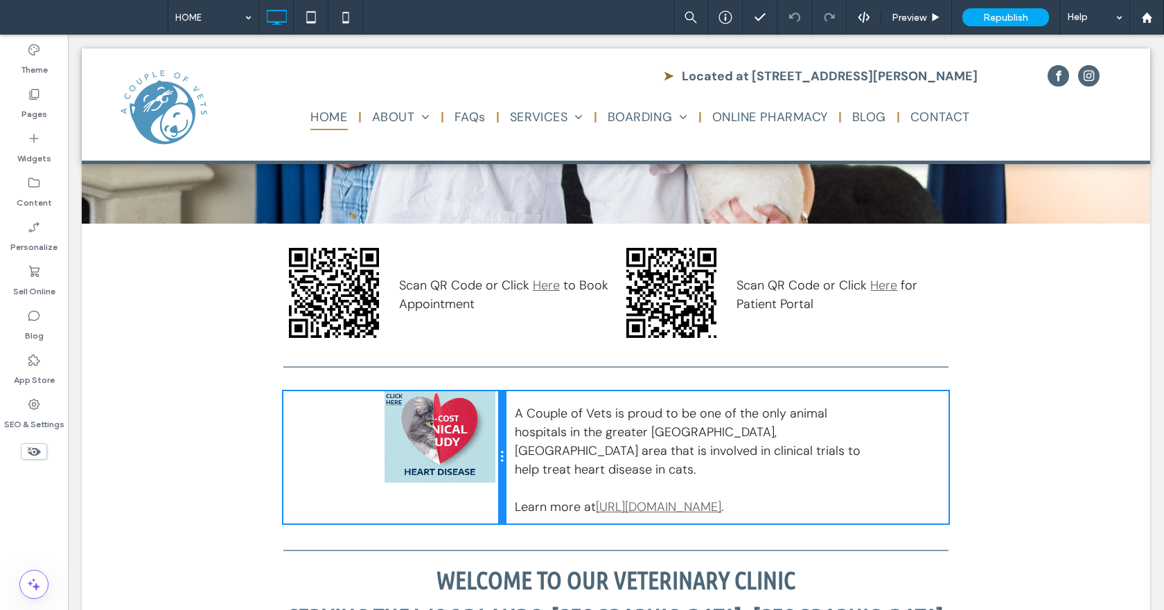
drag, startPoint x: 551, startPoint y: 444, endPoint x: 521, endPoint y: 450, distance: 30.3
click at [521, 450] on div "Click To Paste A Couple of Vets is proud to be one of the only animal hospitals…" at bounding box center [615, 458] width 665 height 132
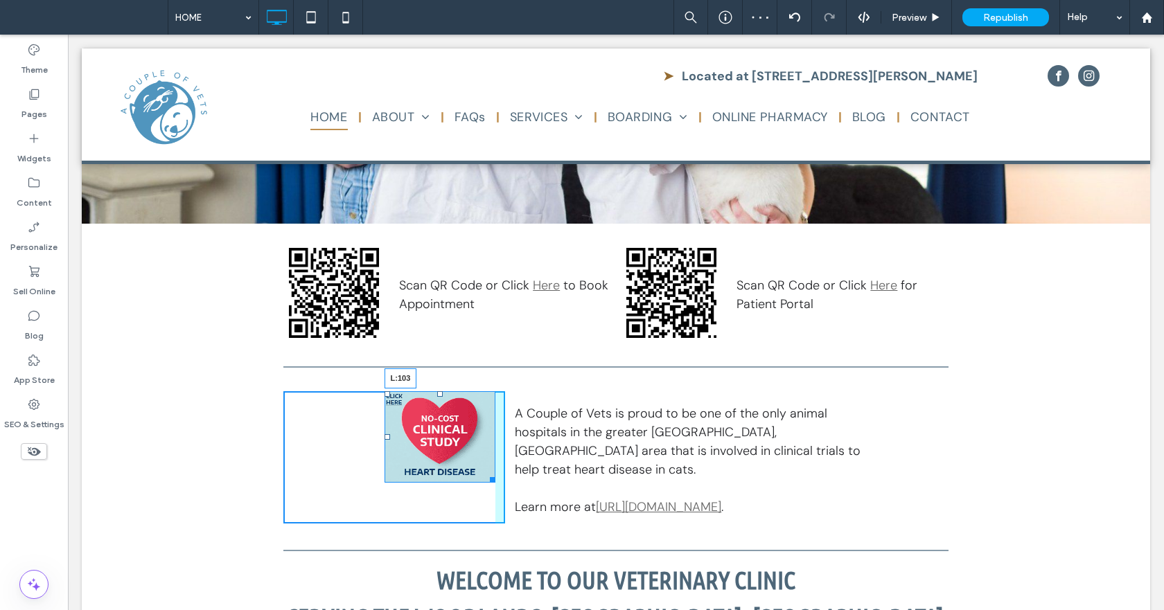
drag, startPoint x: 382, startPoint y: 437, endPoint x: 350, endPoint y: 440, distance: 32.1
click at [385, 440] on div "L:103" at bounding box center [441, 438] width 112 height 92
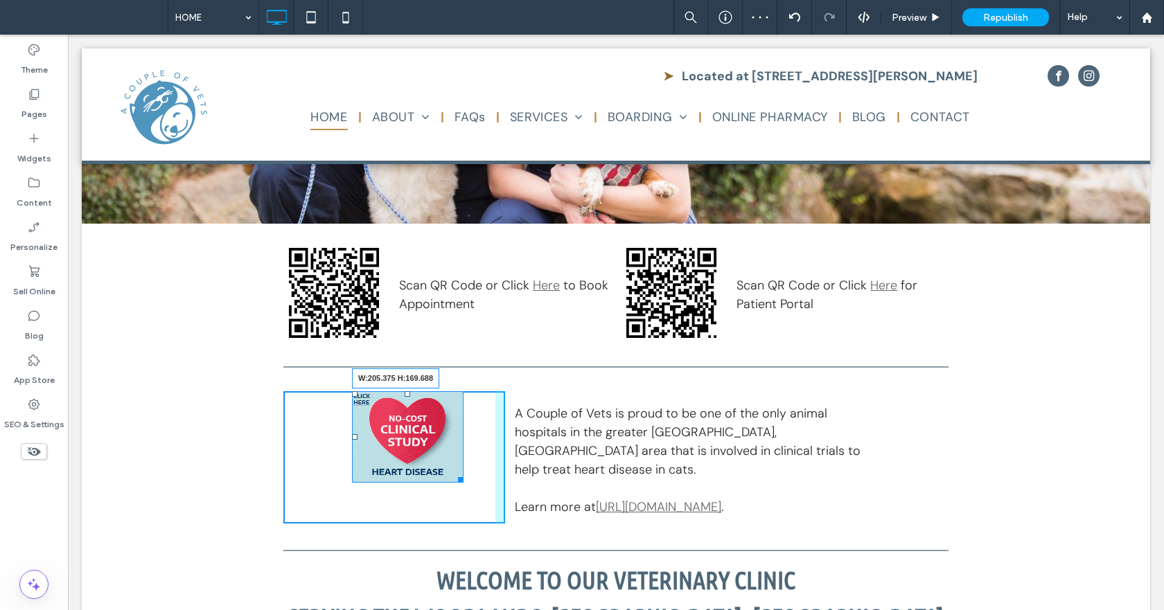
drag, startPoint x: 455, startPoint y: 475, endPoint x: 484, endPoint y: 500, distance: 38.8
click at [464, 483] on div at bounding box center [458, 478] width 10 height 10
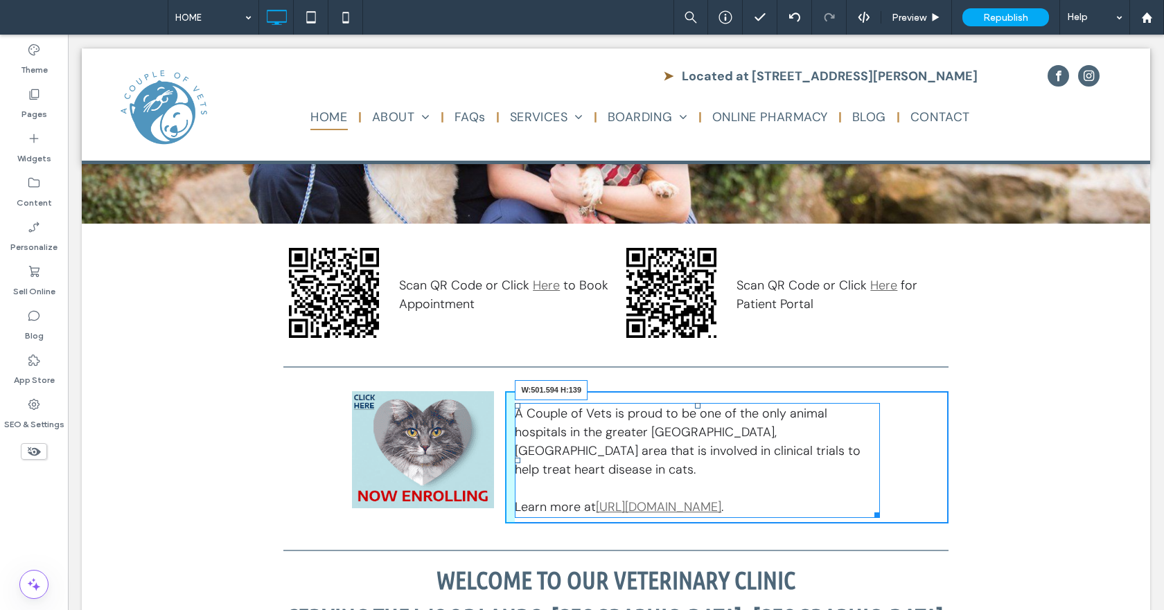
drag, startPoint x: 871, startPoint y: 489, endPoint x: 854, endPoint y: 488, distance: 17.3
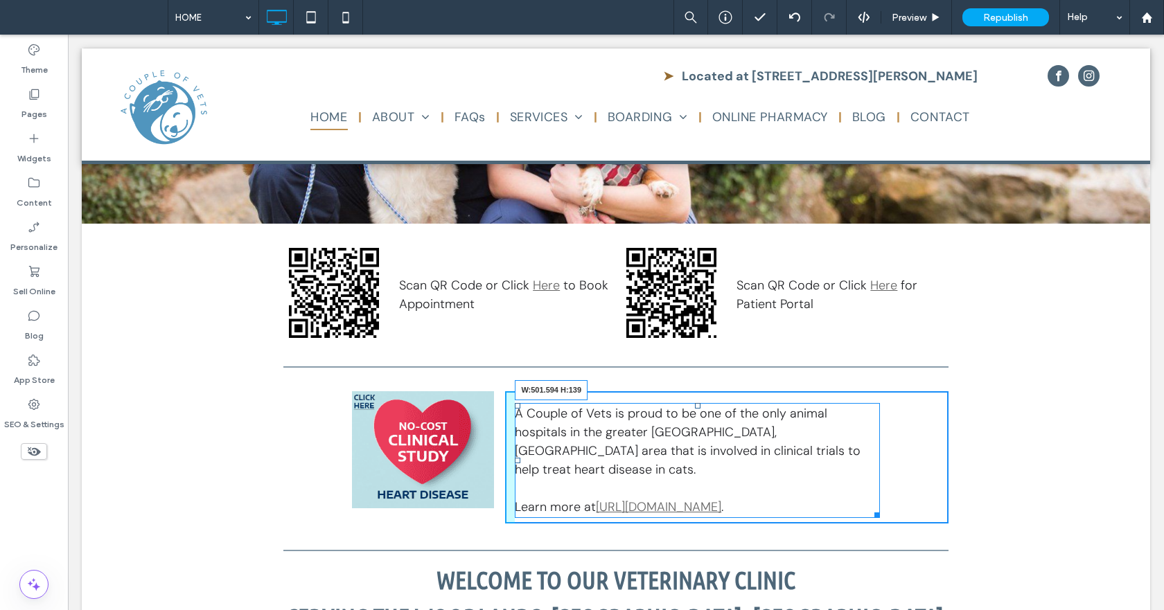
click at [870, 508] on div at bounding box center [875, 513] width 10 height 10
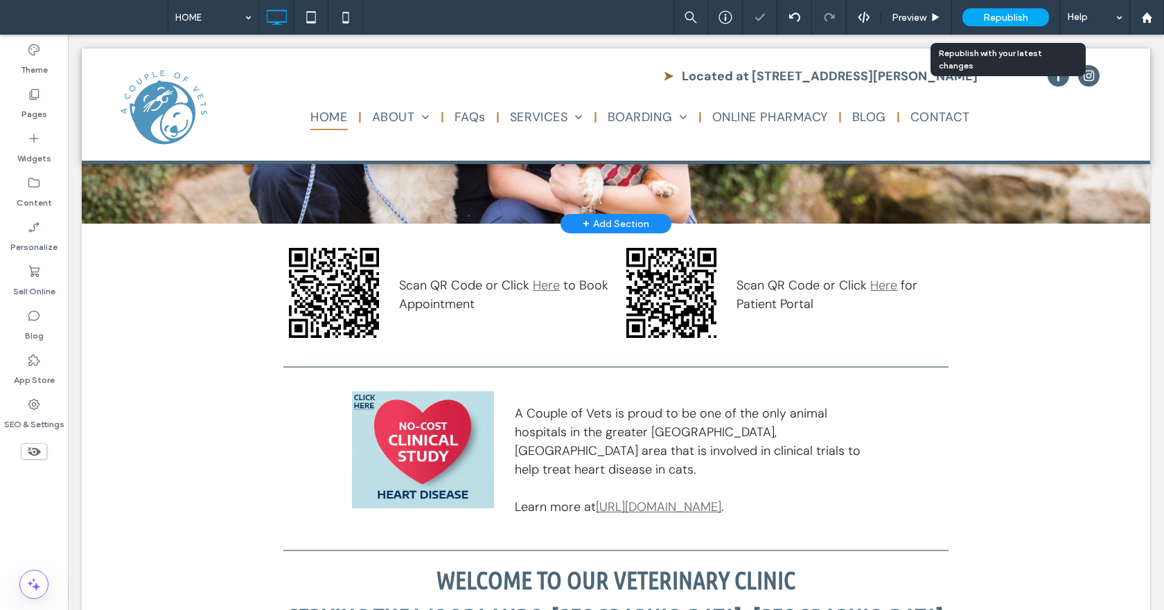
click at [1009, 19] on span "Republish" at bounding box center [1005, 18] width 45 height 12
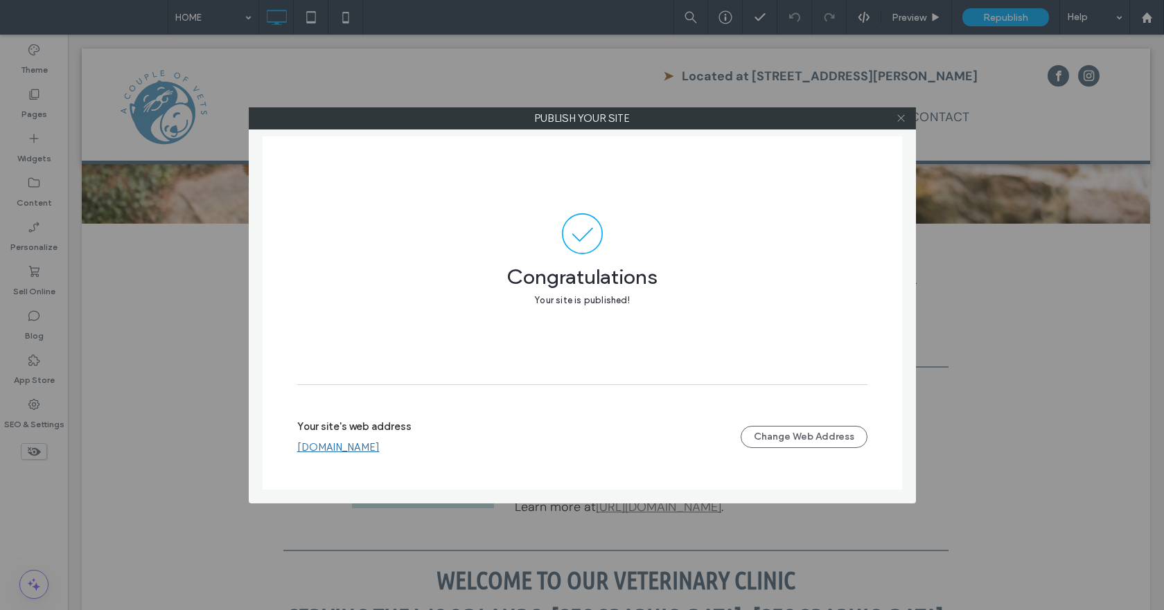
click at [903, 114] on icon at bounding box center [901, 118] width 10 height 10
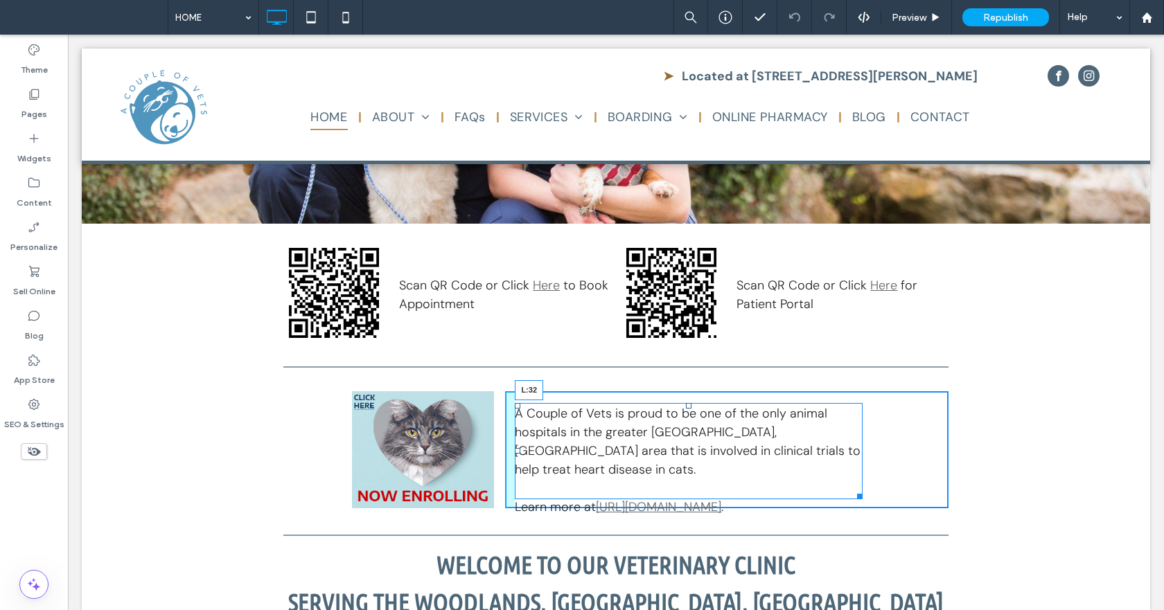
drag, startPoint x: 511, startPoint y: 450, endPoint x: 534, endPoint y: 451, distance: 22.2
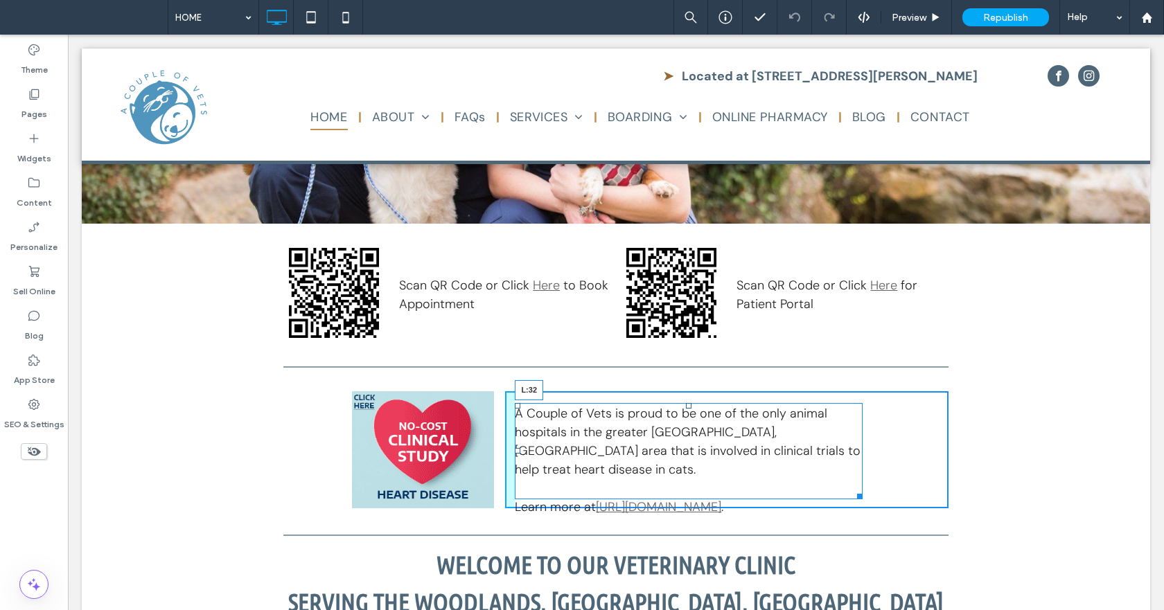
click at [520, 451] on div at bounding box center [518, 451] width 6 height 6
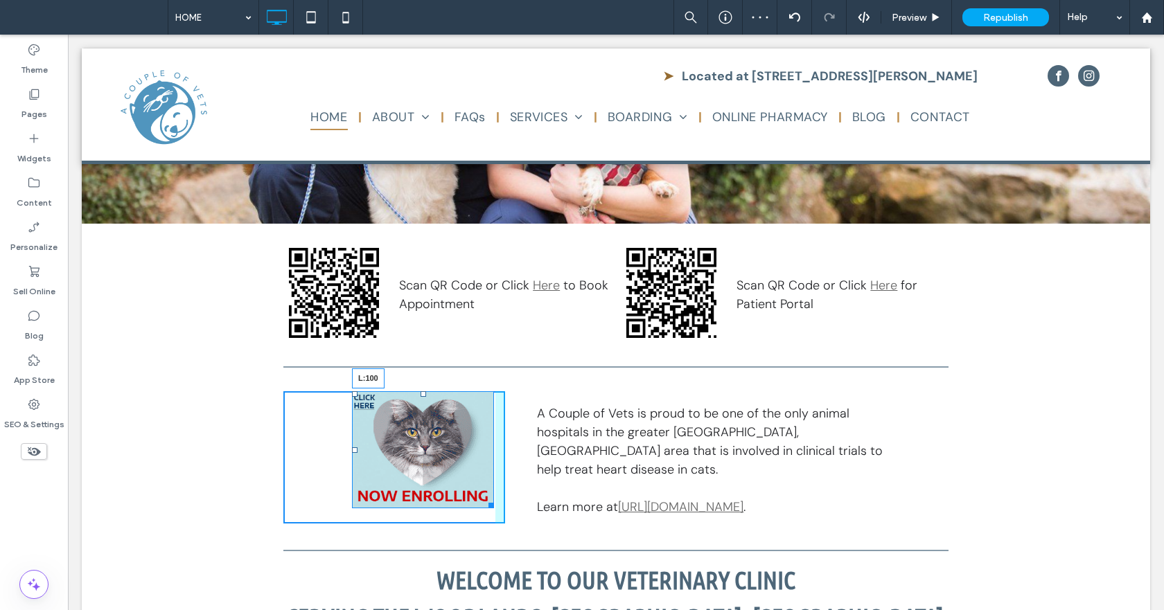
drag, startPoint x: 349, startPoint y: 448, endPoint x: 378, endPoint y: 450, distance: 29.2
click at [378, 450] on div "L:100" at bounding box center [423, 451] width 142 height 118
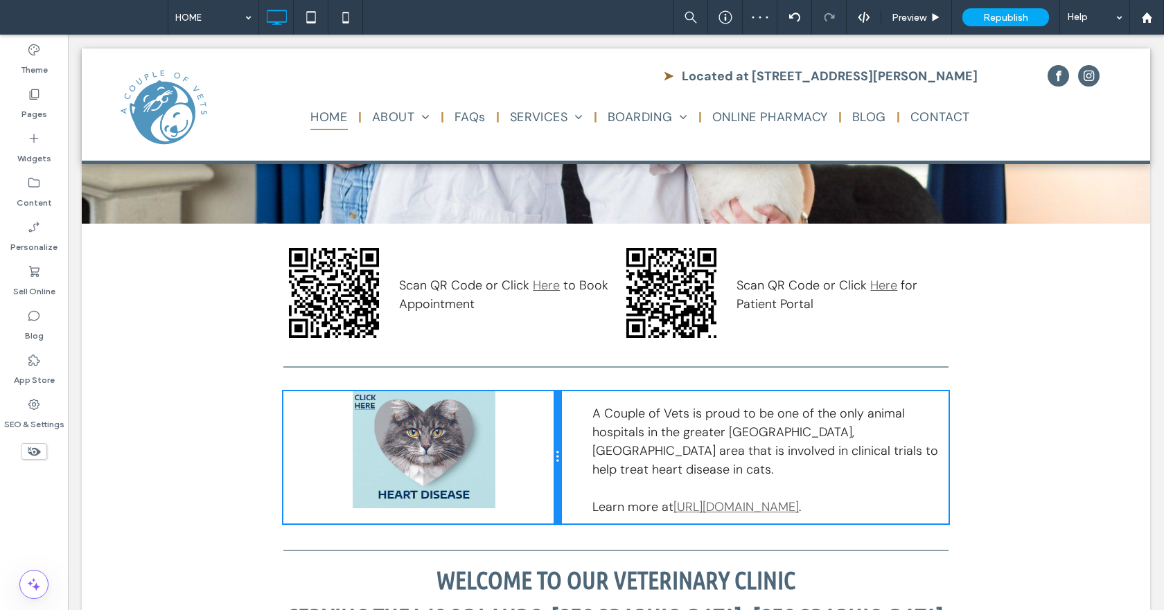
drag, startPoint x: 501, startPoint y: 454, endPoint x: 538, endPoint y: 453, distance: 36.7
click at [538, 453] on div "Click To Paste" at bounding box center [421, 458] width 277 height 132
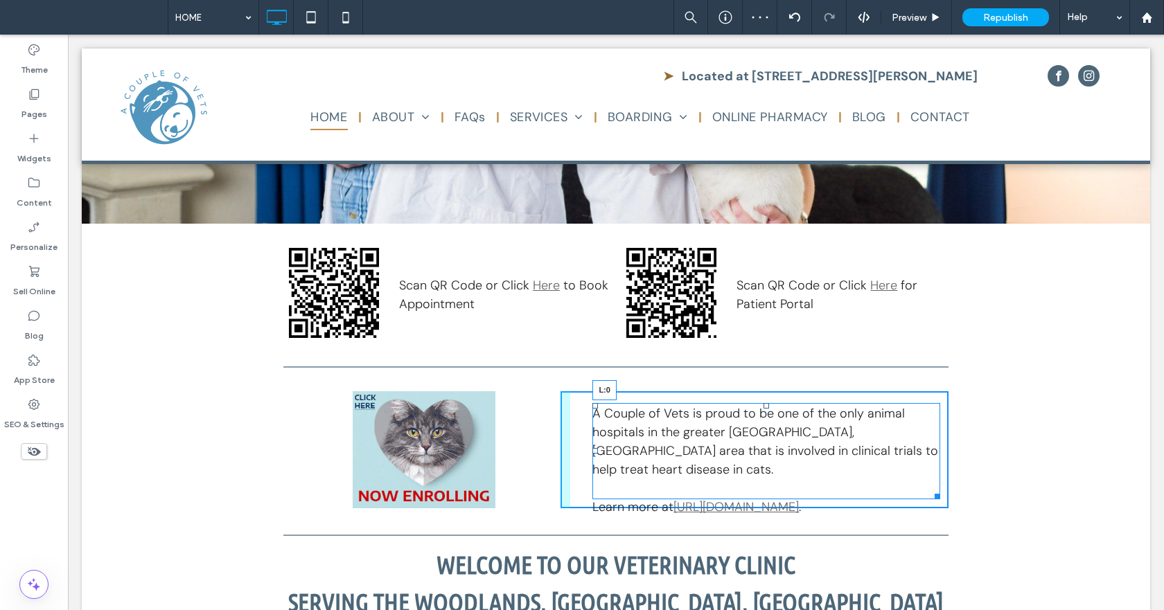
drag, startPoint x: 589, startPoint y: 448, endPoint x: 541, endPoint y: 452, distance: 48.0
click at [541, 452] on div "Click To Paste A Couple of Vets is proud to be one of the only animal hospitals…" at bounding box center [615, 451] width 665 height 118
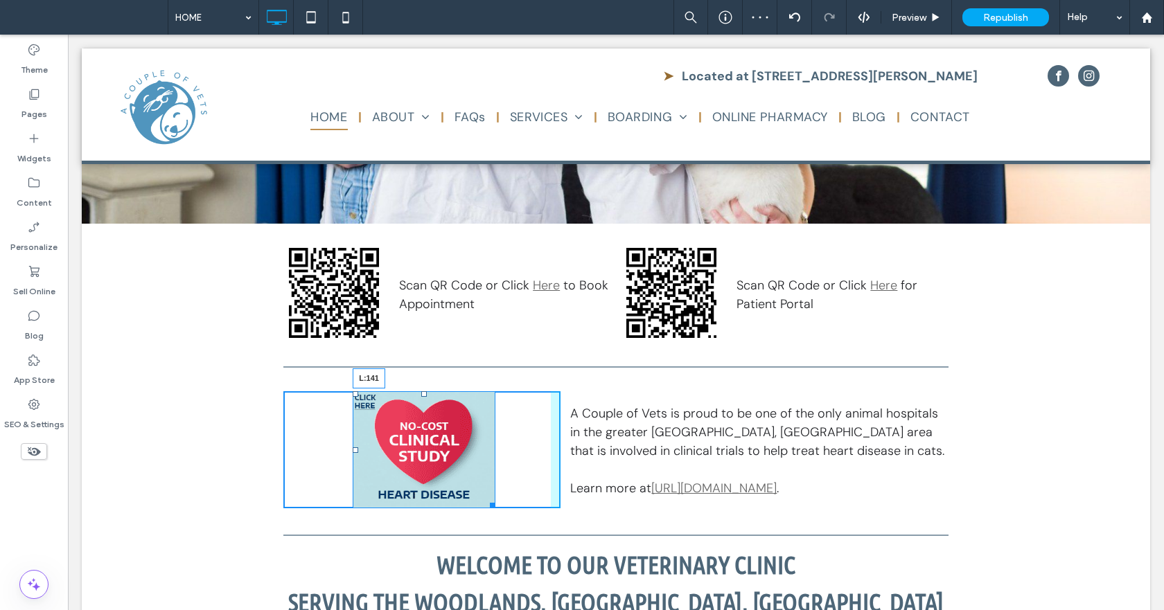
drag, startPoint x: 350, startPoint y: 446, endPoint x: 378, endPoint y: 450, distance: 28.6
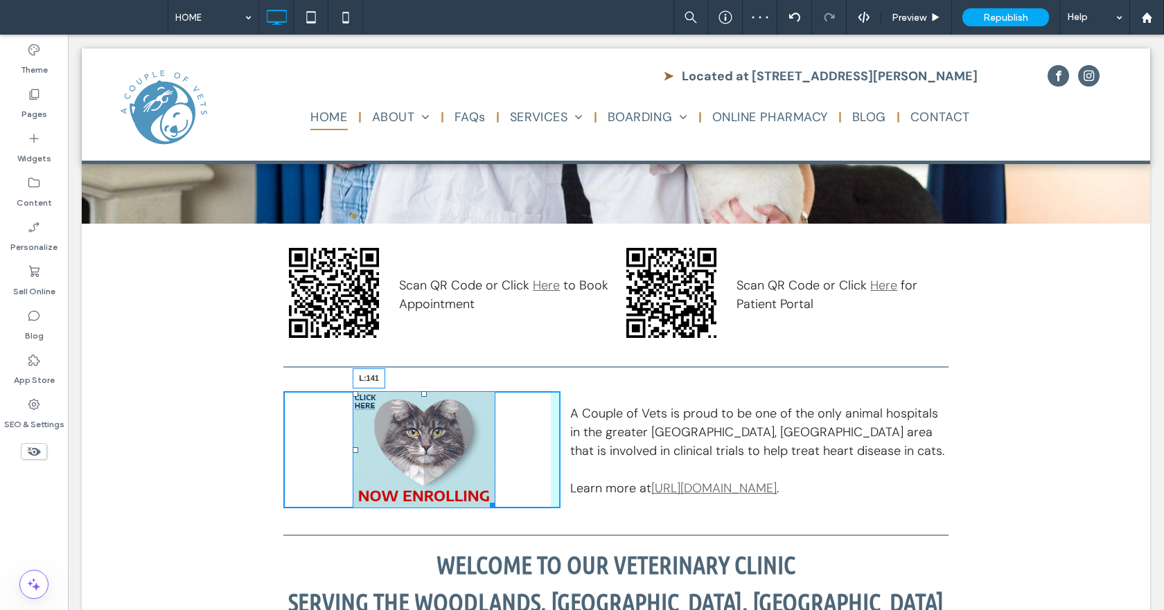
click at [358, 450] on div at bounding box center [356, 451] width 6 height 6
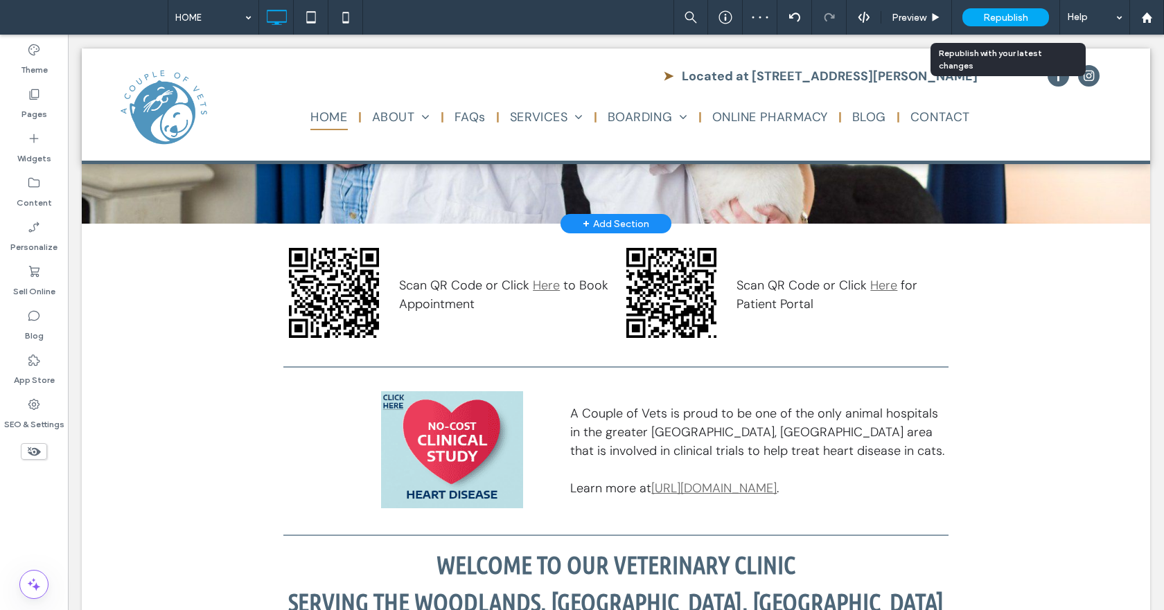
click at [996, 20] on span "Republish" at bounding box center [1005, 18] width 45 height 12
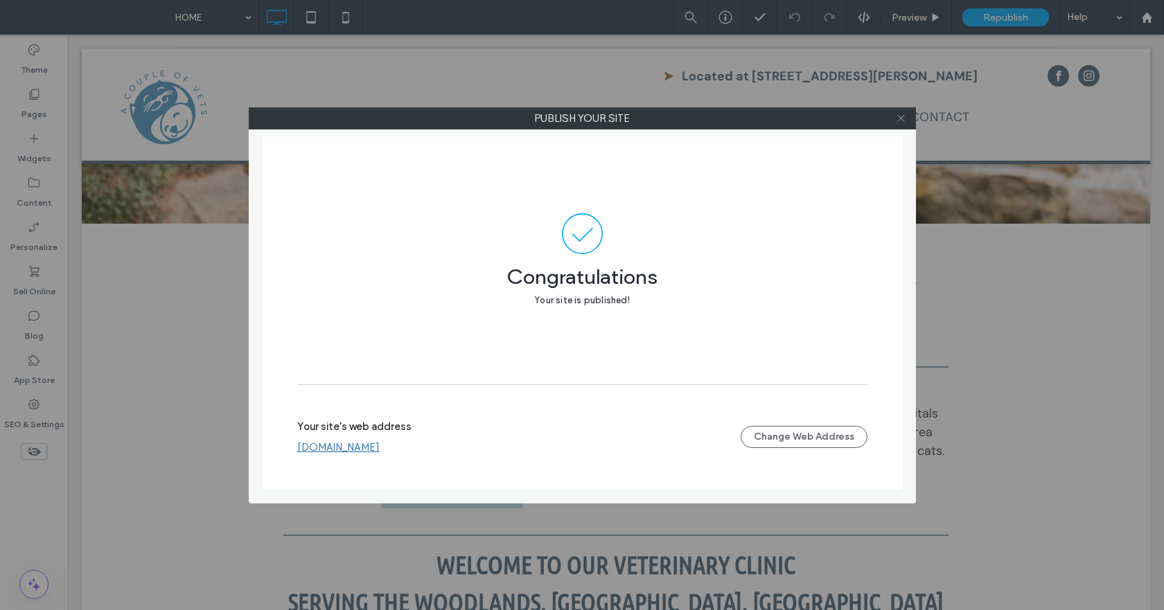
click at [901, 118] on use at bounding box center [900, 118] width 7 height 7
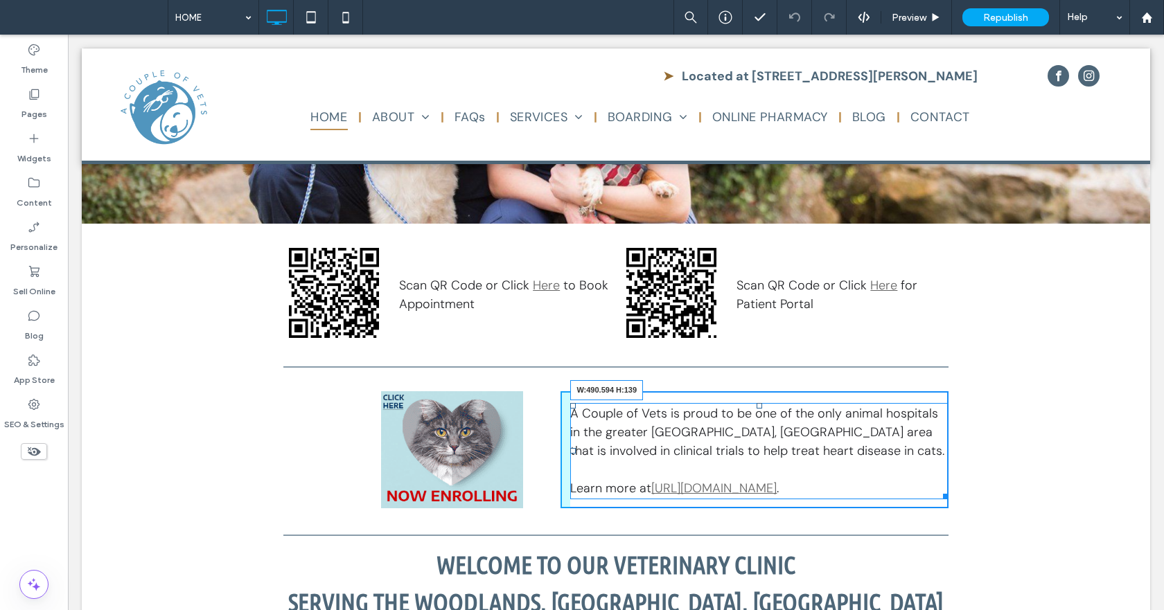
drag, startPoint x: 935, startPoint y: 491, endPoint x: 969, endPoint y: 525, distance: 48.5
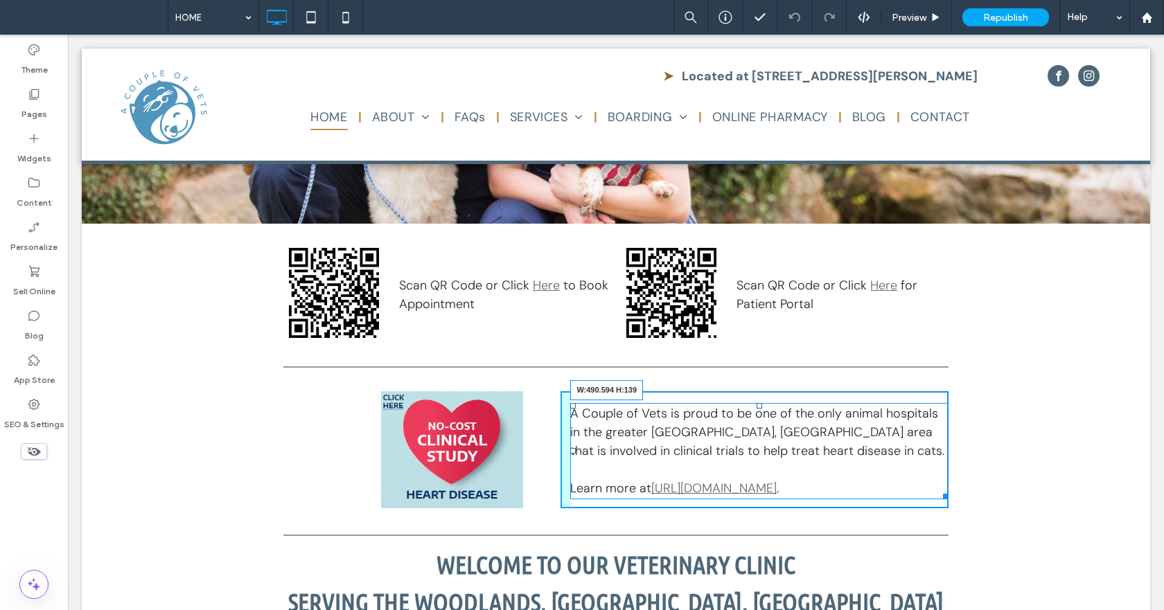
click at [938, 492] on div at bounding box center [943, 494] width 10 height 10
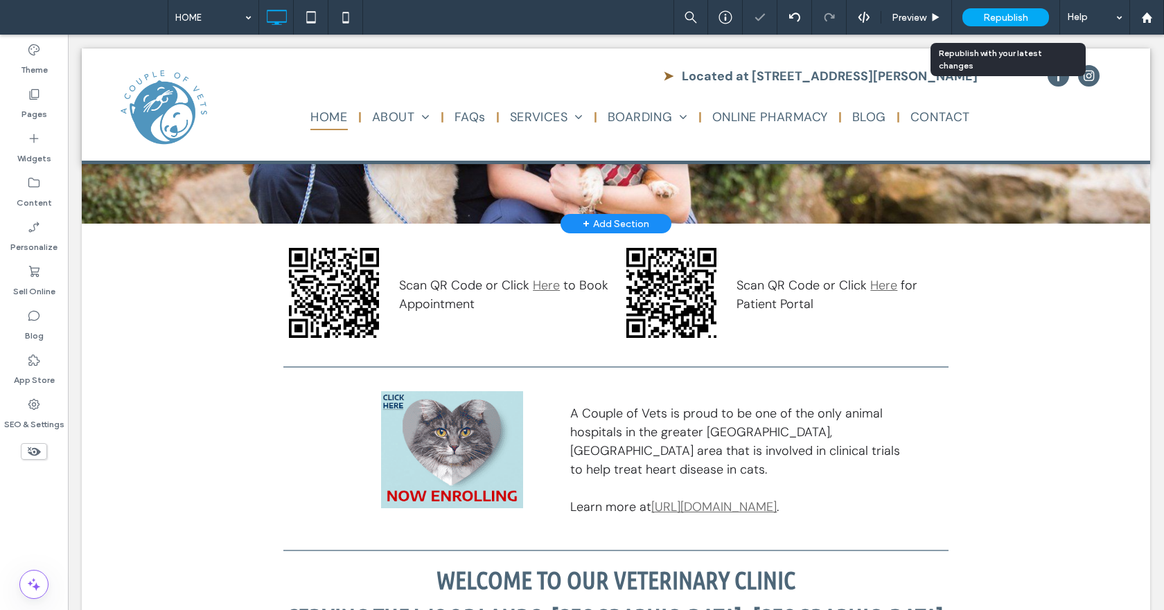
click at [992, 12] on span "Republish" at bounding box center [1005, 18] width 45 height 12
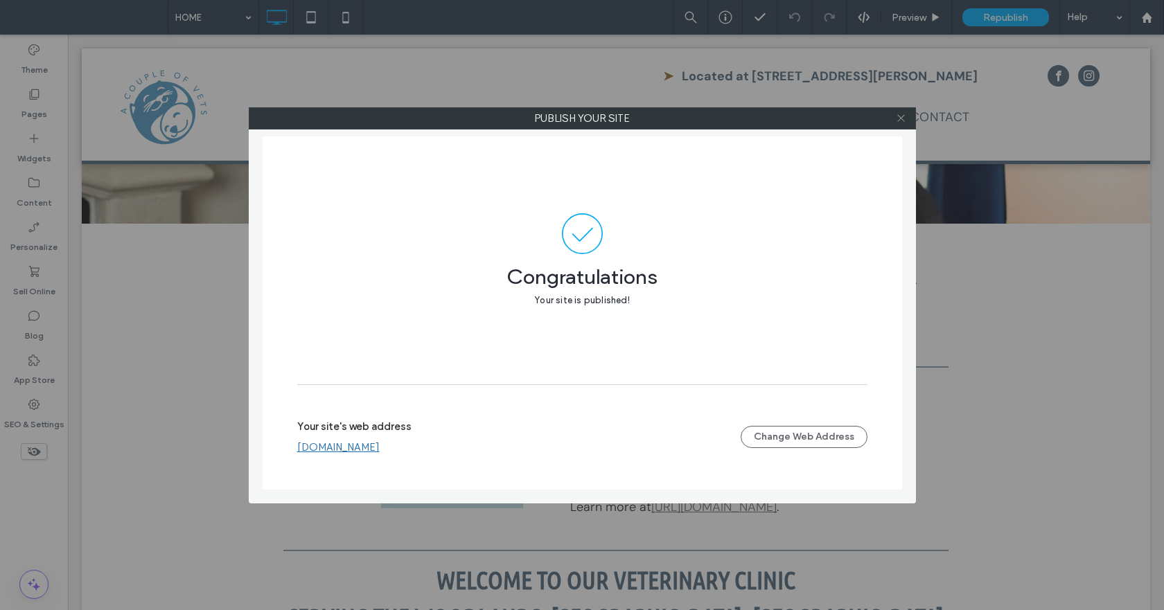
click at [901, 117] on icon at bounding box center [901, 118] width 10 height 10
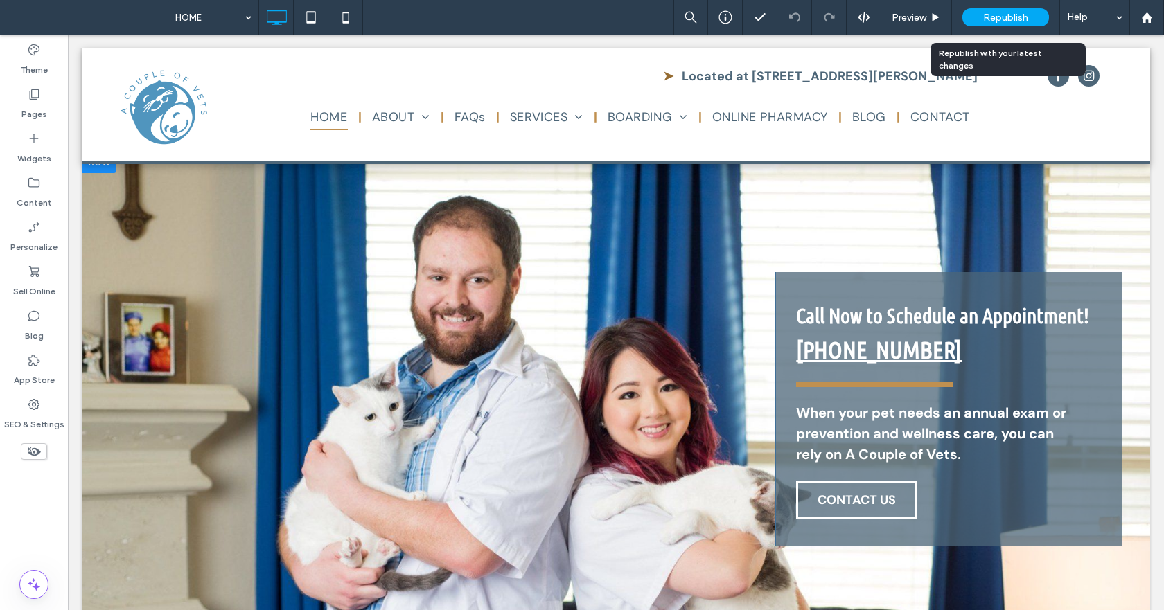
scroll to position [0, 0]
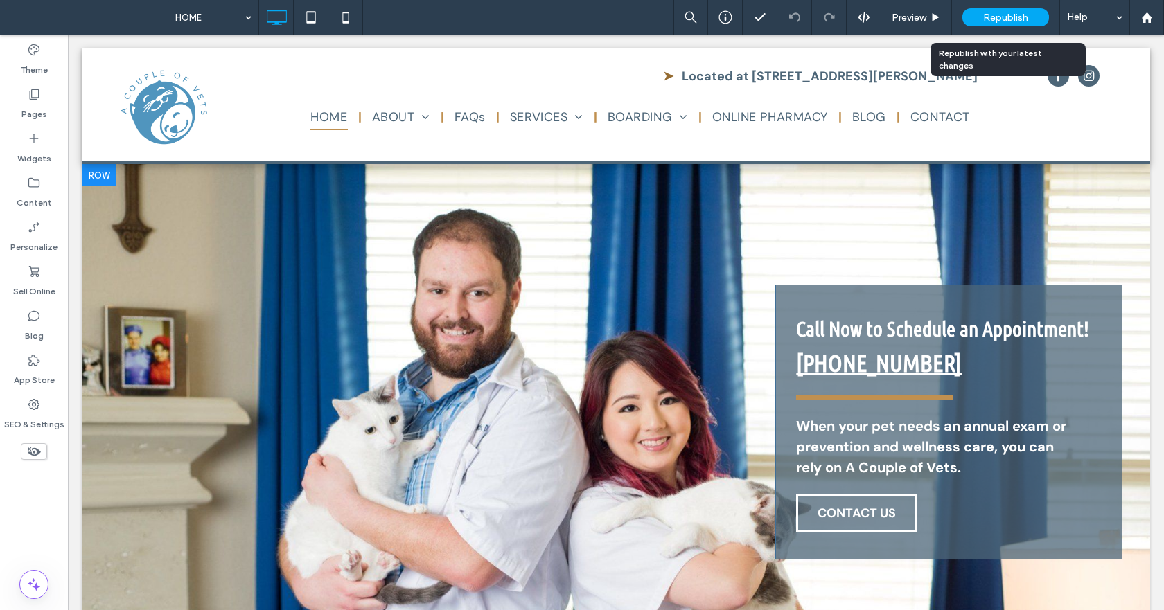
drag, startPoint x: 1039, startPoint y: 16, endPoint x: 1020, endPoint y: 19, distance: 19.6
click at [1037, 17] on div "Republish" at bounding box center [1006, 17] width 87 height 18
